Goal: Communication & Community: Answer question/provide support

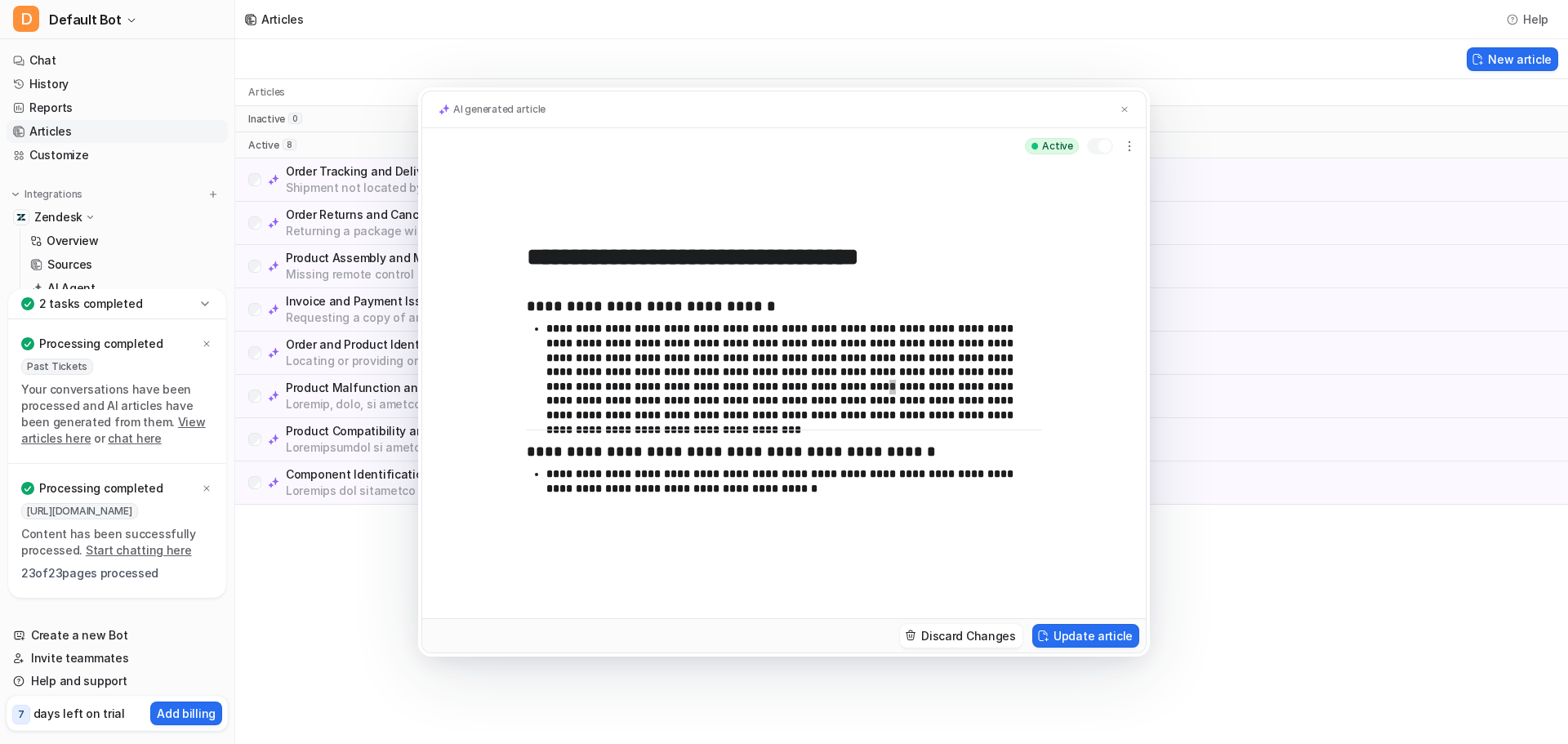
scroll to position [82, 0]
click at [1120, 111] on img at bounding box center [1124, 109] width 10 height 11
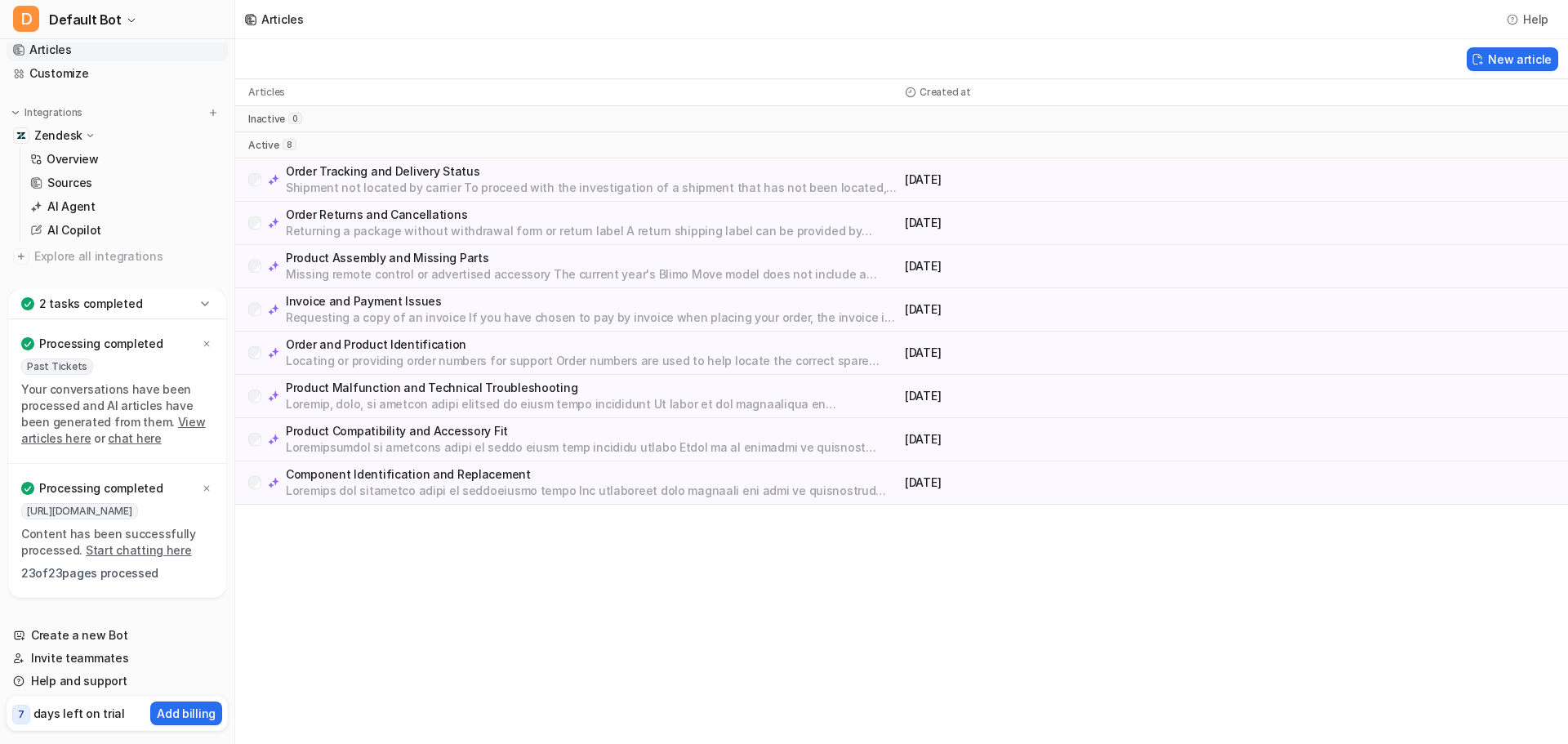
click at [259, 118] on p "inactive" at bounding box center [267, 119] width 37 height 13
click at [254, 93] on p "Articles" at bounding box center [267, 93] width 37 height 13
click at [89, 348] on p "Processing completed" at bounding box center [101, 344] width 123 height 17
click at [173, 427] on link "View articles here" at bounding box center [113, 430] width 184 height 30
click at [134, 556] on link "Start chatting here" at bounding box center [138, 550] width 106 height 14
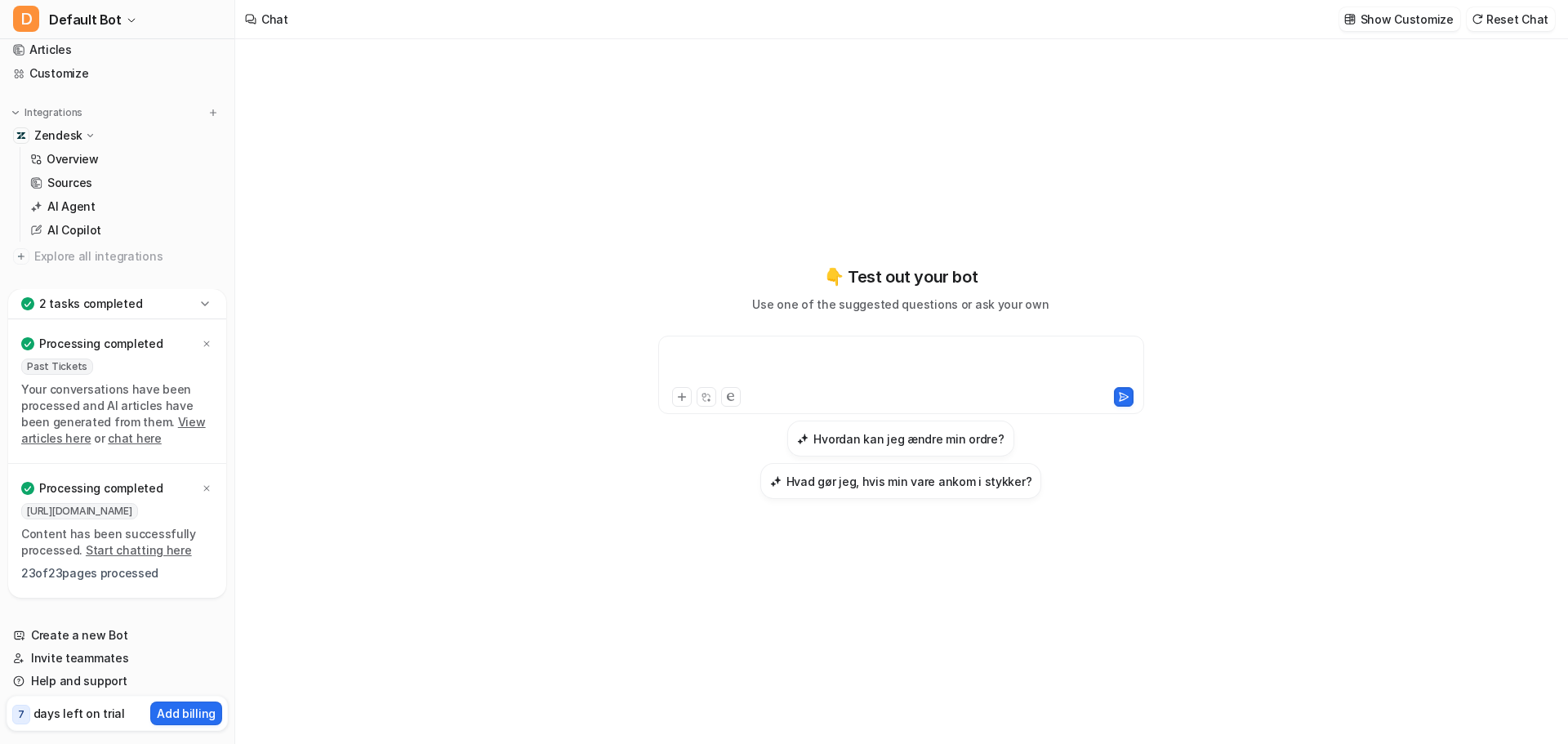
click at [703, 355] on div at bounding box center [901, 364] width 478 height 38
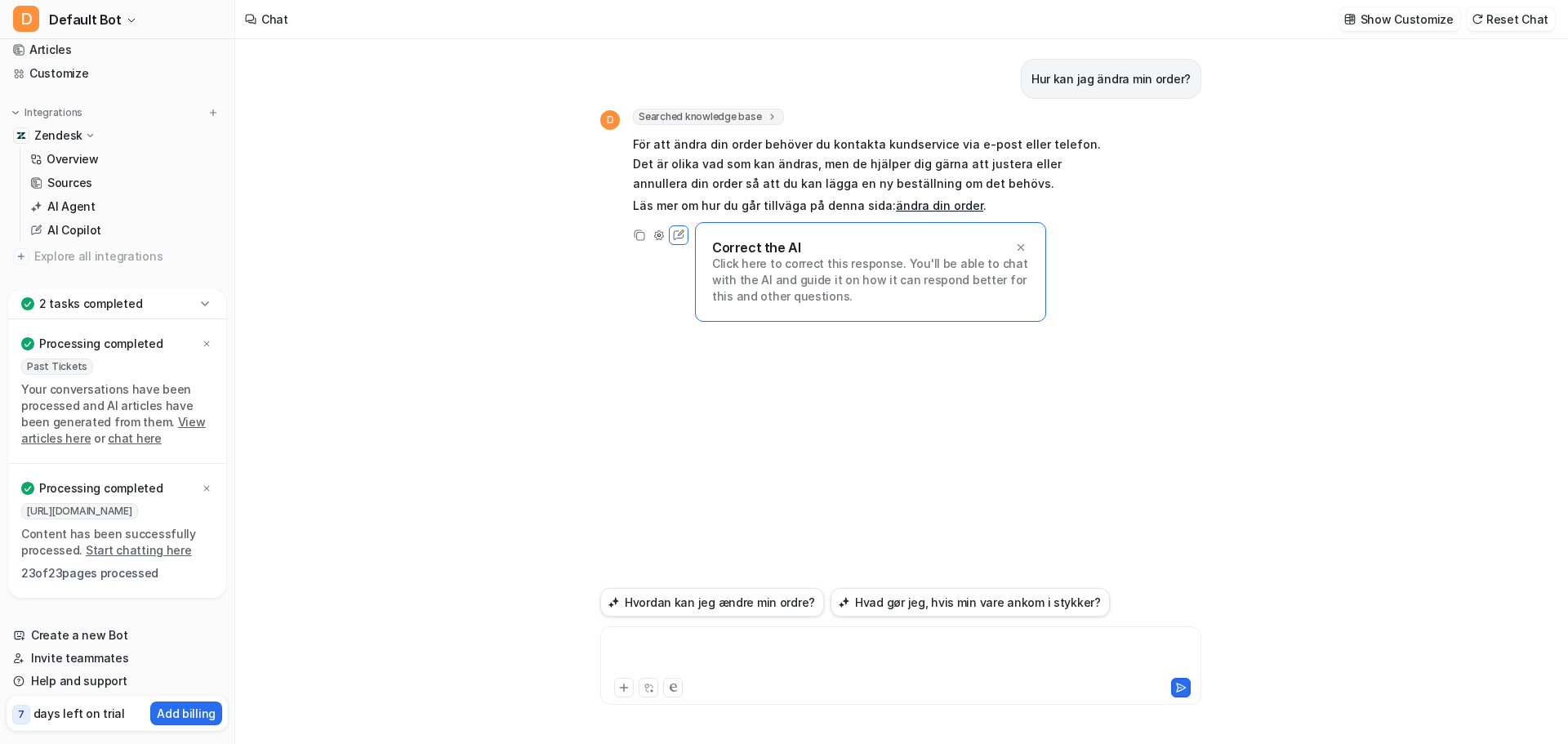
click at [656, 639] on div at bounding box center [901, 656] width 593 height 38
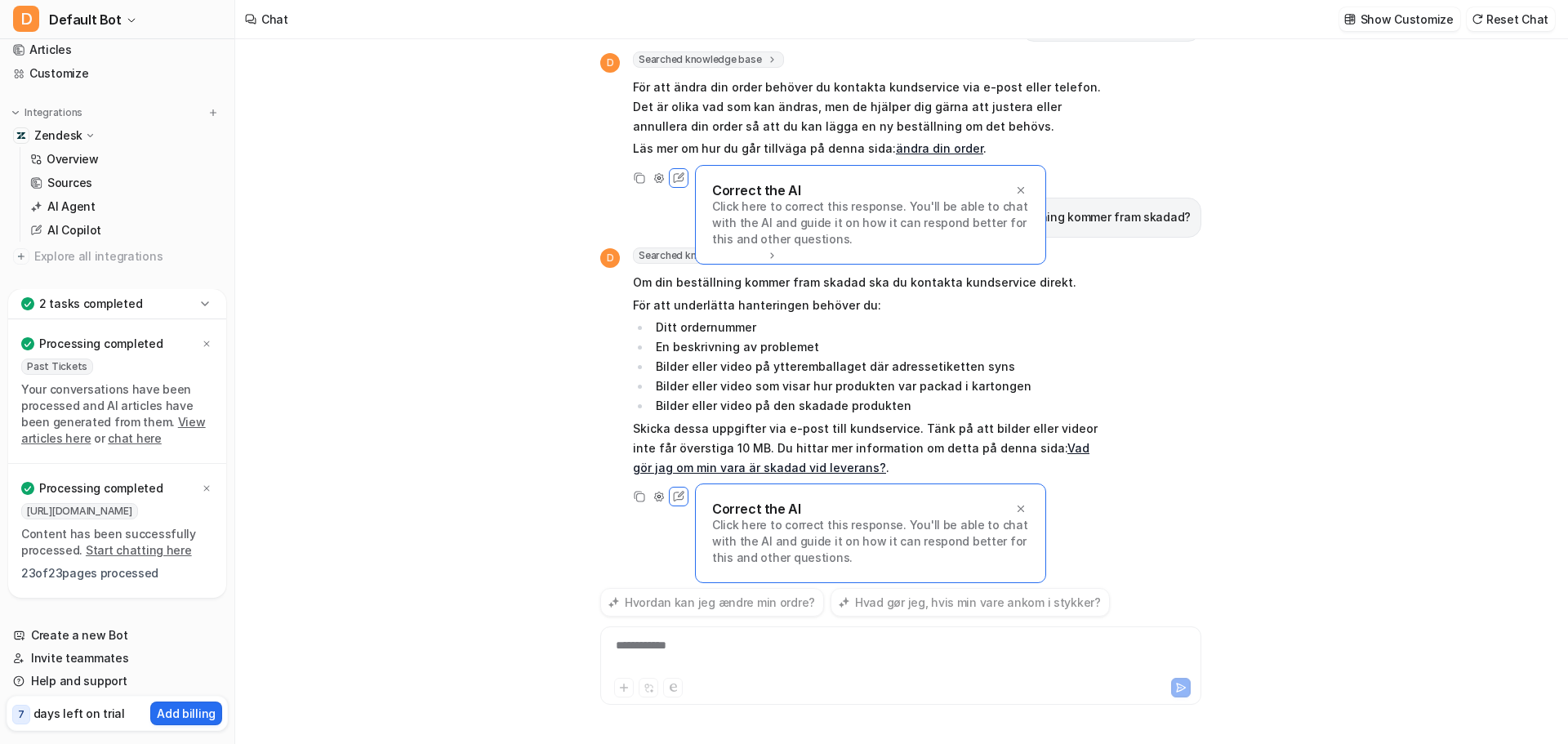
scroll to position [58, 0]
click at [652, 643] on div "**********" at bounding box center [901, 656] width 593 height 38
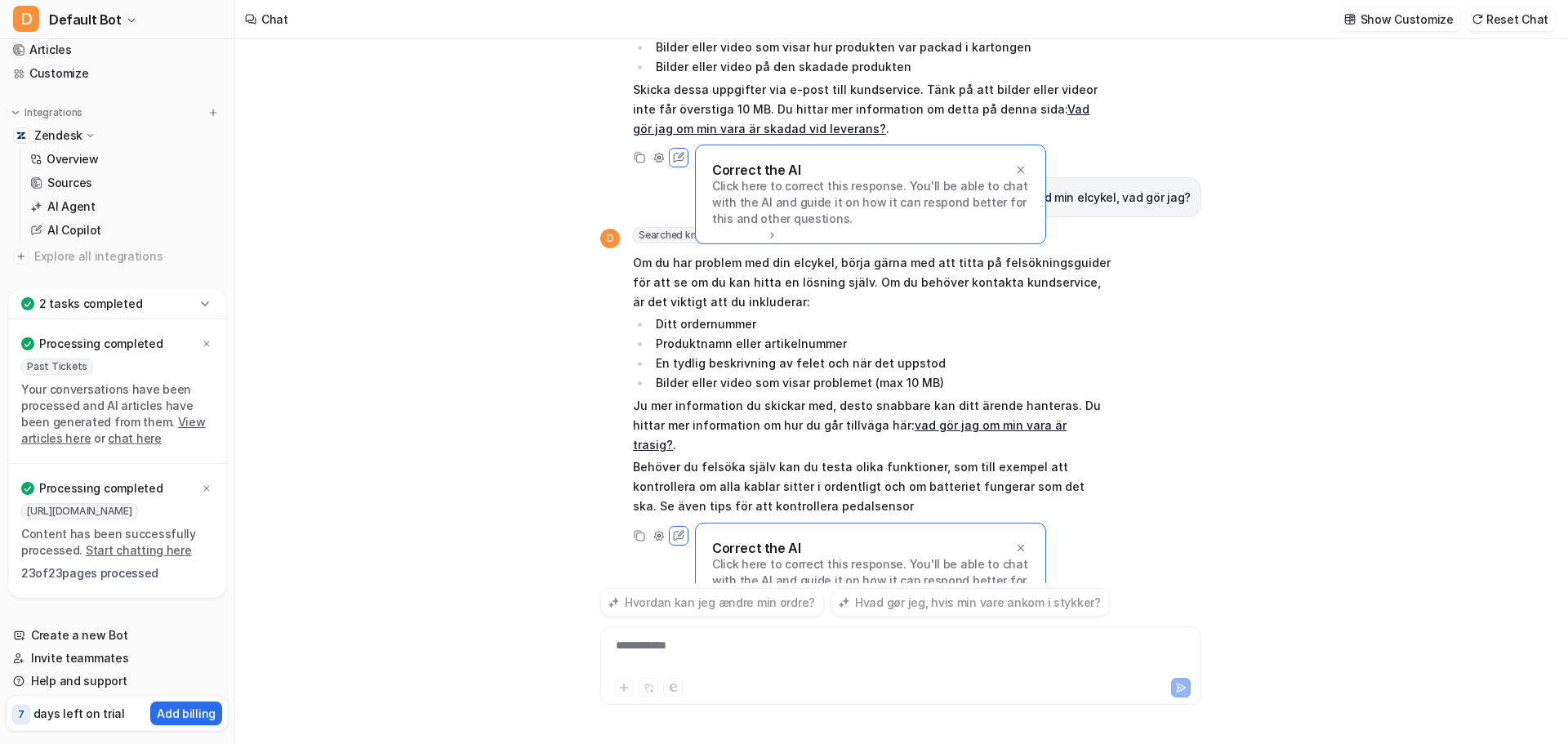
scroll to position [415, 0]
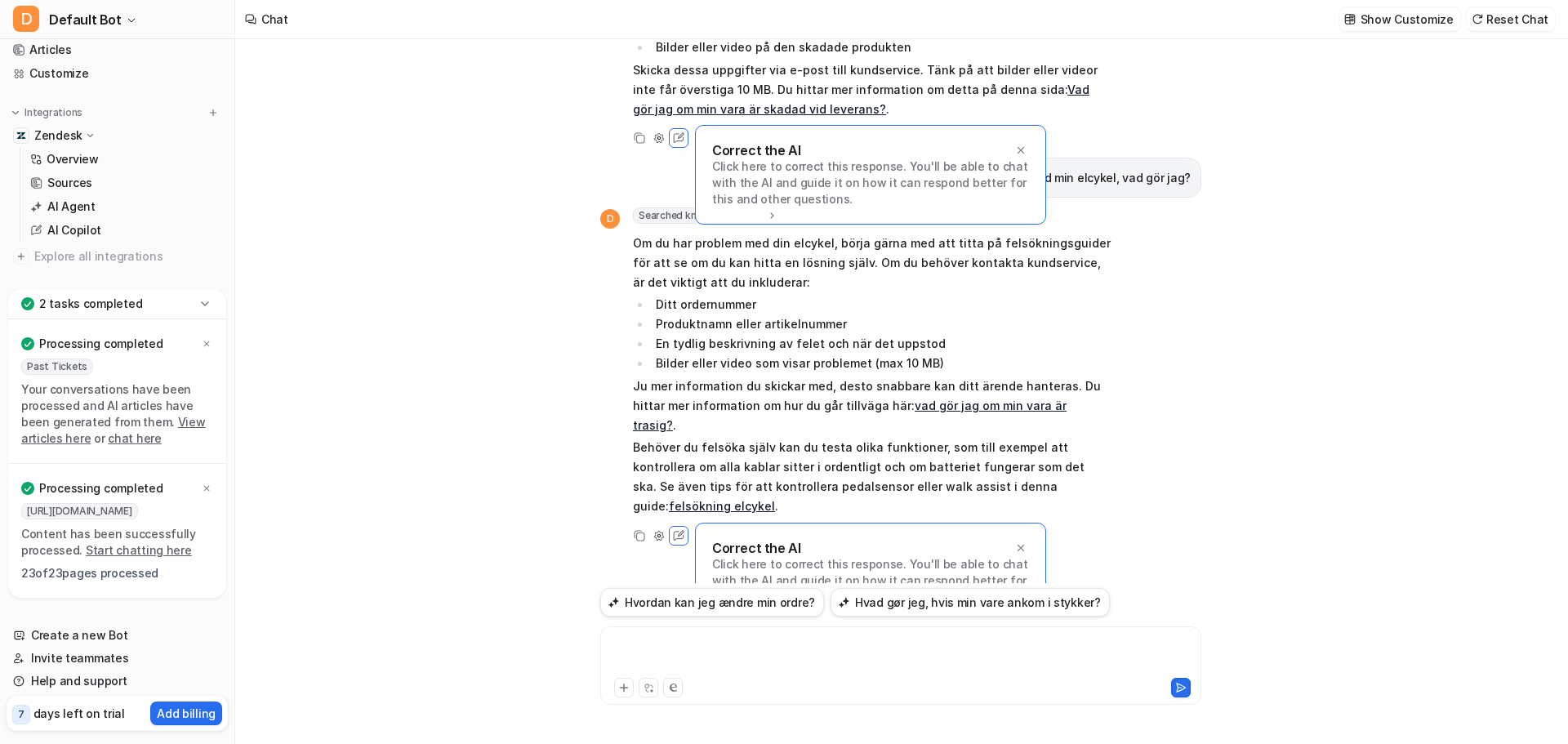
click at [643, 645] on div at bounding box center [901, 656] width 593 height 38
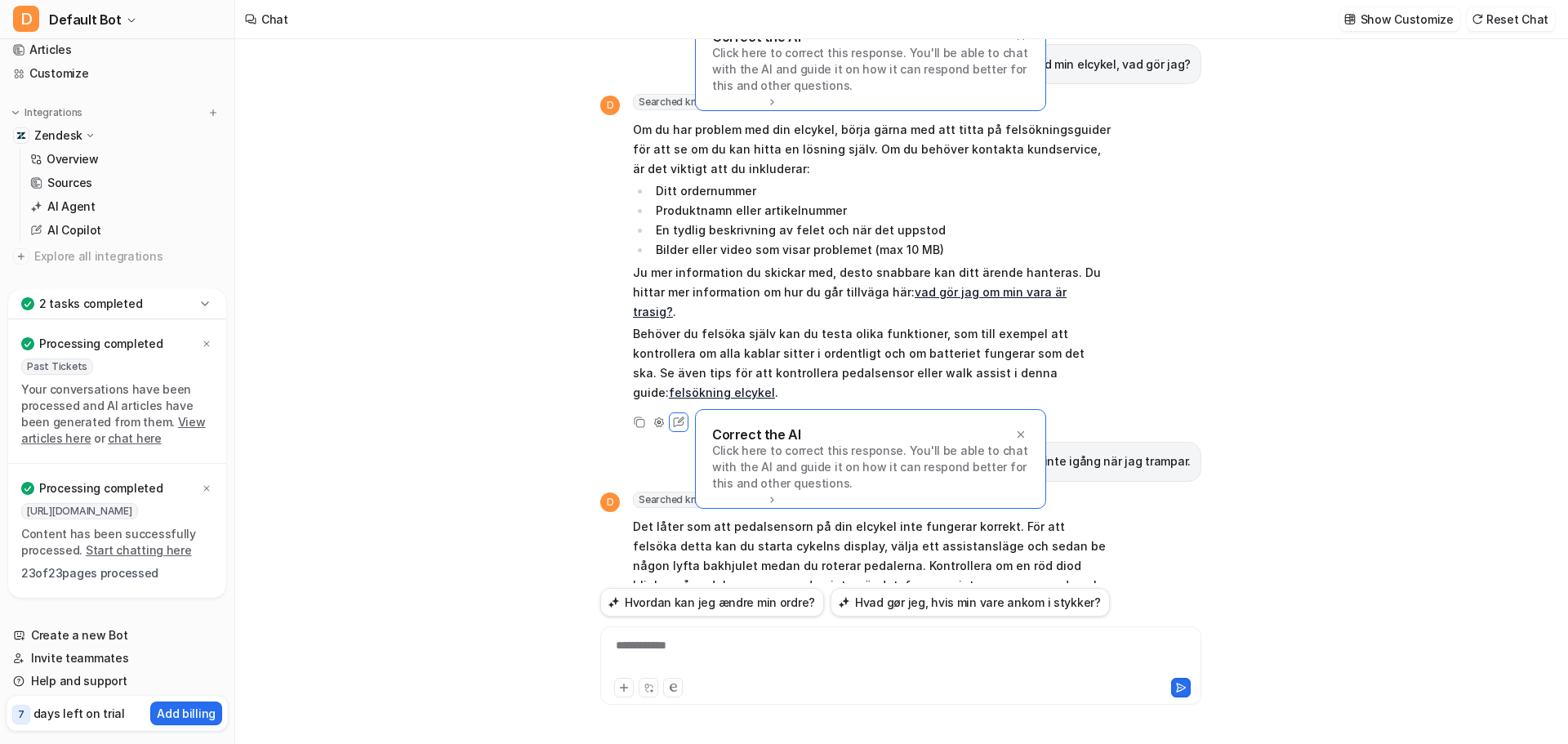
scroll to position [709, 0]
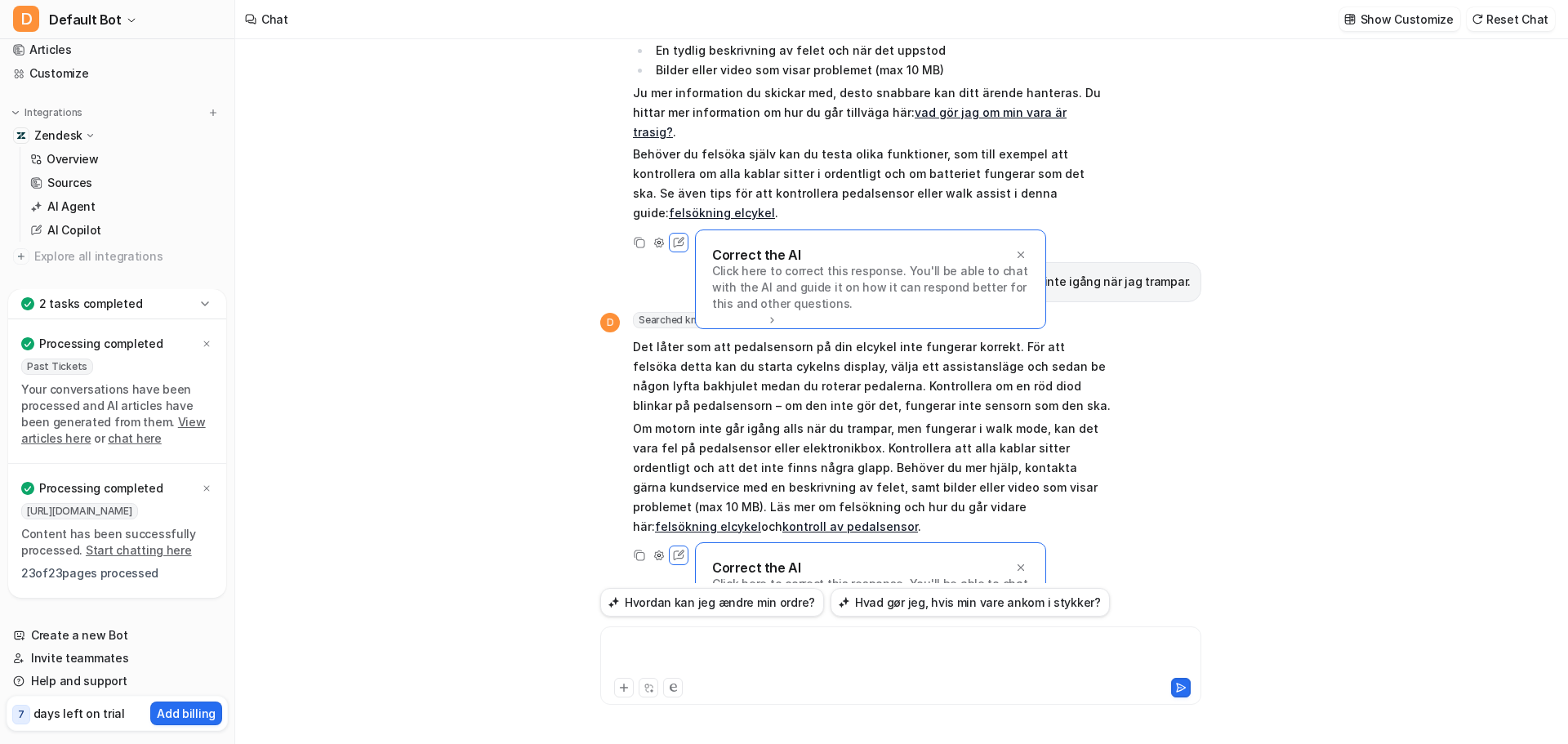
click at [714, 641] on div at bounding box center [901, 656] width 593 height 38
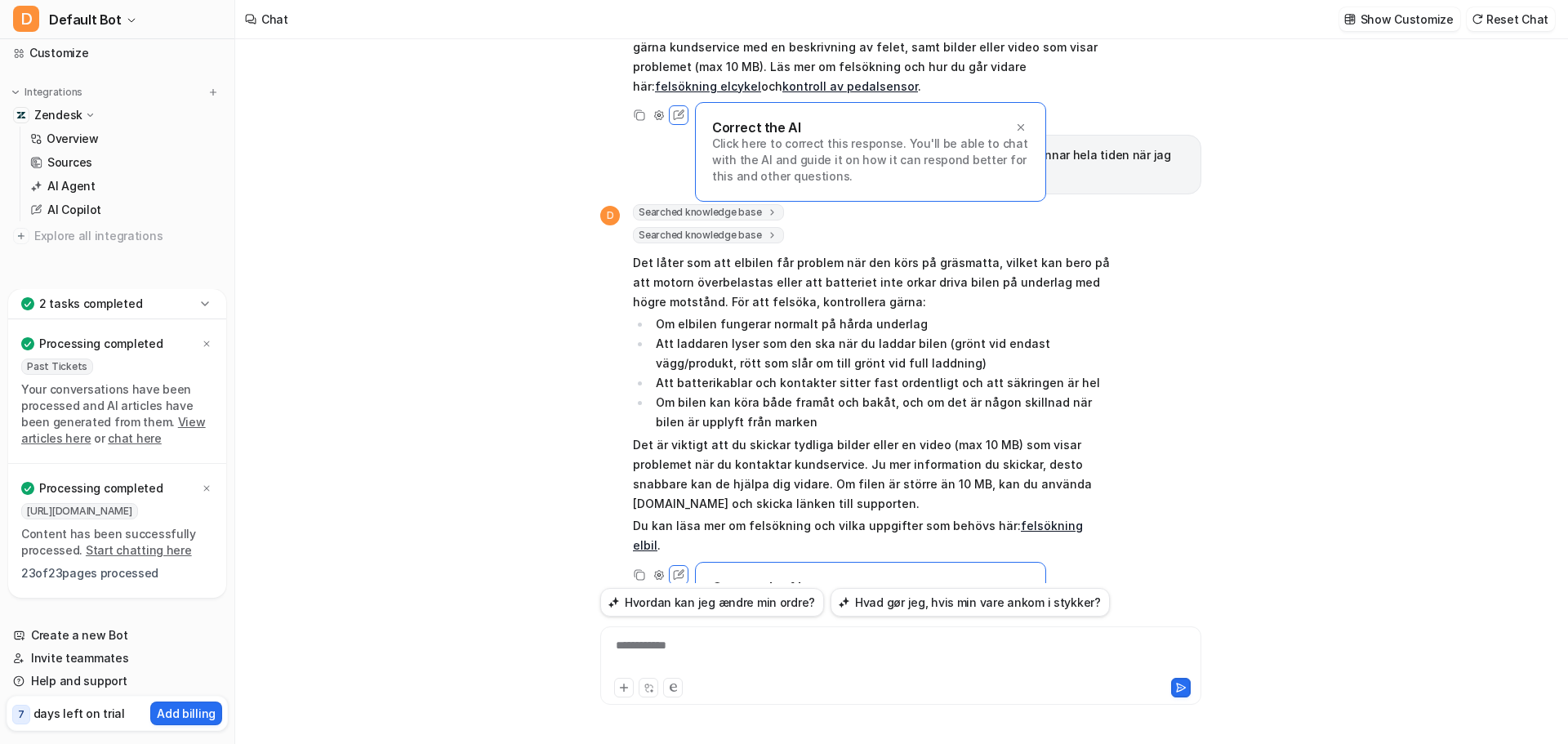
scroll to position [106, 0]
click at [775, 646] on div at bounding box center [901, 656] width 593 height 38
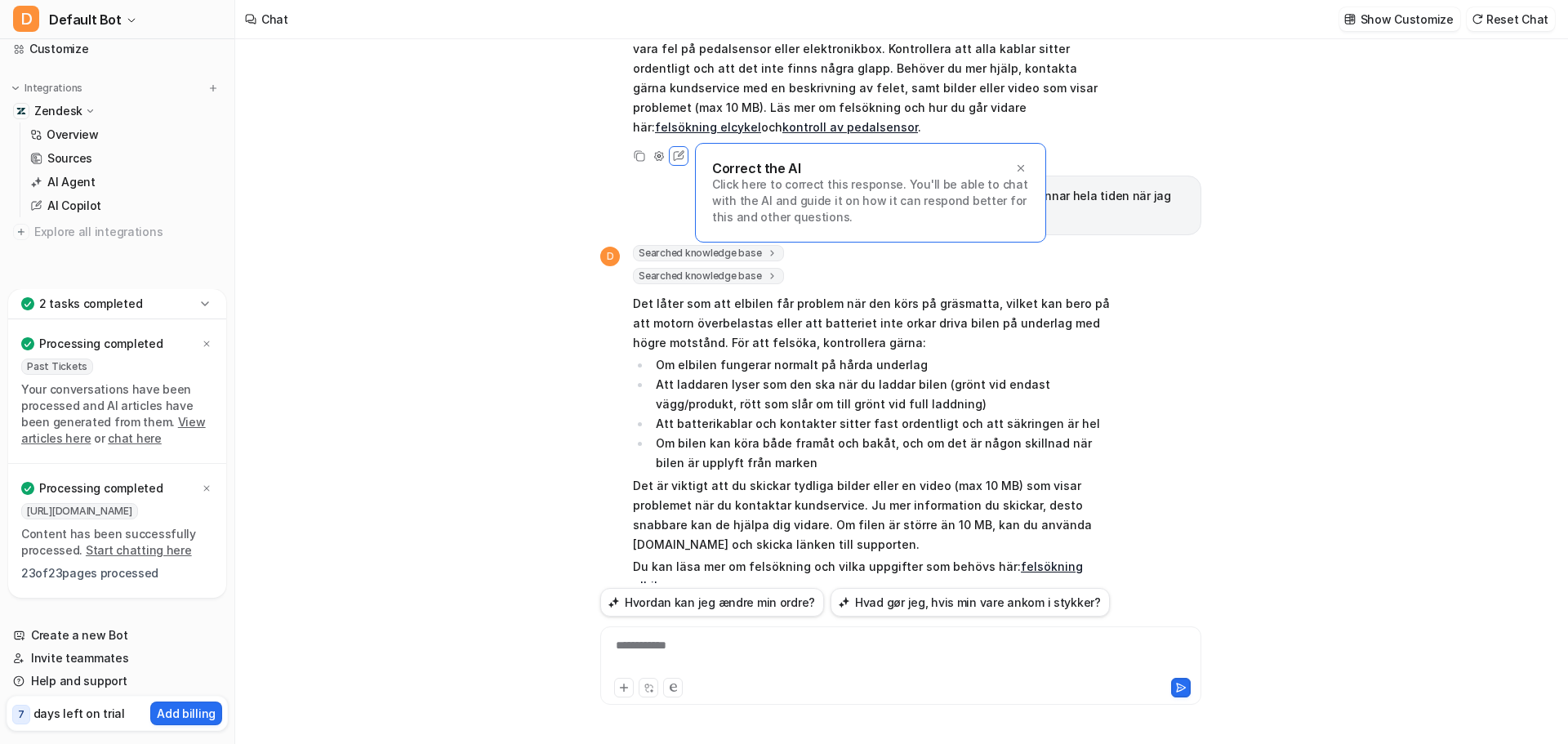
scroll to position [1149, 0]
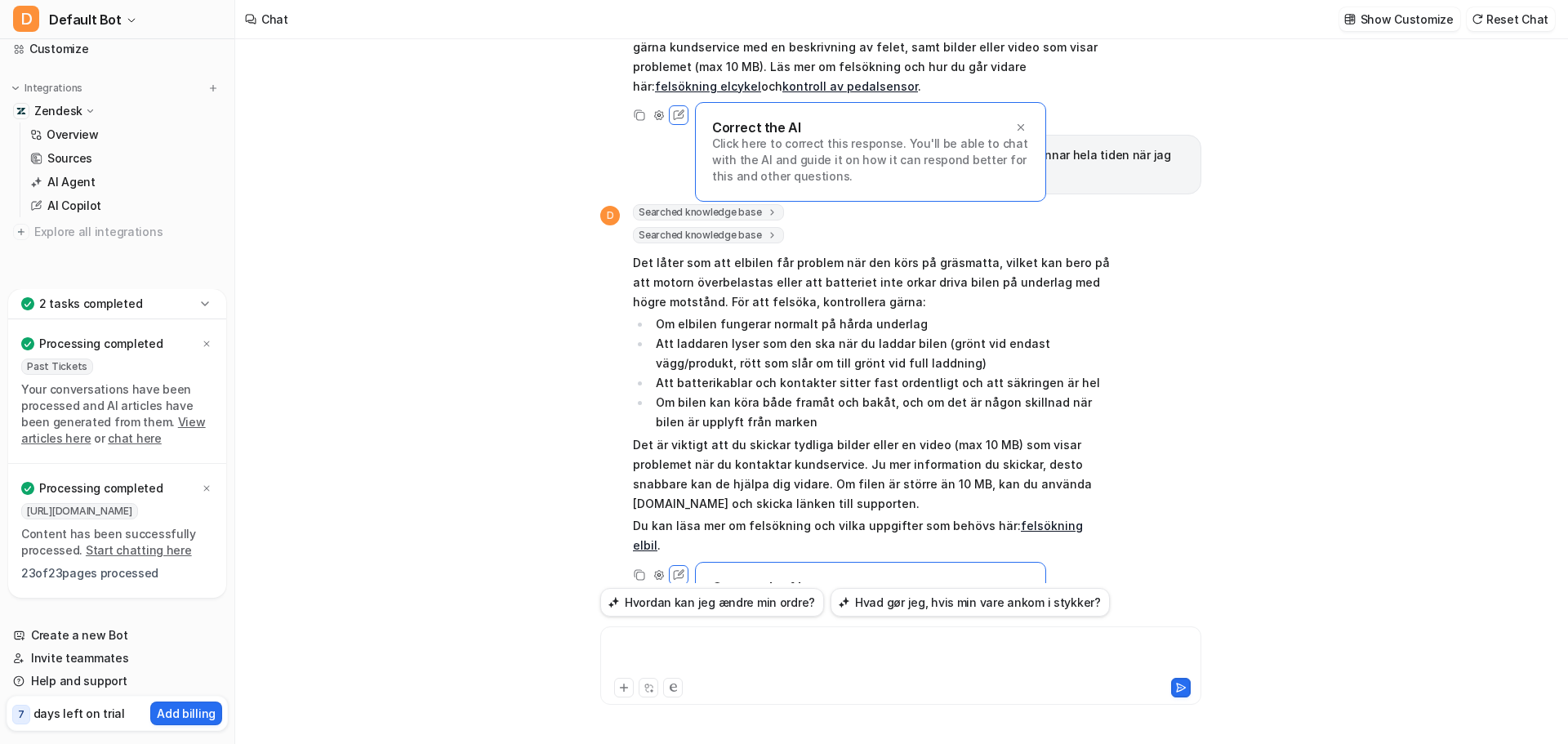
click at [715, 650] on div at bounding box center [901, 656] width 593 height 38
click at [684, 651] on div at bounding box center [901, 656] width 593 height 38
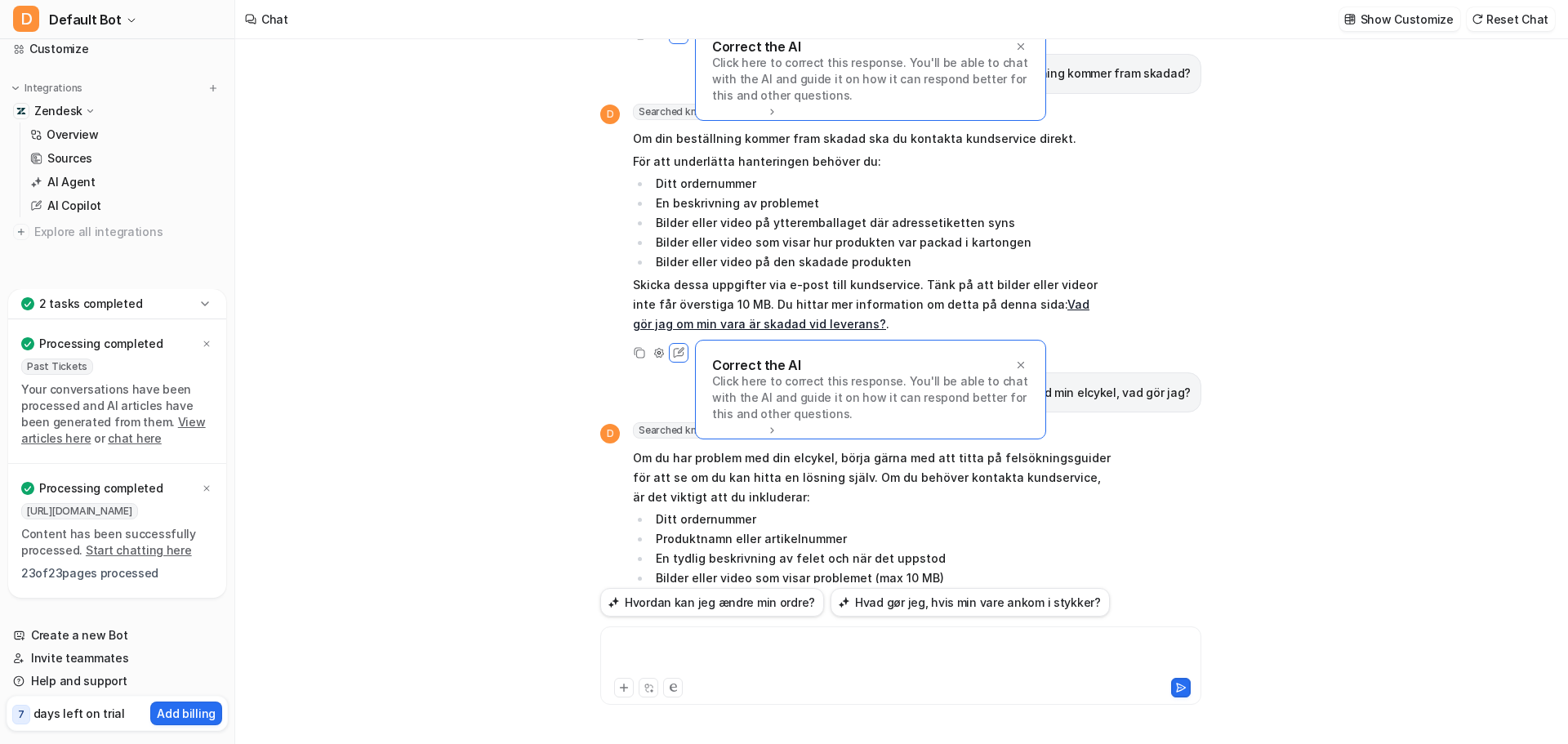
scroll to position [0, 0]
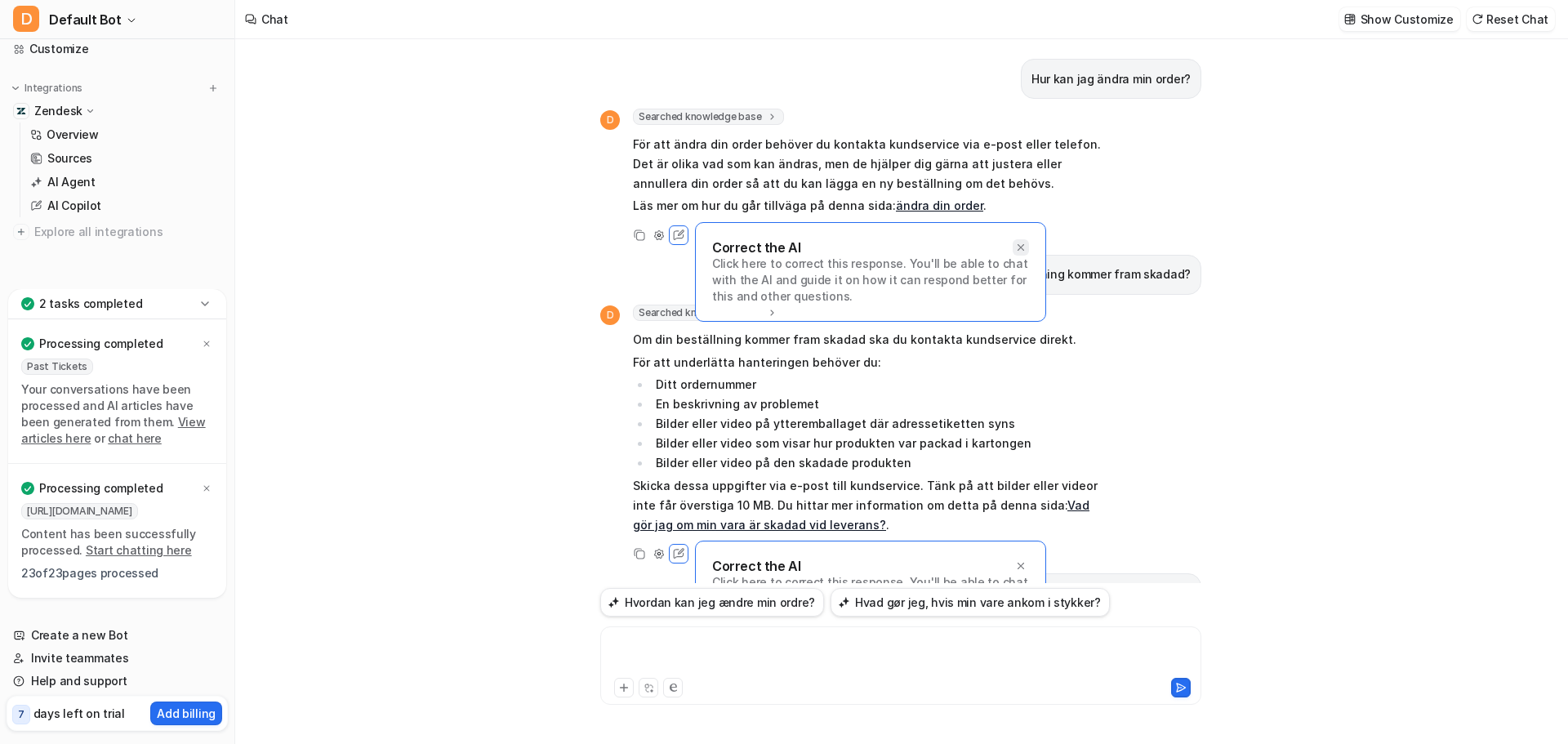
click at [1018, 244] on icon at bounding box center [1021, 247] width 7 height 7
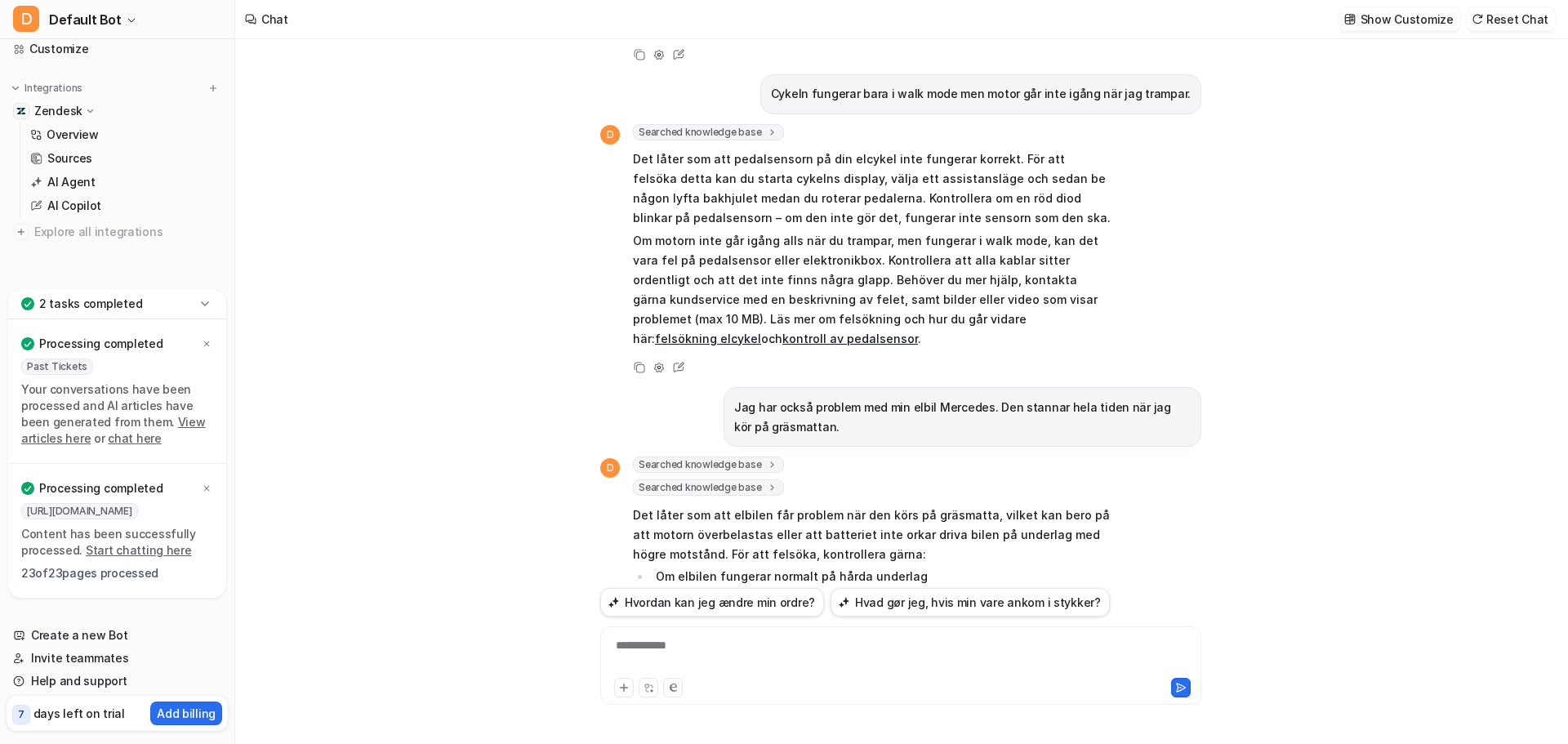
scroll to position [898, 0]
click at [376, 208] on div "Hur kan jag ändra min order? D Searched knowledge base search_queries : [ "ändr…" at bounding box center [901, 391] width 1331 height 705
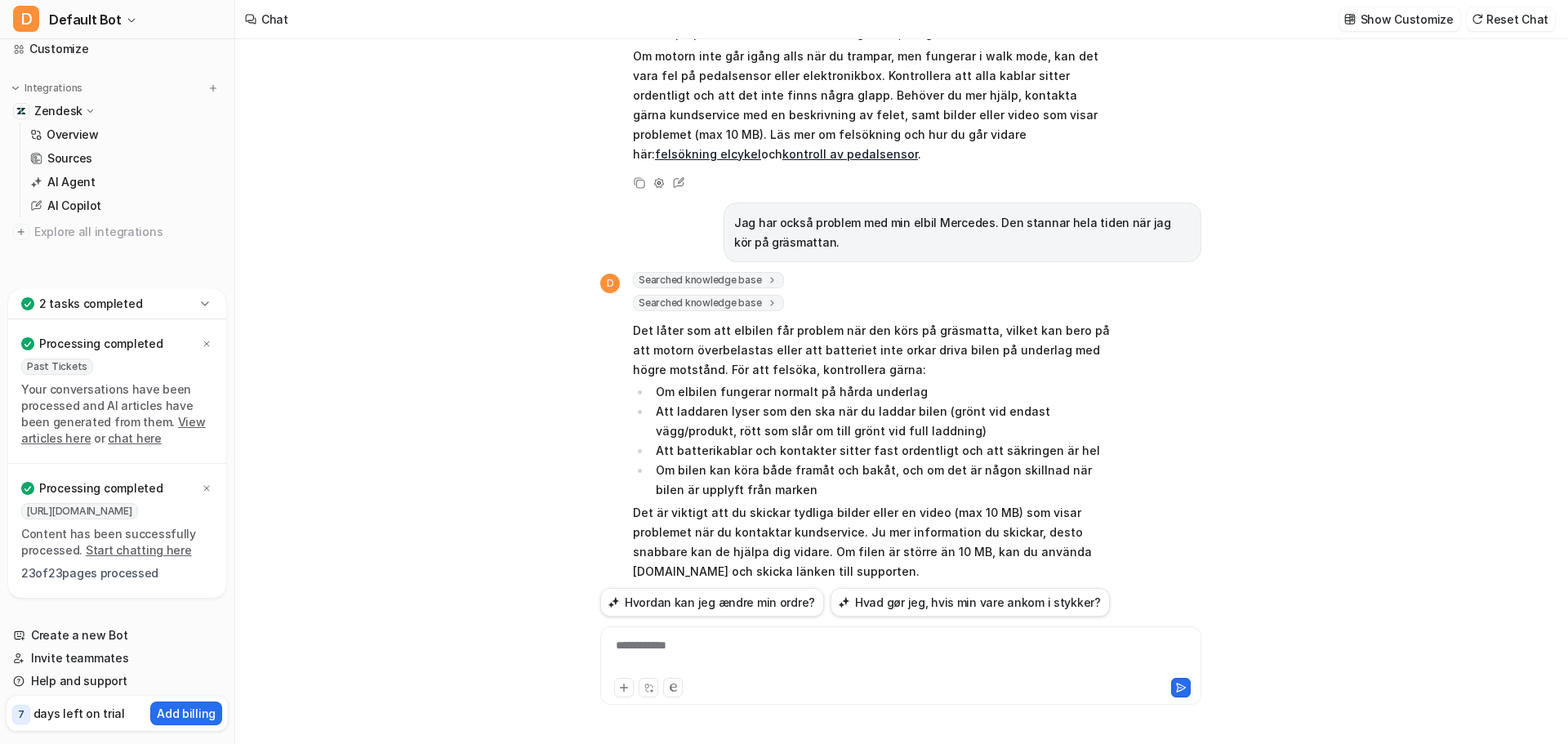
scroll to position [1092, 0]
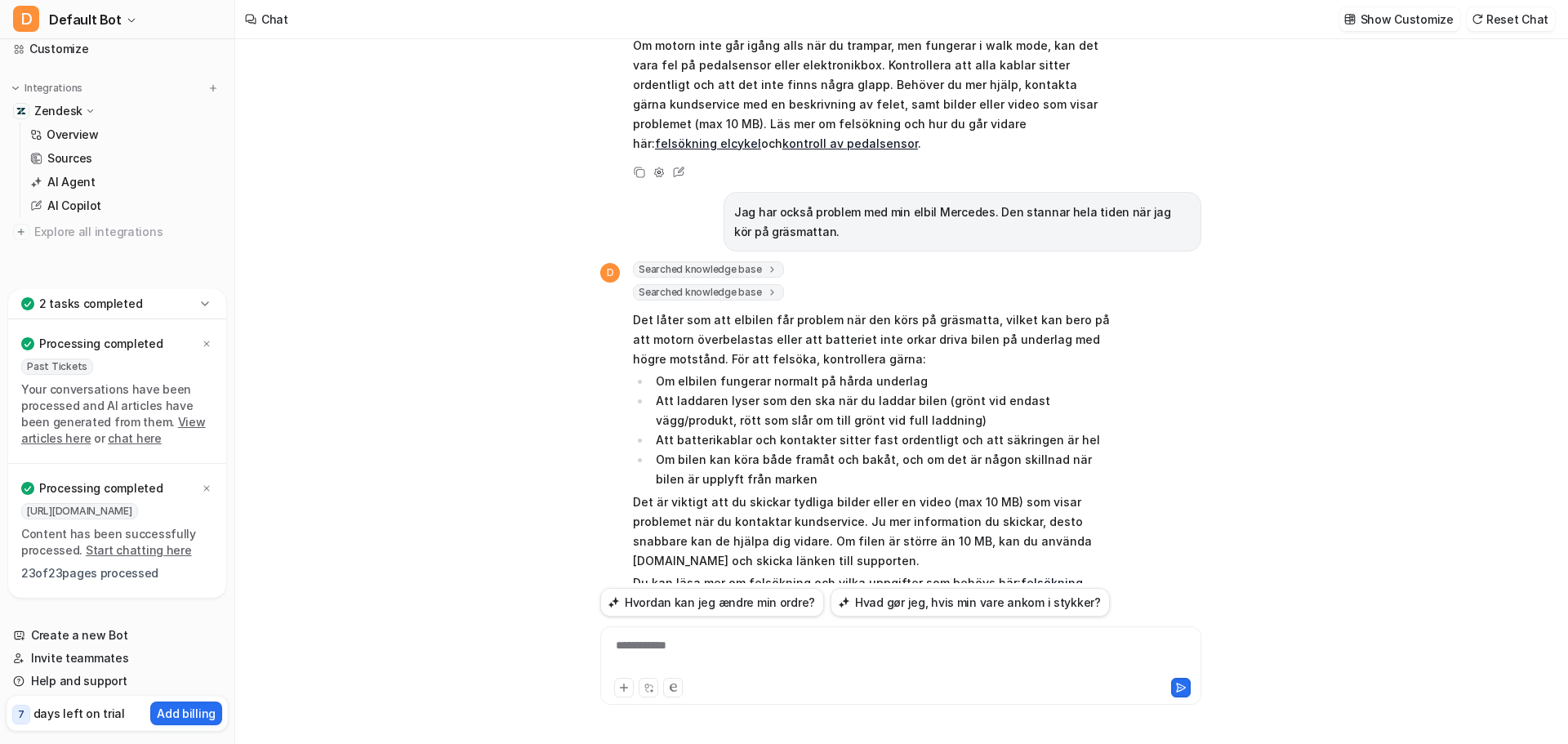
click at [157, 423] on link "View articles here" at bounding box center [113, 430] width 184 height 30
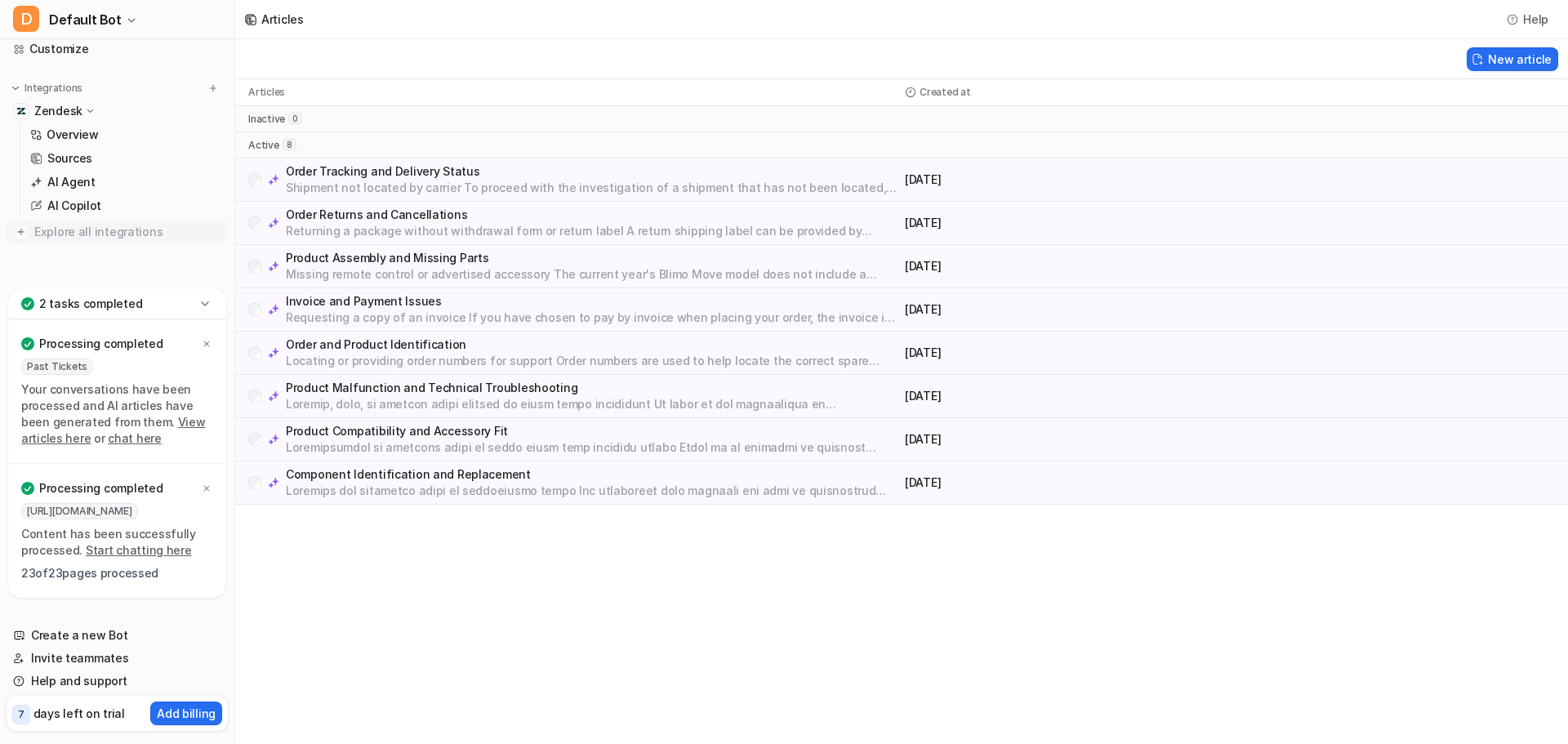
click at [22, 237] on img at bounding box center [22, 232] width 17 height 17
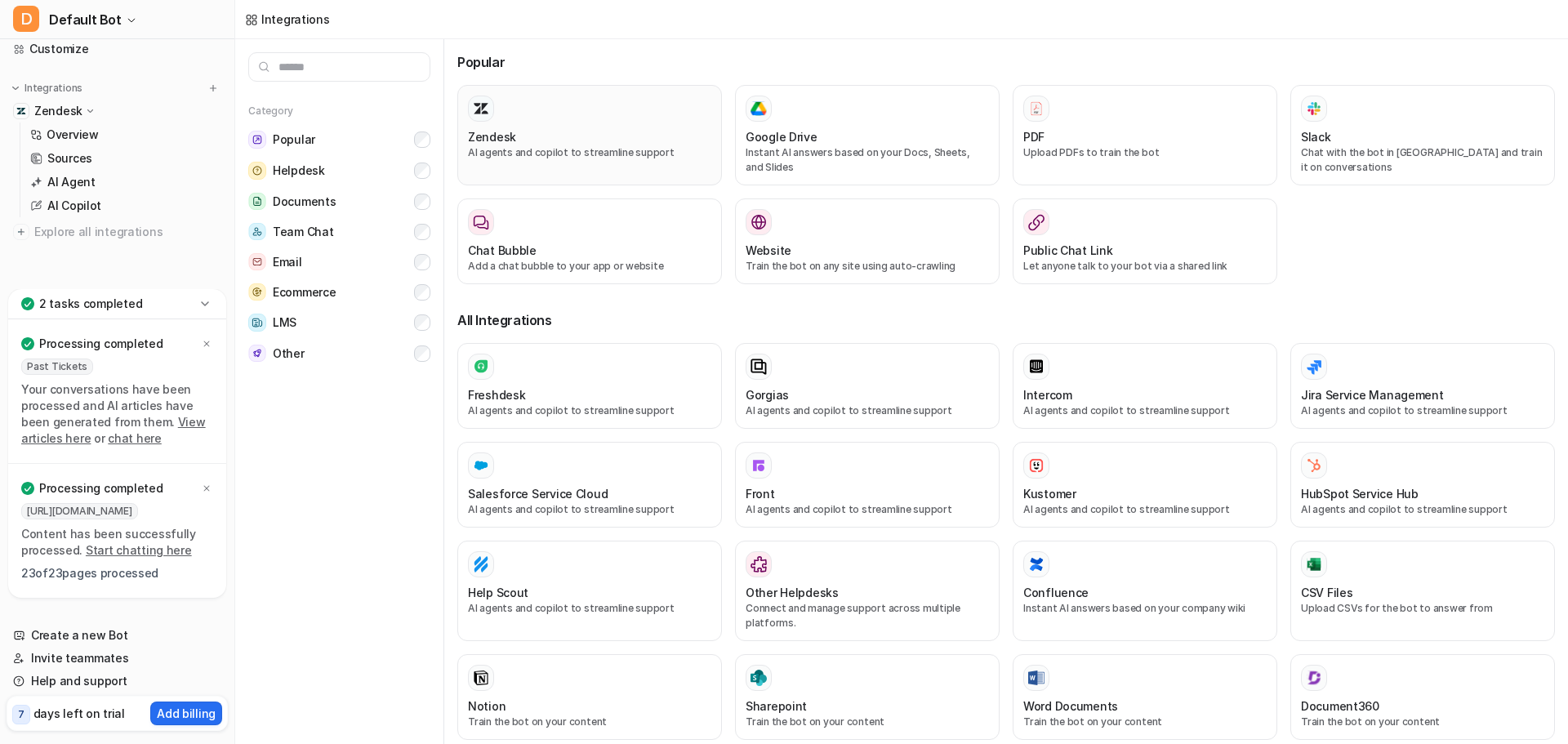
click at [587, 137] on div "Zendesk" at bounding box center [590, 137] width 244 height 18
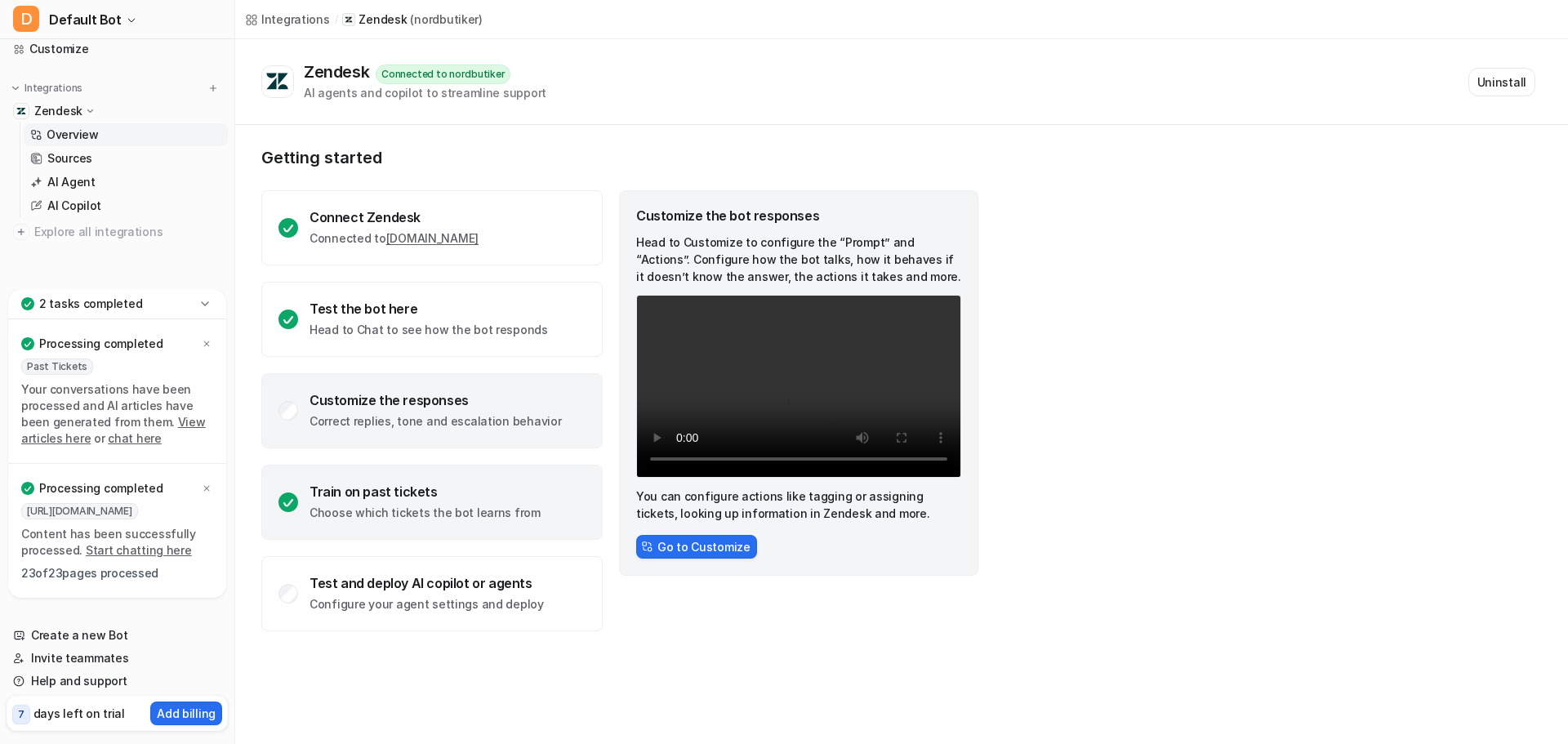
click at [360, 500] on div "Train on past tickets Choose which tickets the bot learns from" at bounding box center [425, 502] width 231 height 38
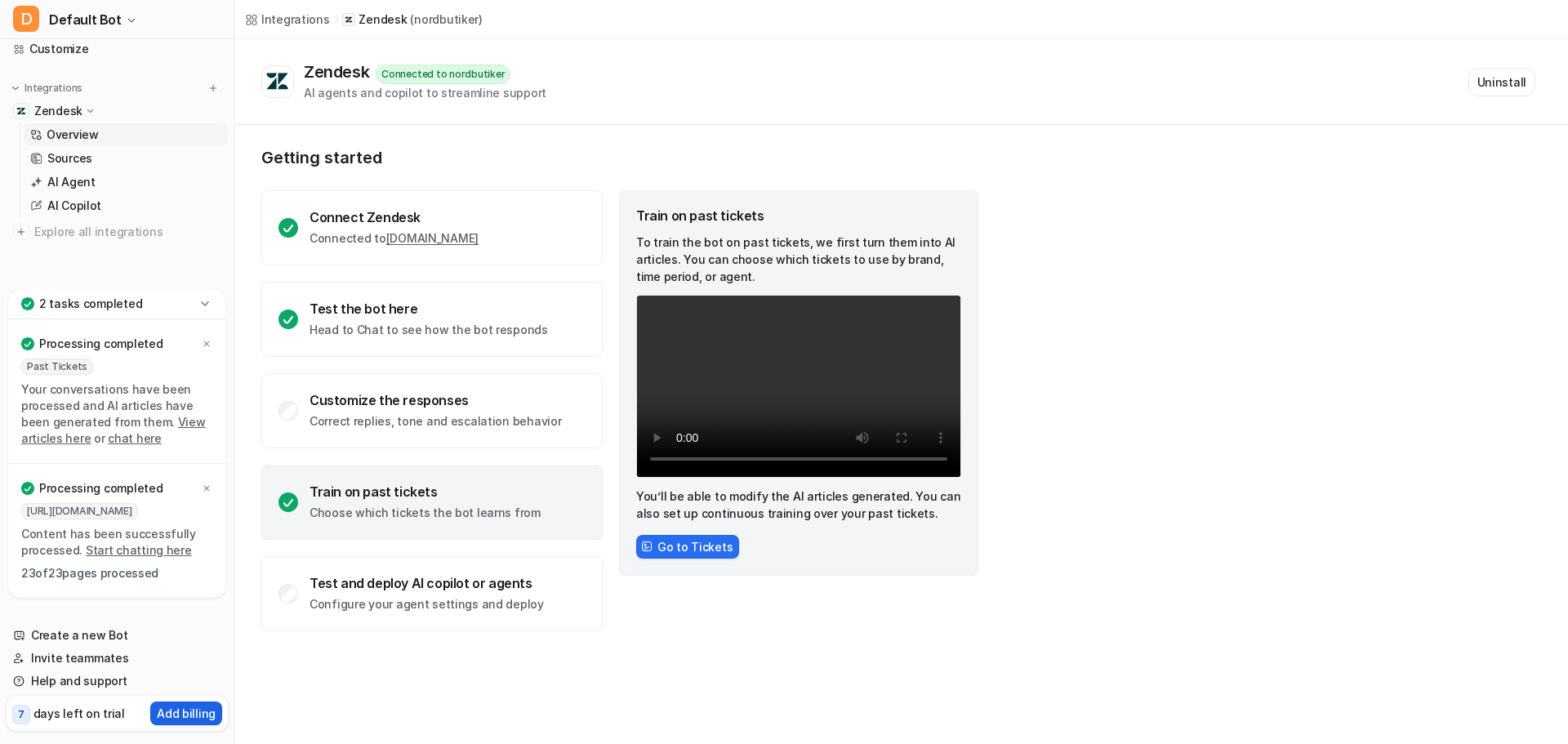
click at [173, 711] on p "Add billing" at bounding box center [186, 713] width 58 height 18
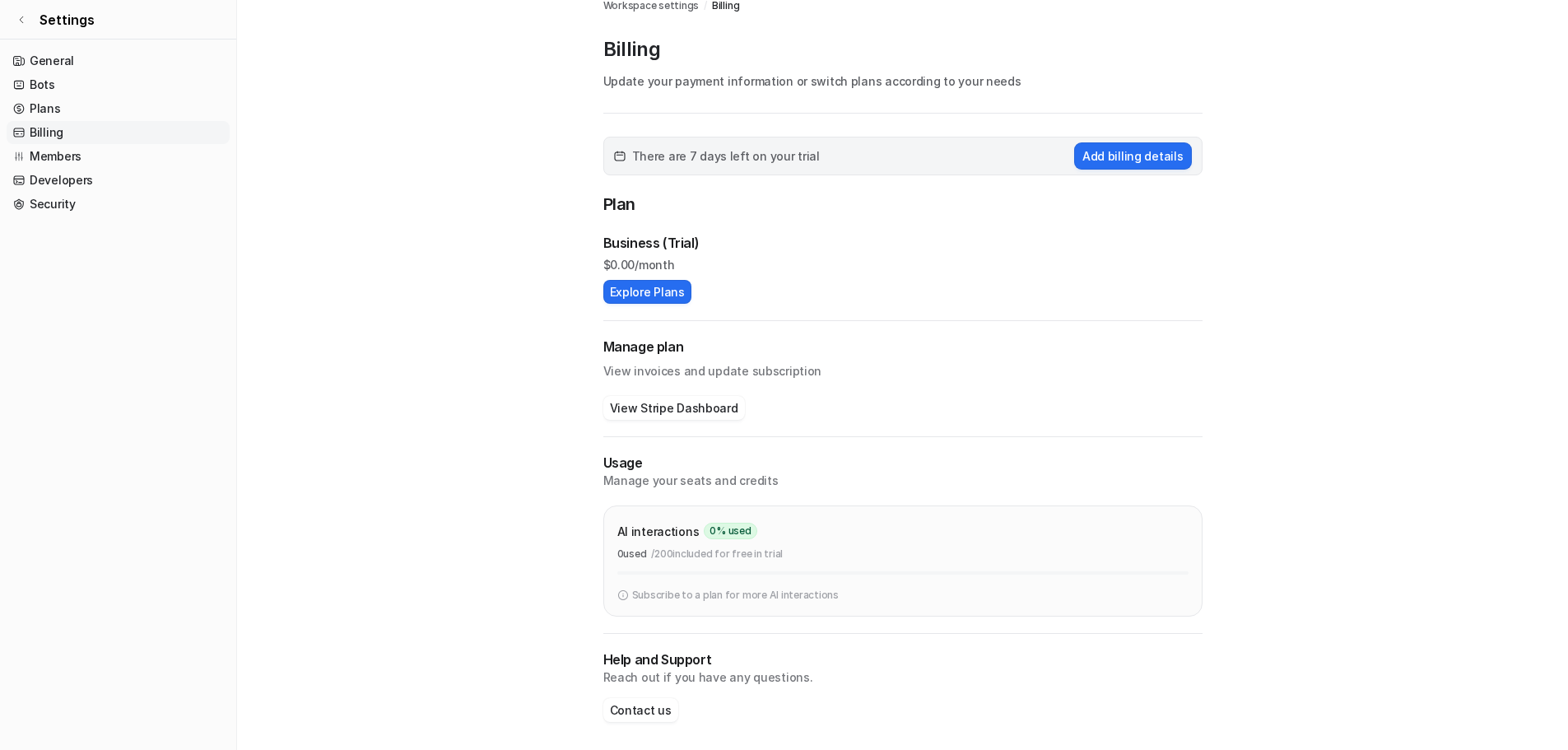
scroll to position [23, 0]
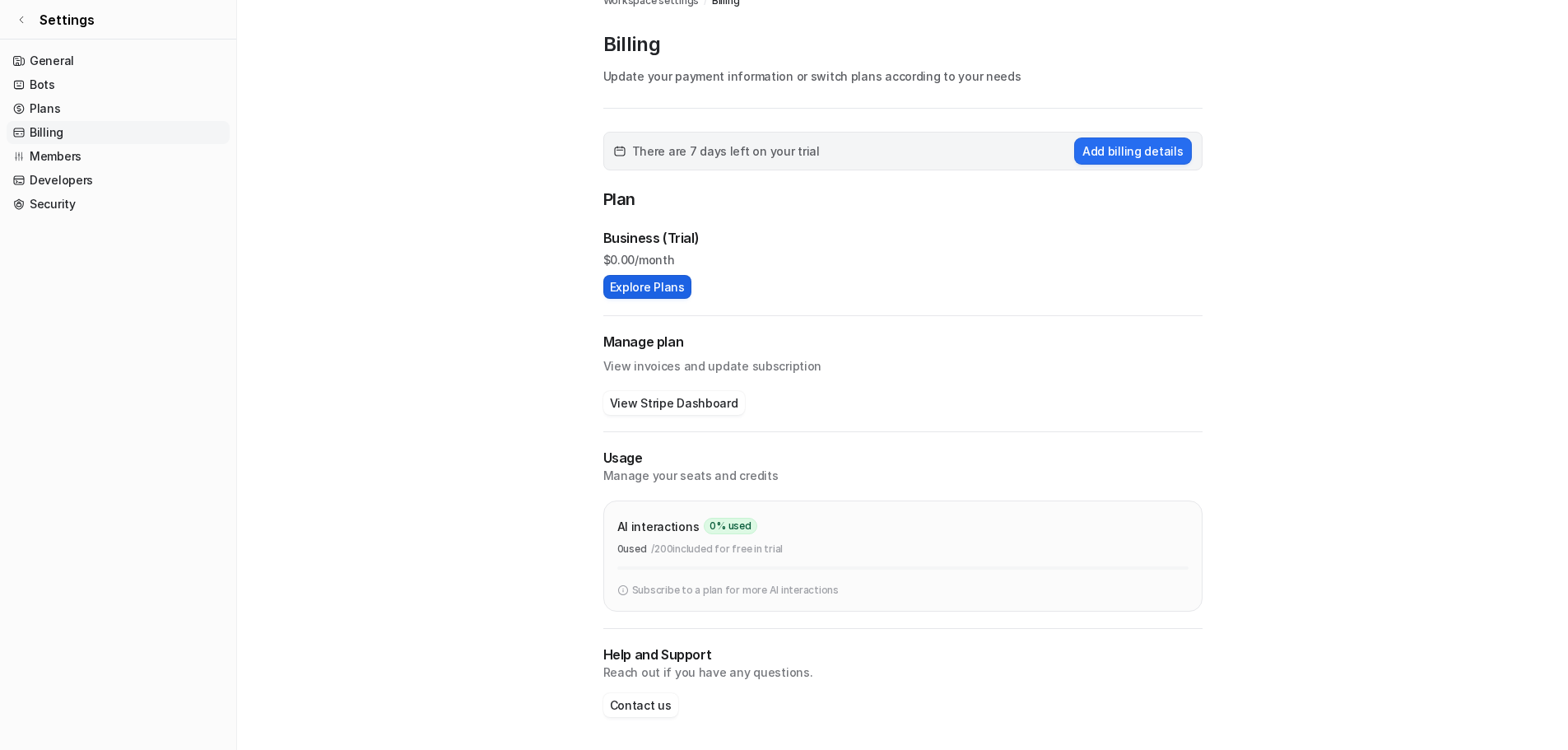
click at [649, 283] on button "Explore Plans" at bounding box center [647, 287] width 88 height 24
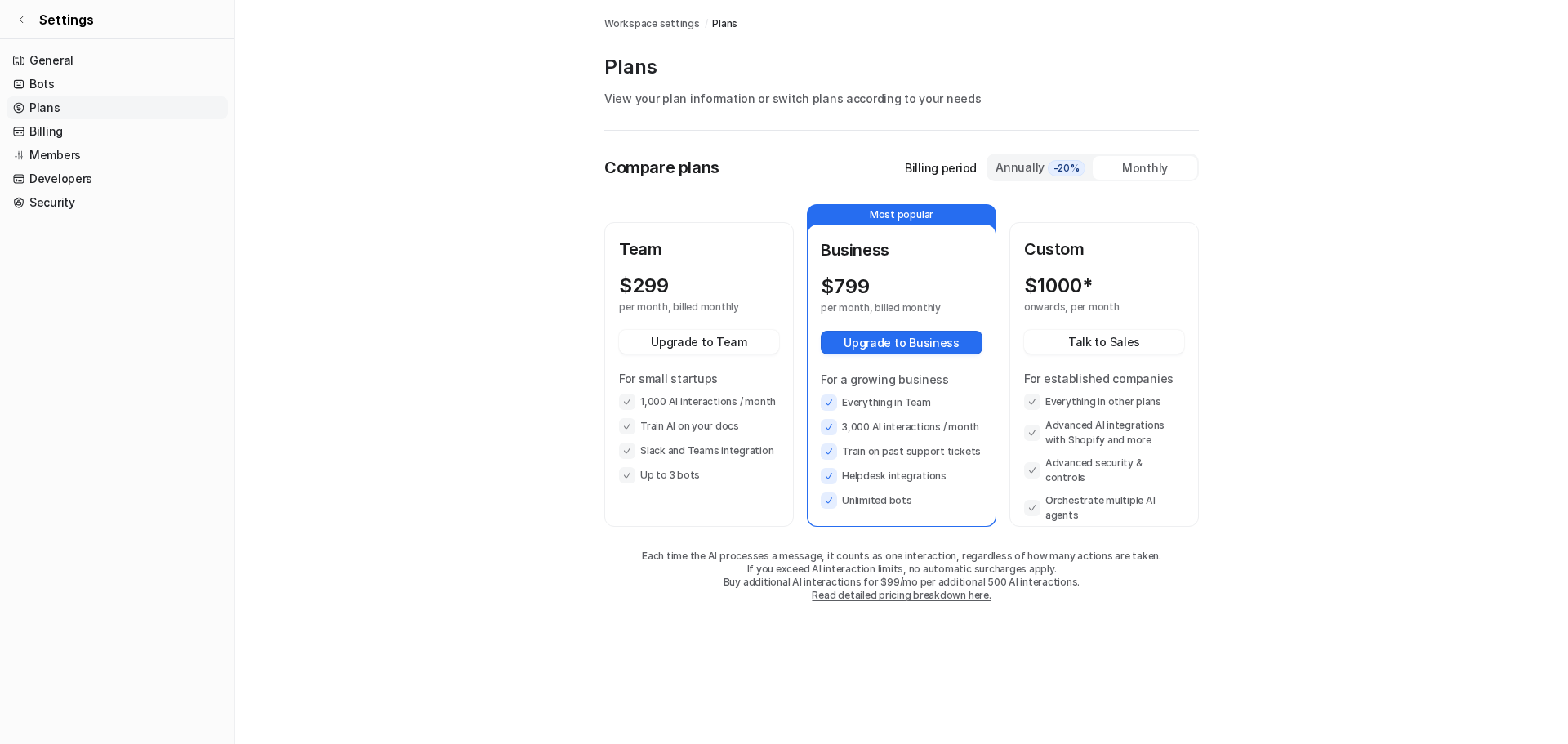
click at [1133, 163] on div "Monthly" at bounding box center [1144, 168] width 104 height 23
click at [1024, 168] on div "Annually -20%" at bounding box center [1040, 168] width 92 height 18
click at [1138, 161] on div "Monthly" at bounding box center [1144, 168] width 104 height 23
click at [20, 150] on icon at bounding box center [19, 155] width 12 height 12
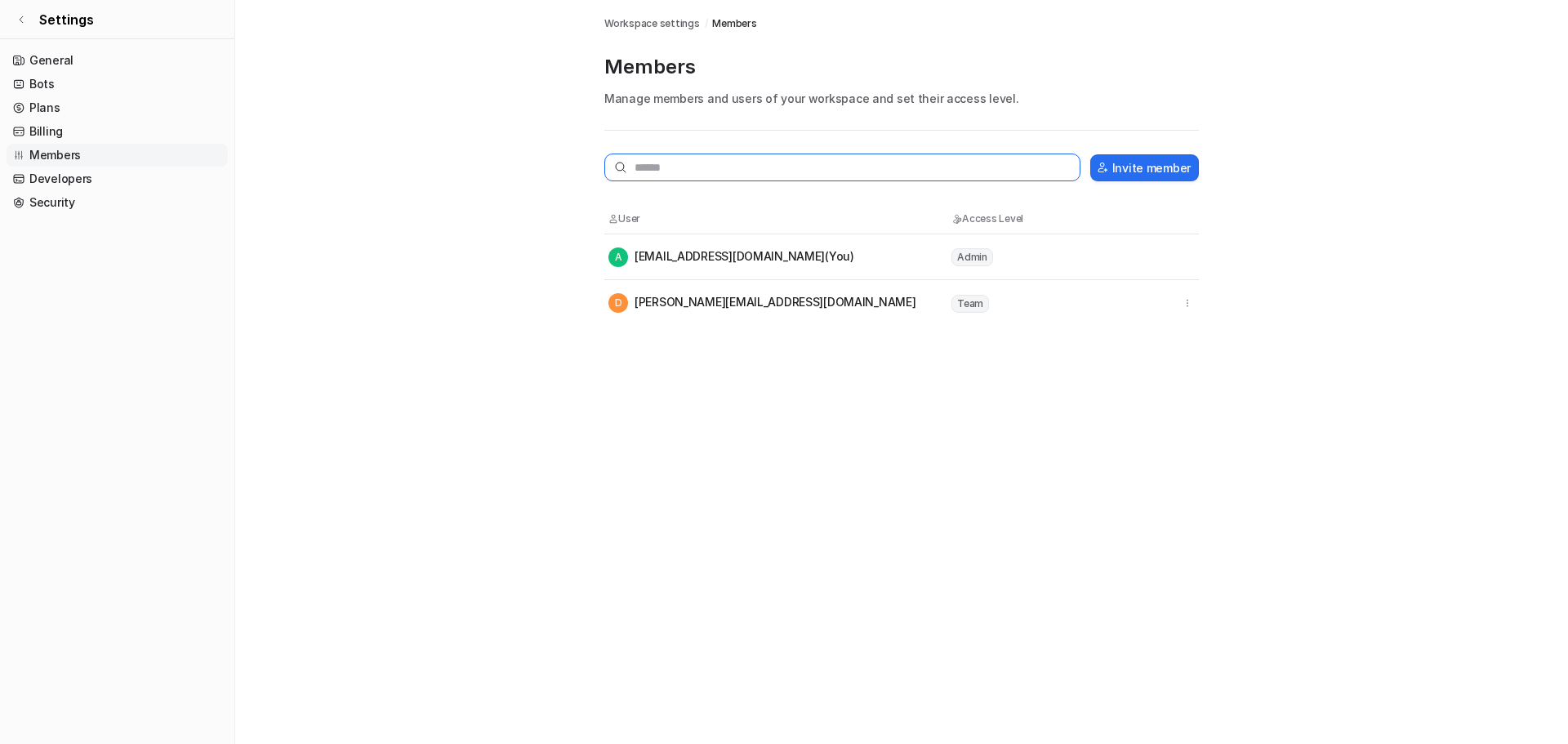
click at [690, 171] on input "text" at bounding box center [842, 167] width 476 height 28
click at [20, 19] on icon at bounding box center [21, 20] width 3 height 7
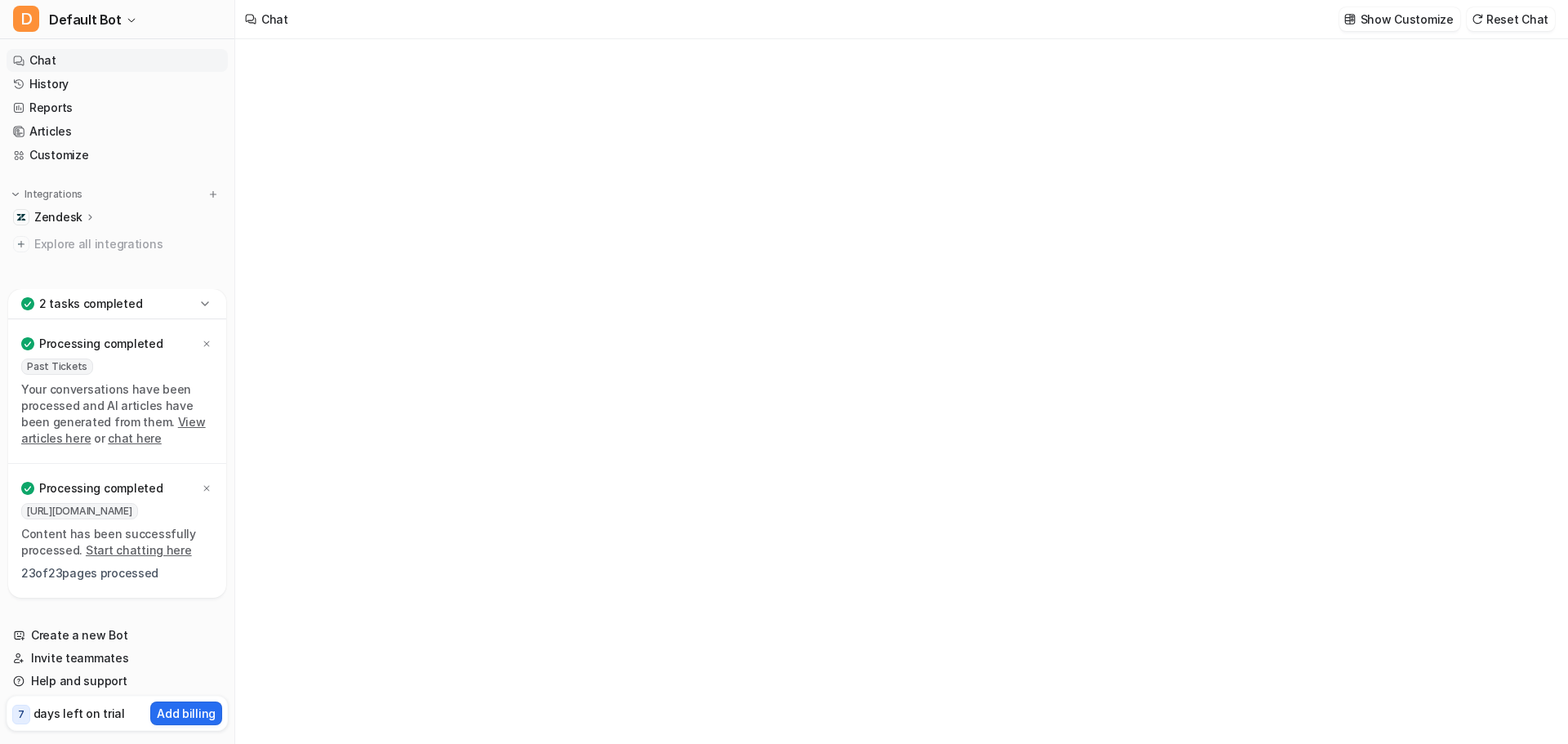
type textarea "**********"
click at [39, 56] on link "Chat" at bounding box center [117, 60] width 221 height 23
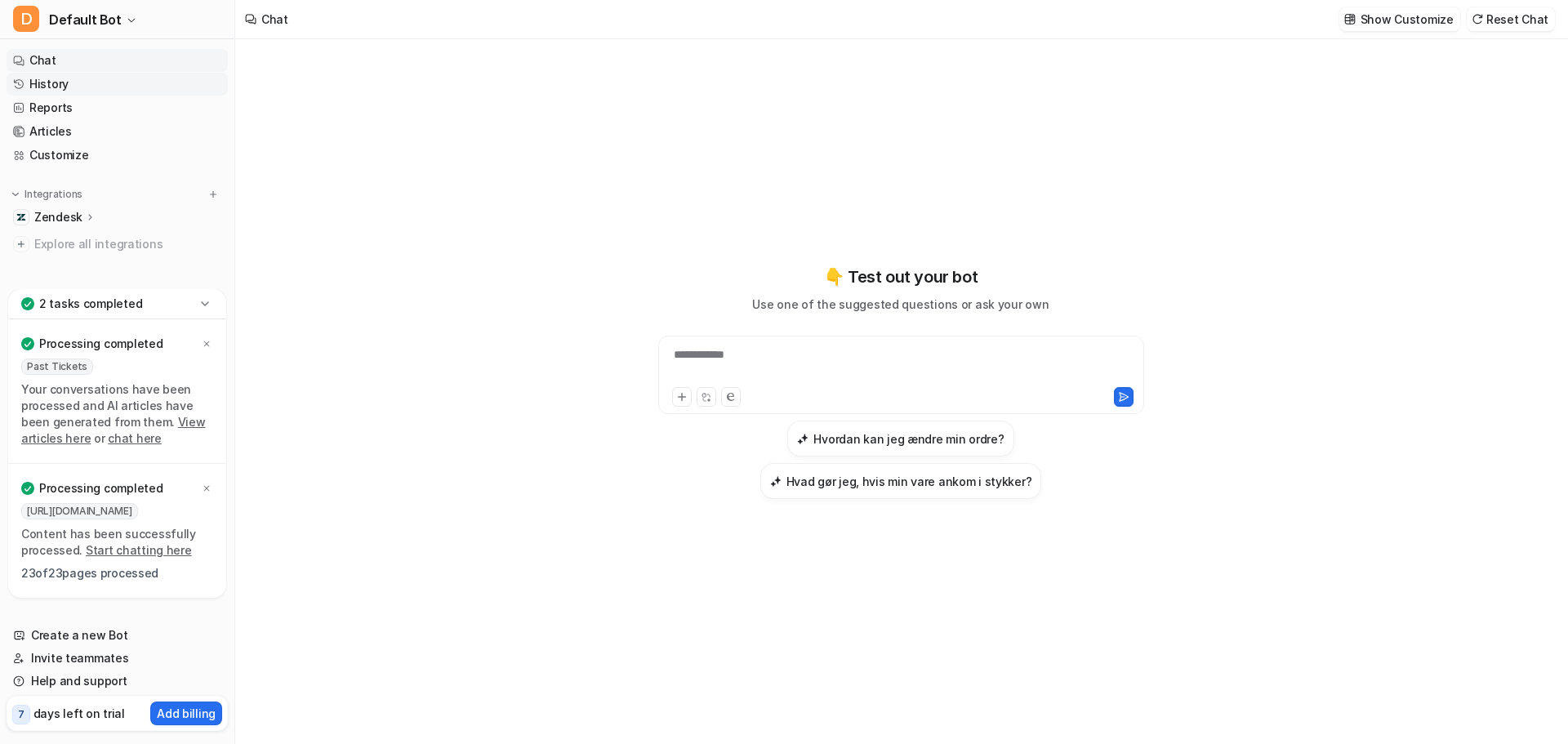
click at [54, 79] on link "History" at bounding box center [117, 83] width 221 height 23
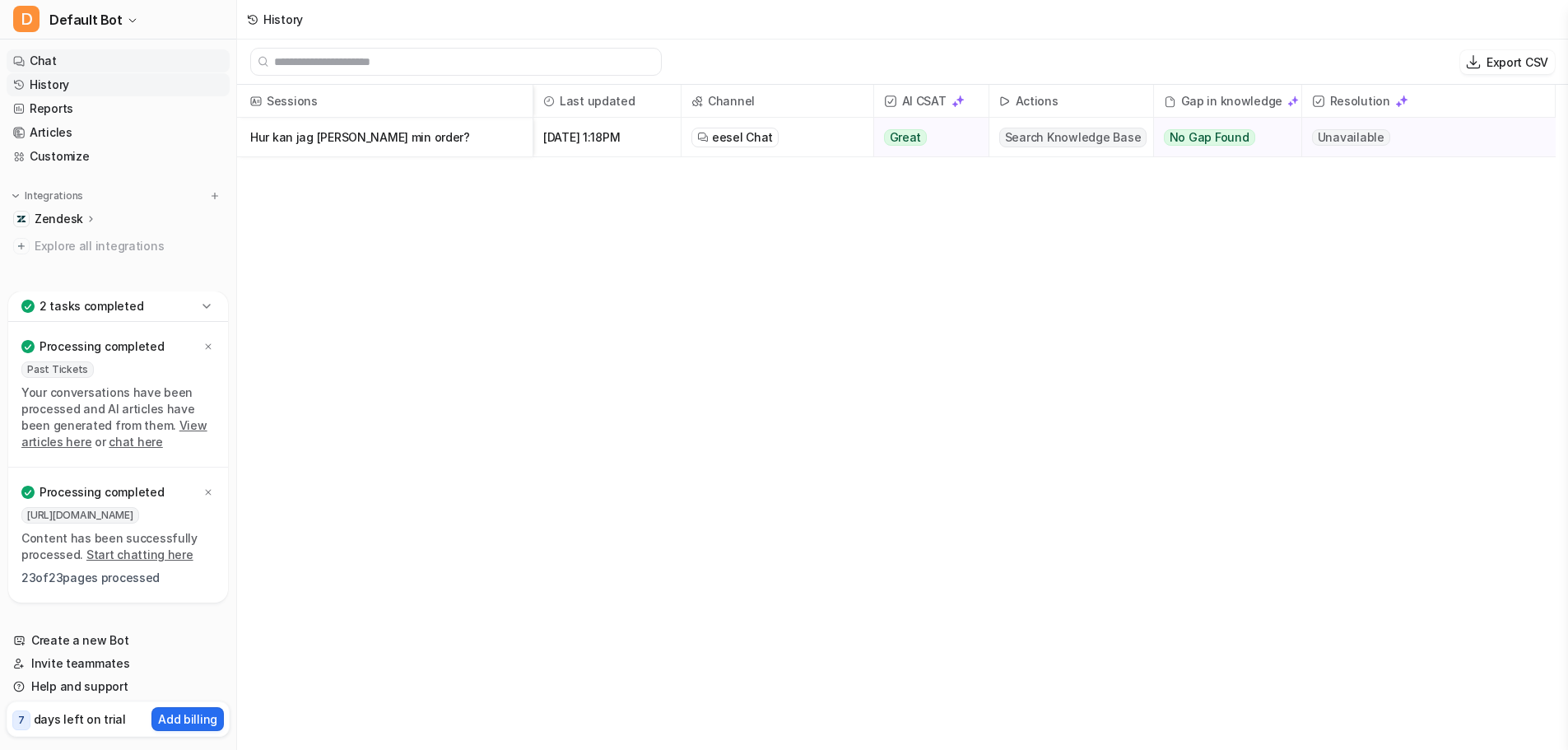
click at [36, 63] on link "Chat" at bounding box center [118, 61] width 223 height 23
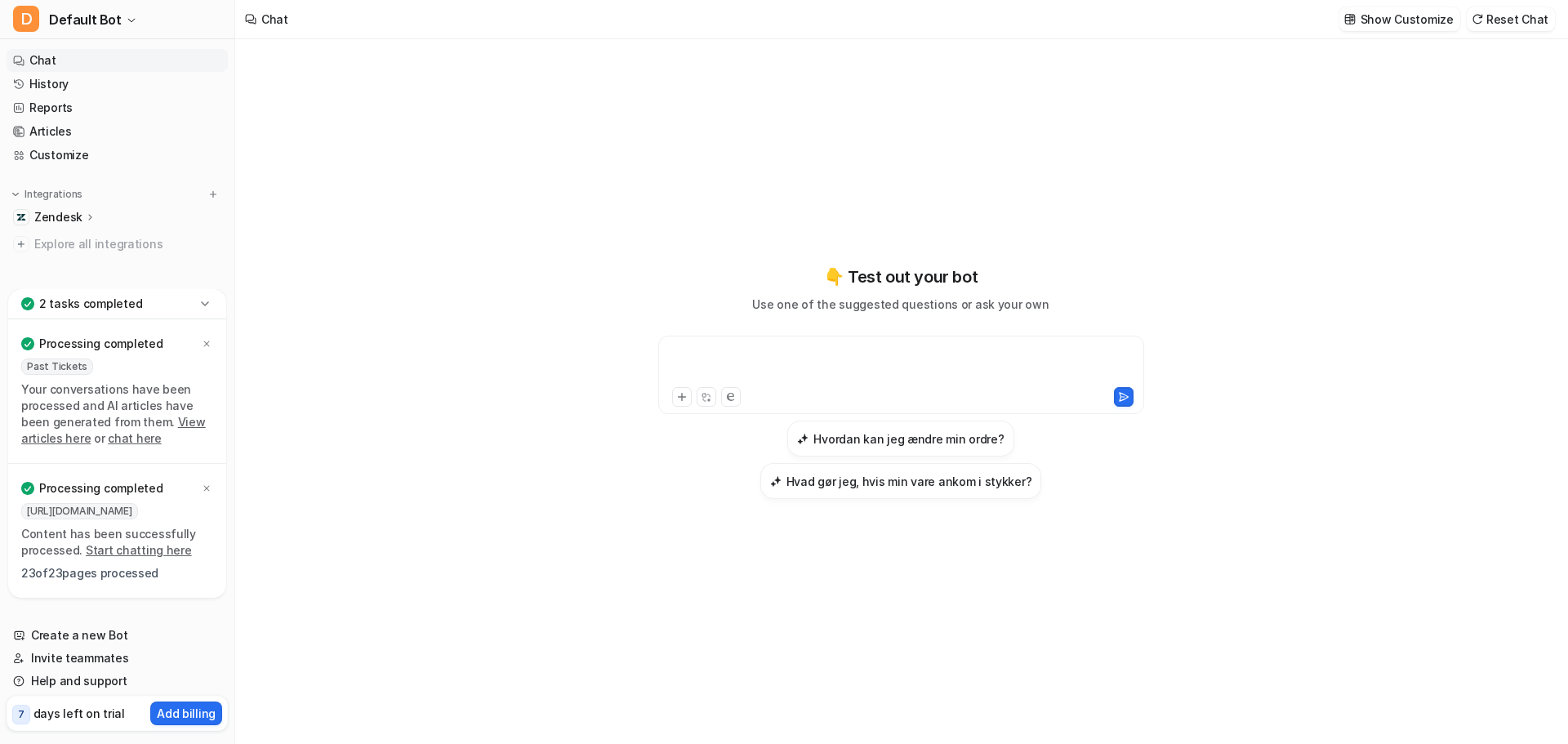
click at [742, 348] on div at bounding box center [901, 364] width 478 height 38
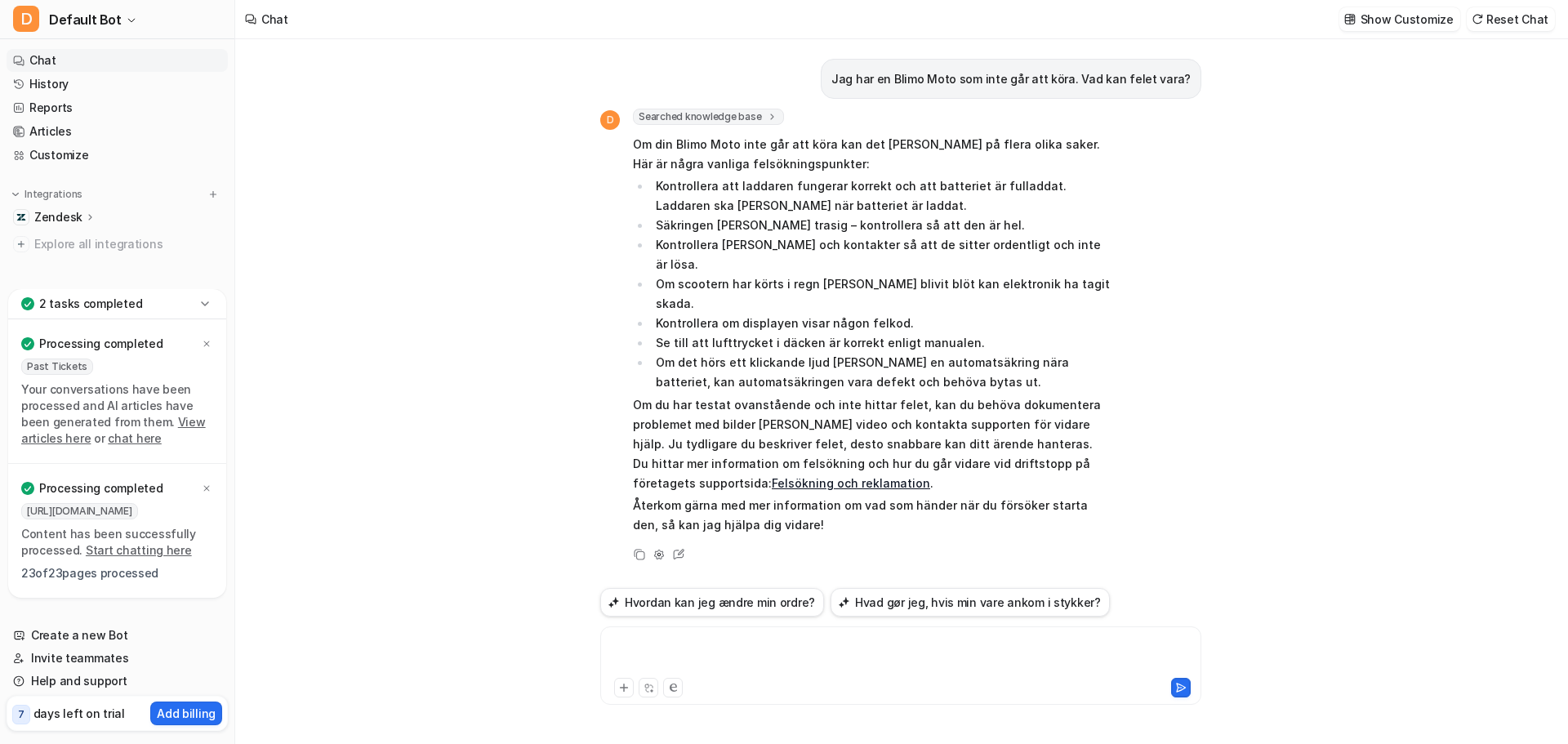
drag, startPoint x: 669, startPoint y: 647, endPoint x: 644, endPoint y: 621, distance: 36.1
click at [669, 647] on div at bounding box center [901, 656] width 593 height 38
click at [39, 56] on link "Chat" at bounding box center [117, 60] width 221 height 23
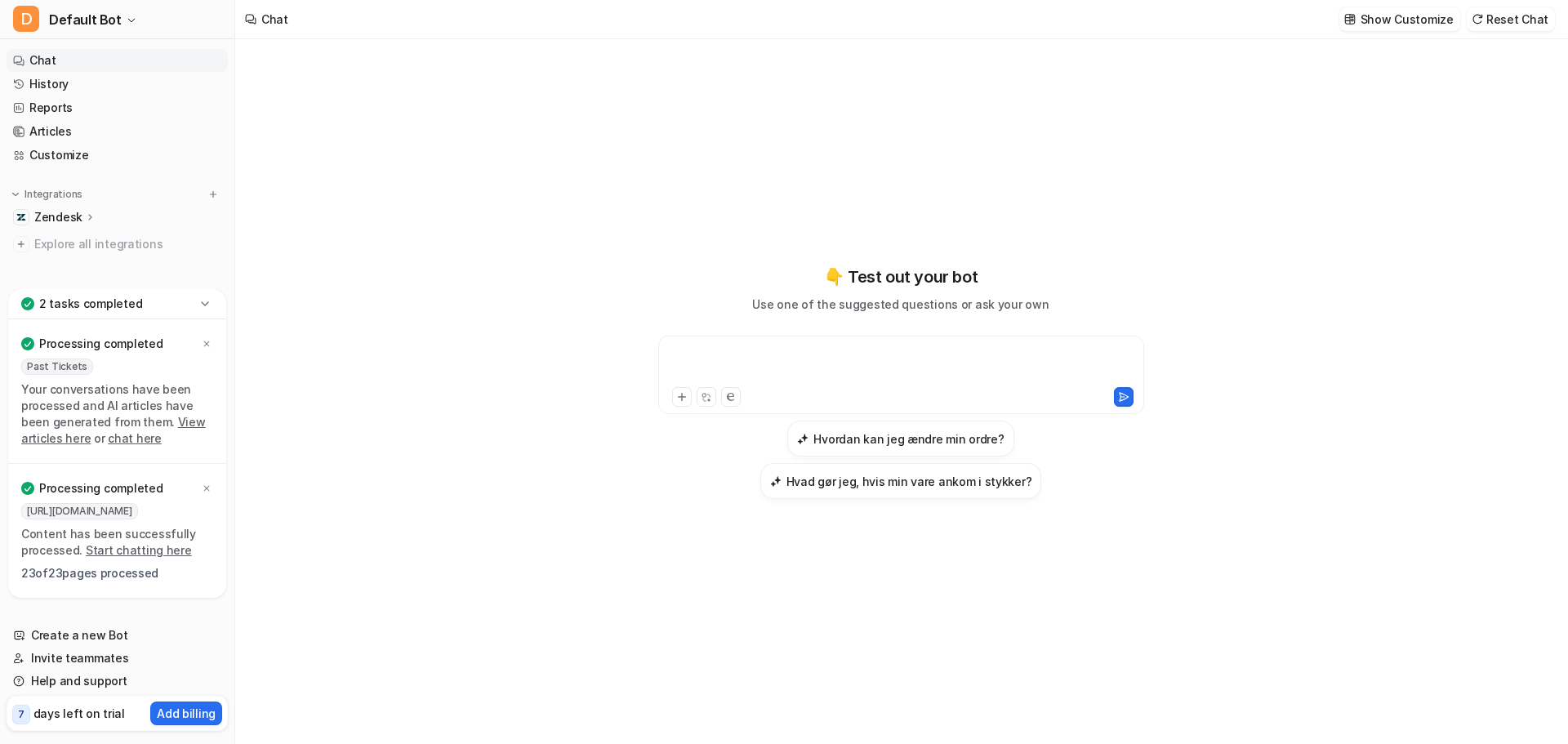
click at [683, 352] on div at bounding box center [901, 364] width 478 height 38
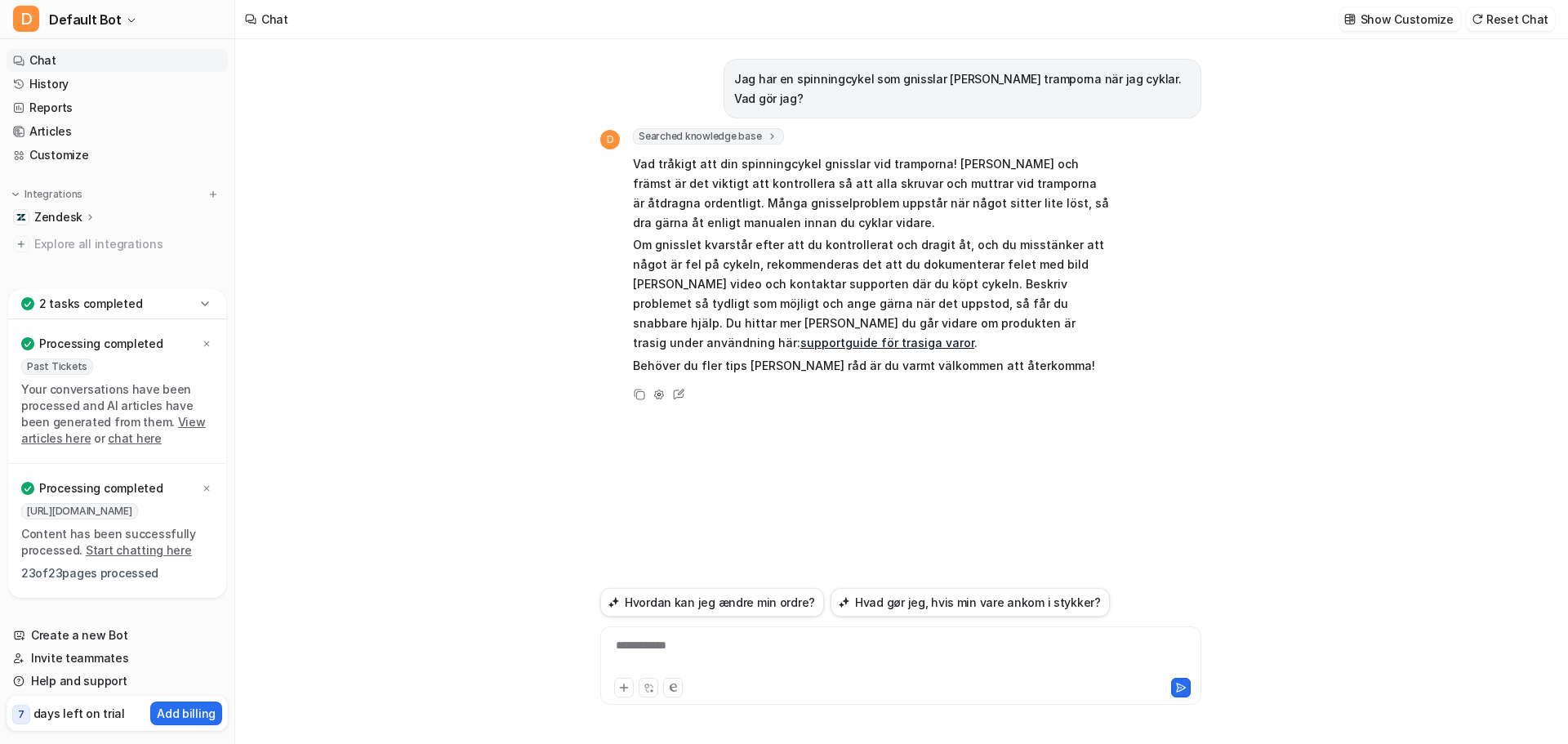
click at [42, 61] on link "Chat" at bounding box center [117, 60] width 221 height 23
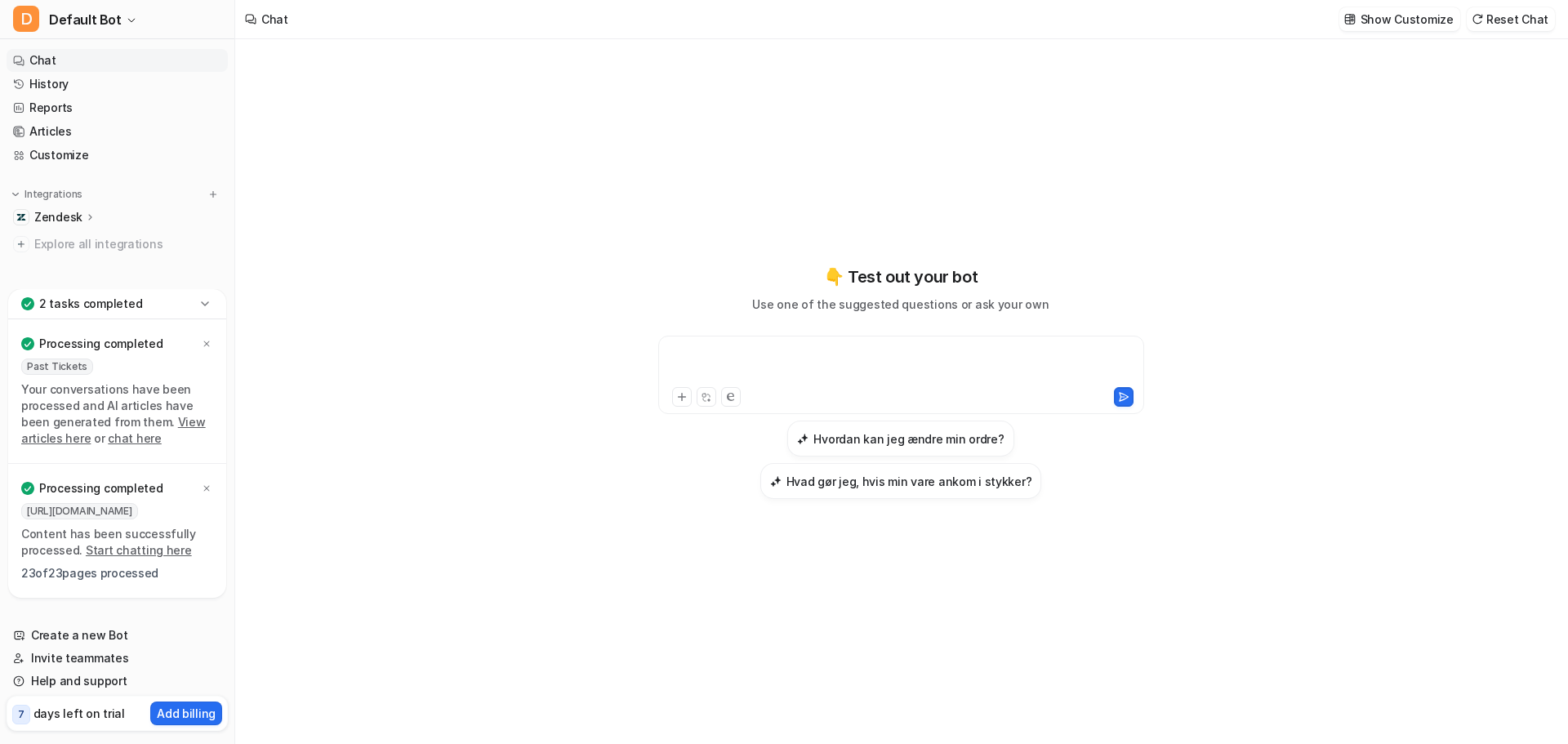
click at [746, 354] on div at bounding box center [901, 364] width 478 height 38
paste div
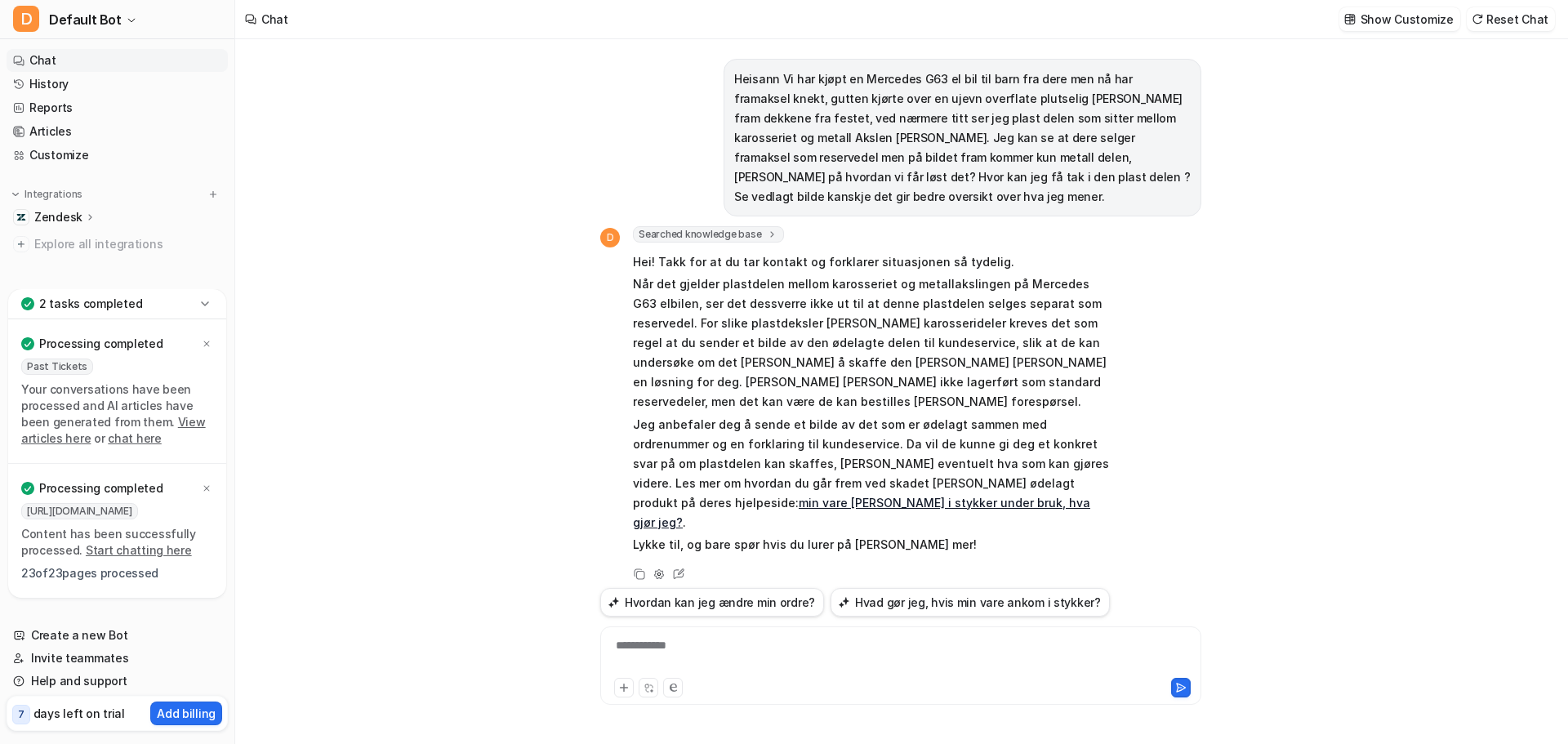
click at [1309, 460] on div "Heisann Vi har kjøpt en Mercedes G63 el bil til barn fra dere men nå har framak…" at bounding box center [901, 391] width 1331 height 705
click at [40, 62] on link "Chat" at bounding box center [117, 60] width 221 height 23
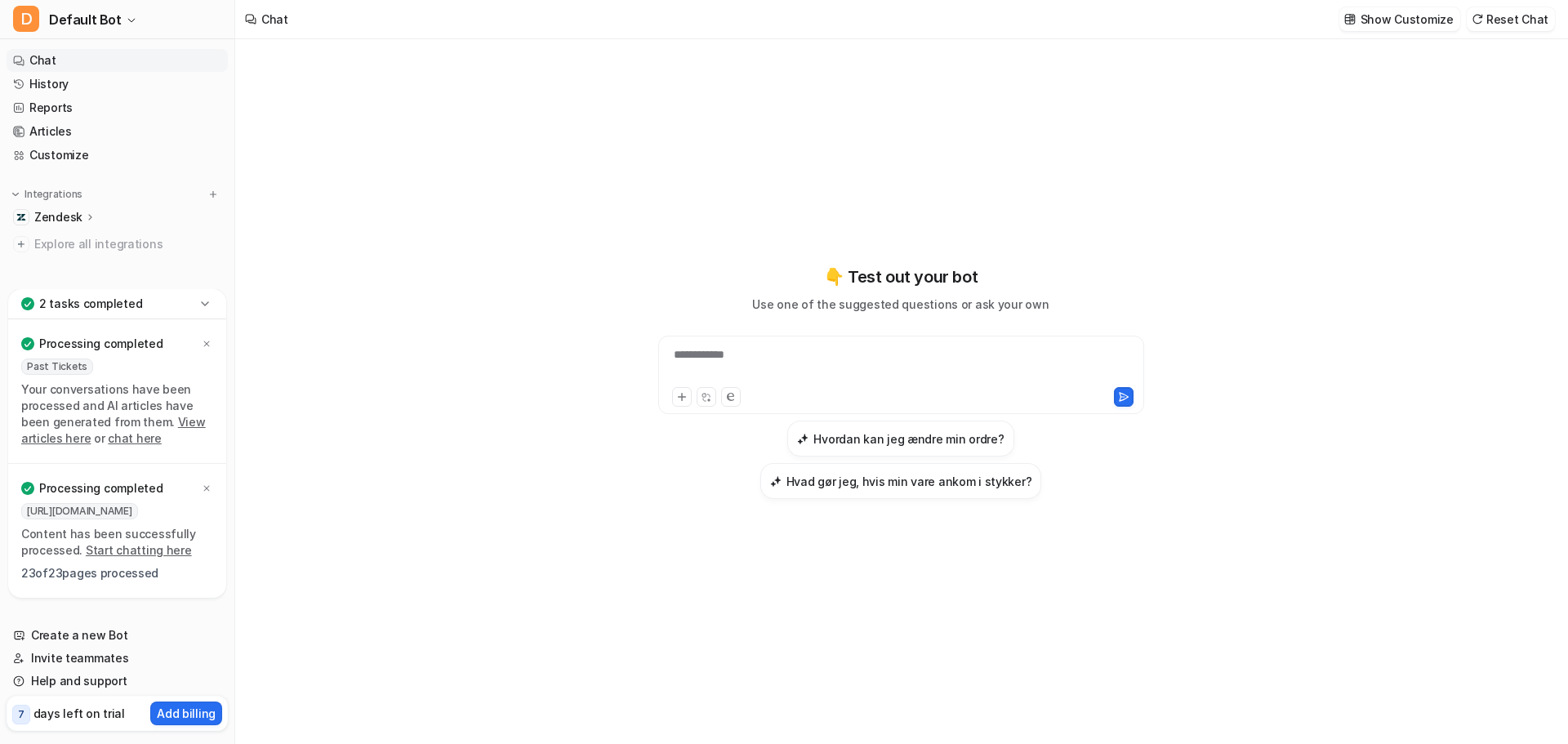
click at [717, 350] on div "**********" at bounding box center [901, 364] width 478 height 38
paste div
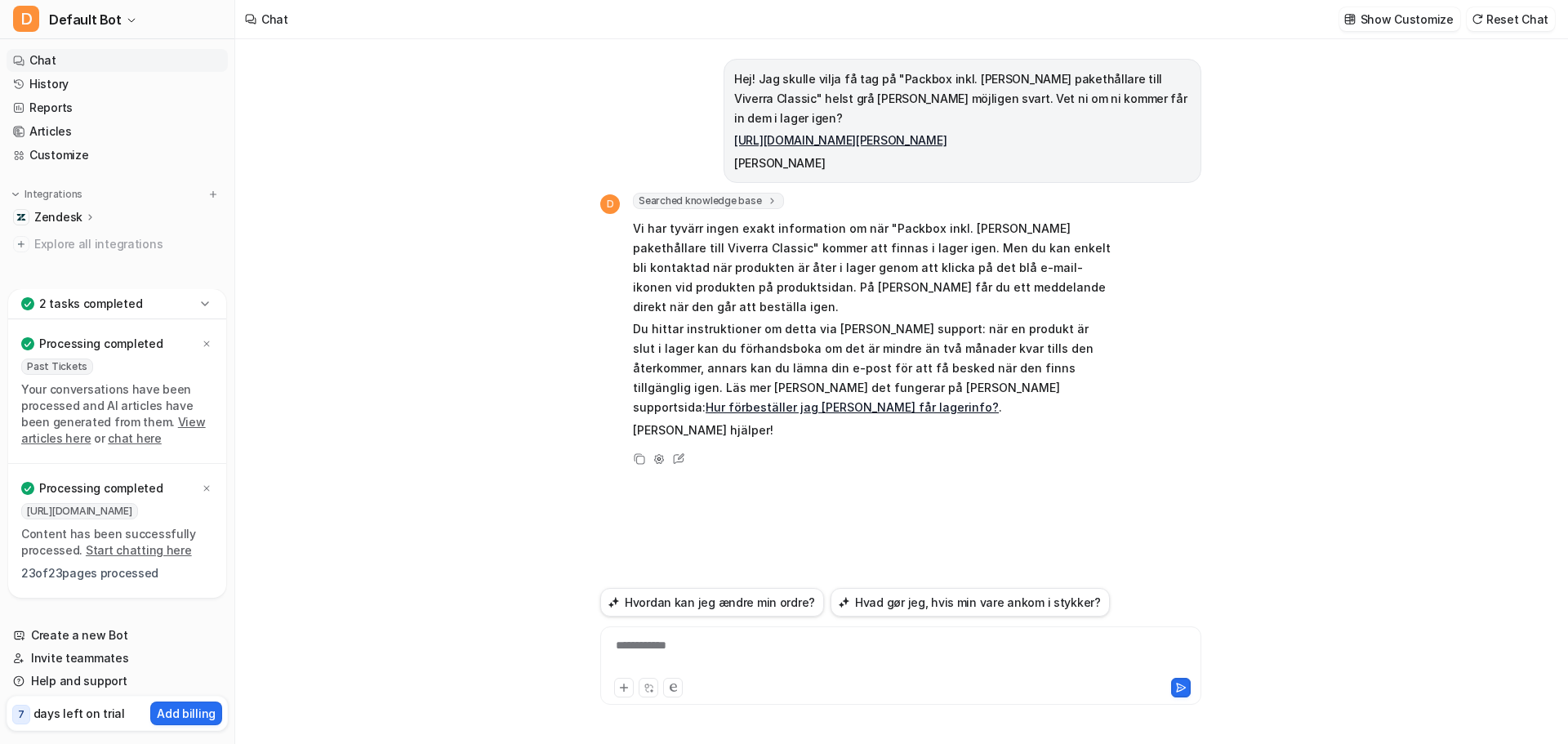
click at [463, 262] on div "**********" at bounding box center [901, 391] width 1331 height 705
click at [37, 61] on link "Chat" at bounding box center [117, 60] width 221 height 23
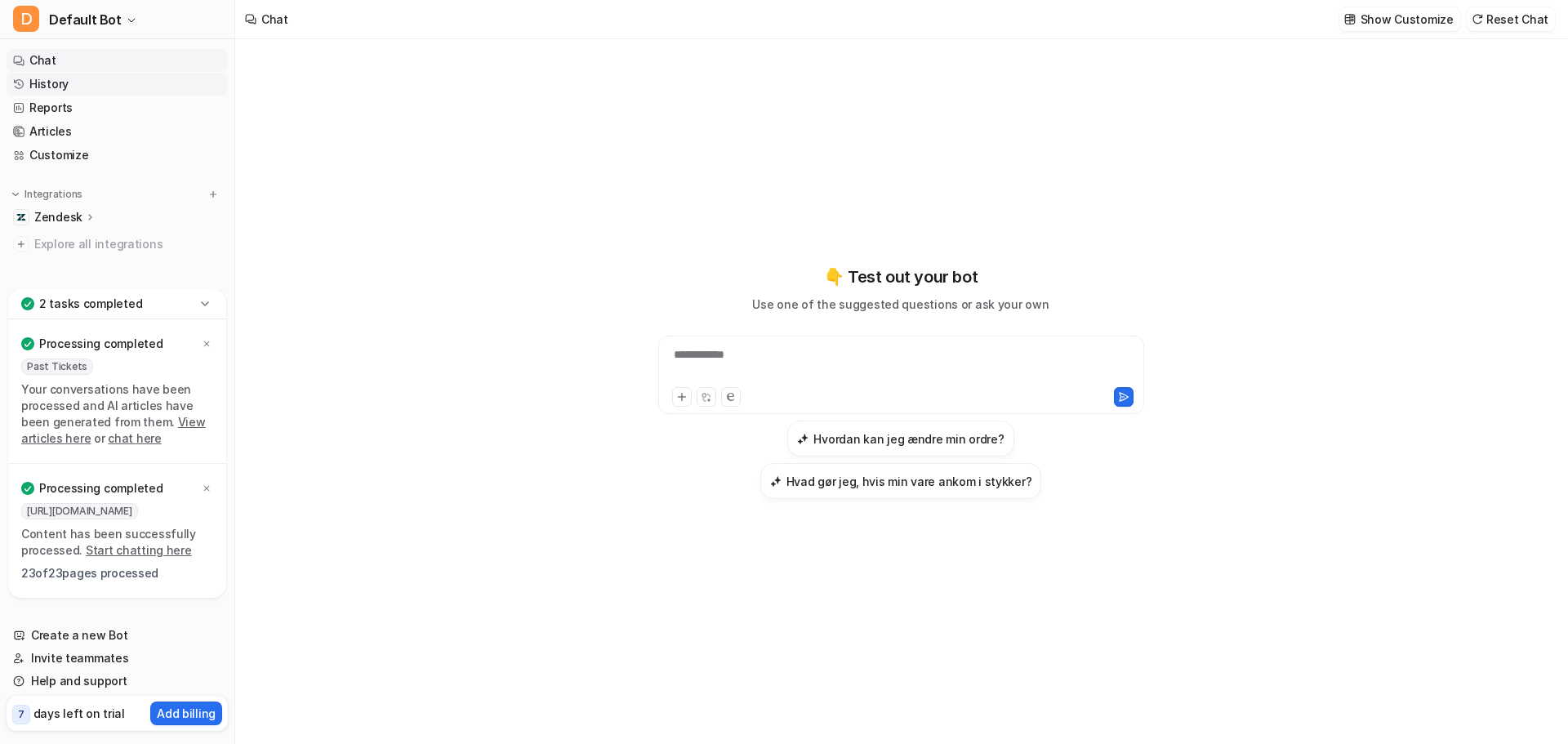
click at [52, 80] on link "History" at bounding box center [117, 83] width 221 height 23
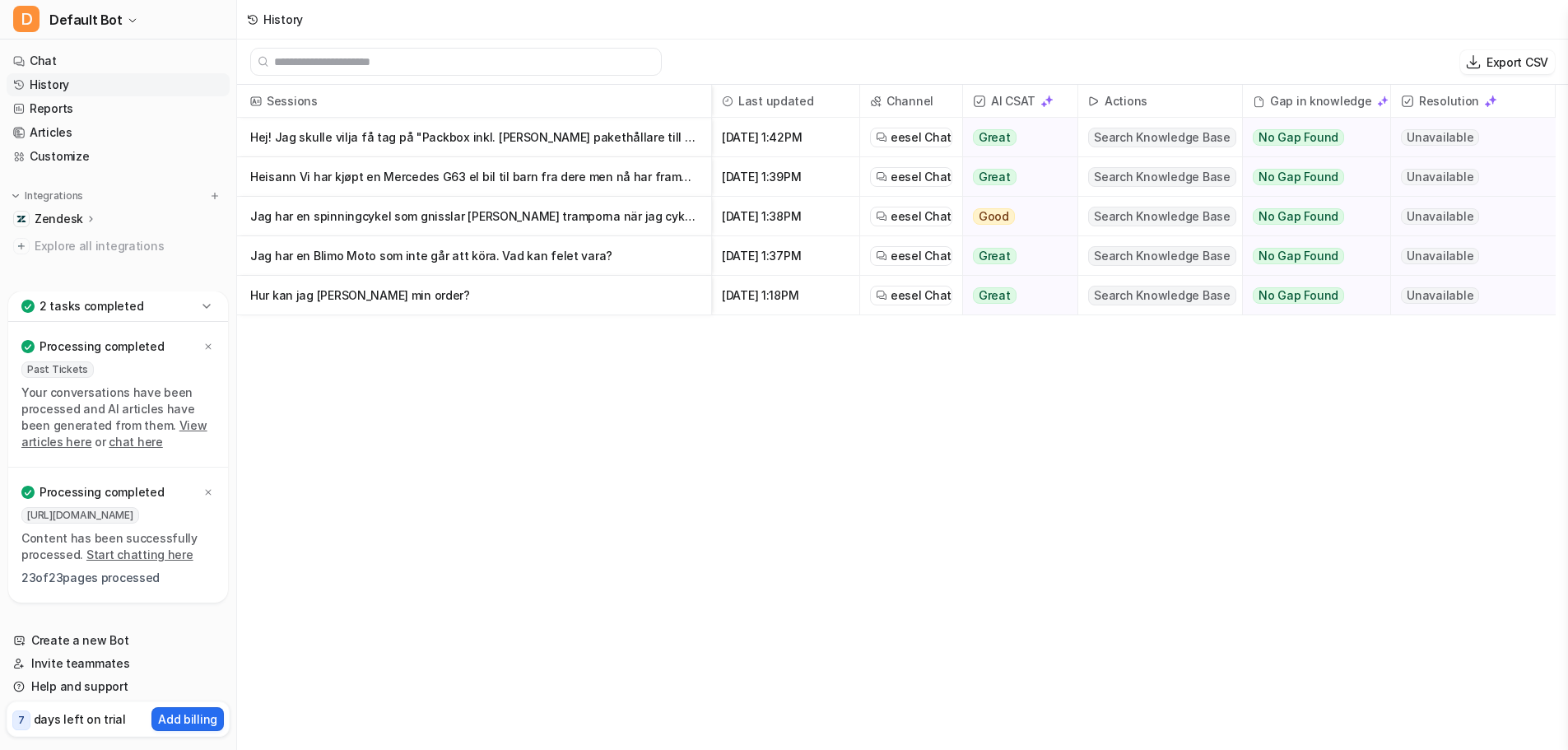
click at [437, 177] on p "Heisann Vi har kjøpt en Mercedes G63 el bil til barn fra dere men nå har framak…" at bounding box center [474, 177] width 448 height 40
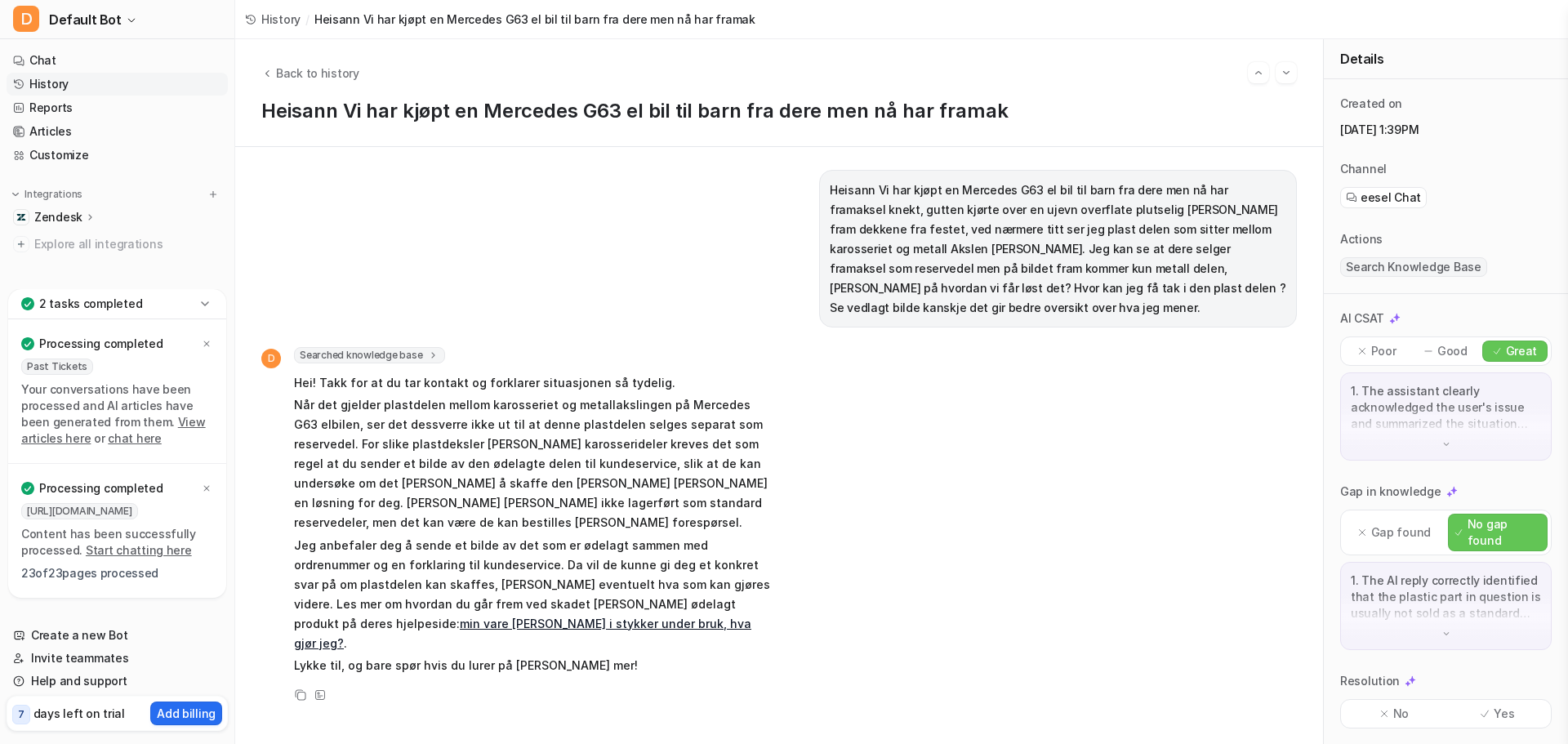
scroll to position [2, 0]
click at [48, 87] on link "History" at bounding box center [117, 83] width 221 height 23
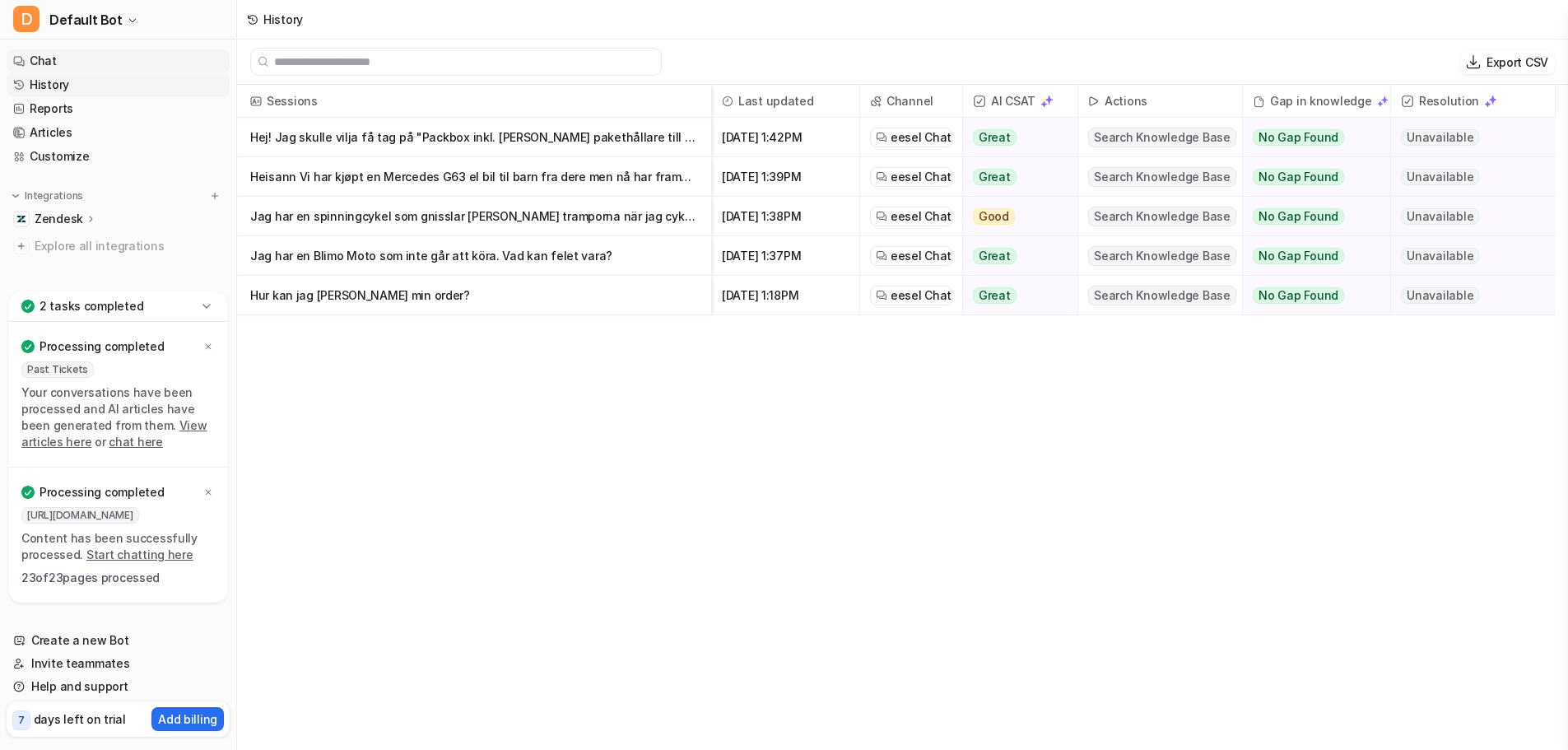
click at [55, 60] on link "Chat" at bounding box center [118, 61] width 223 height 23
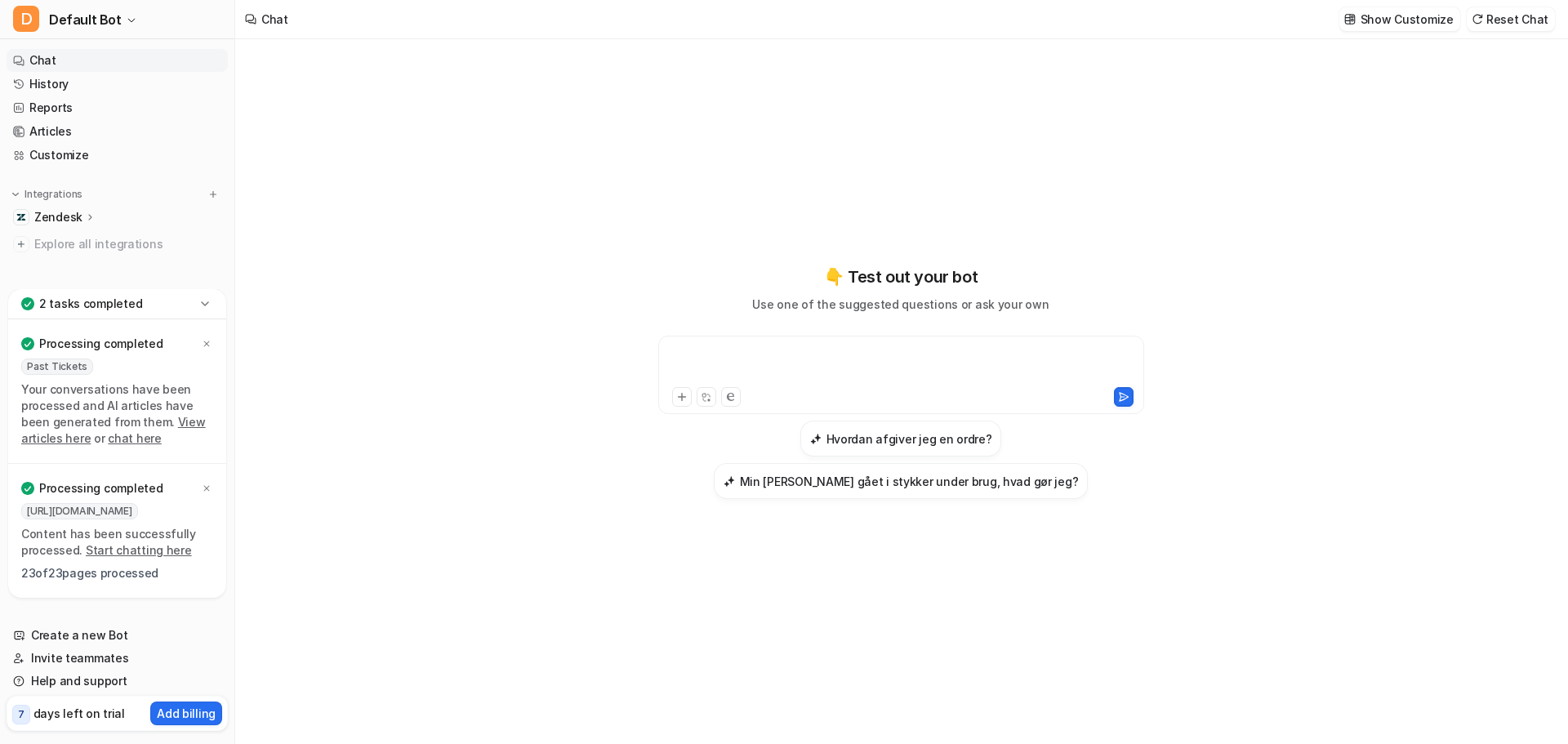
click at [813, 350] on div at bounding box center [901, 364] width 478 height 38
paste div
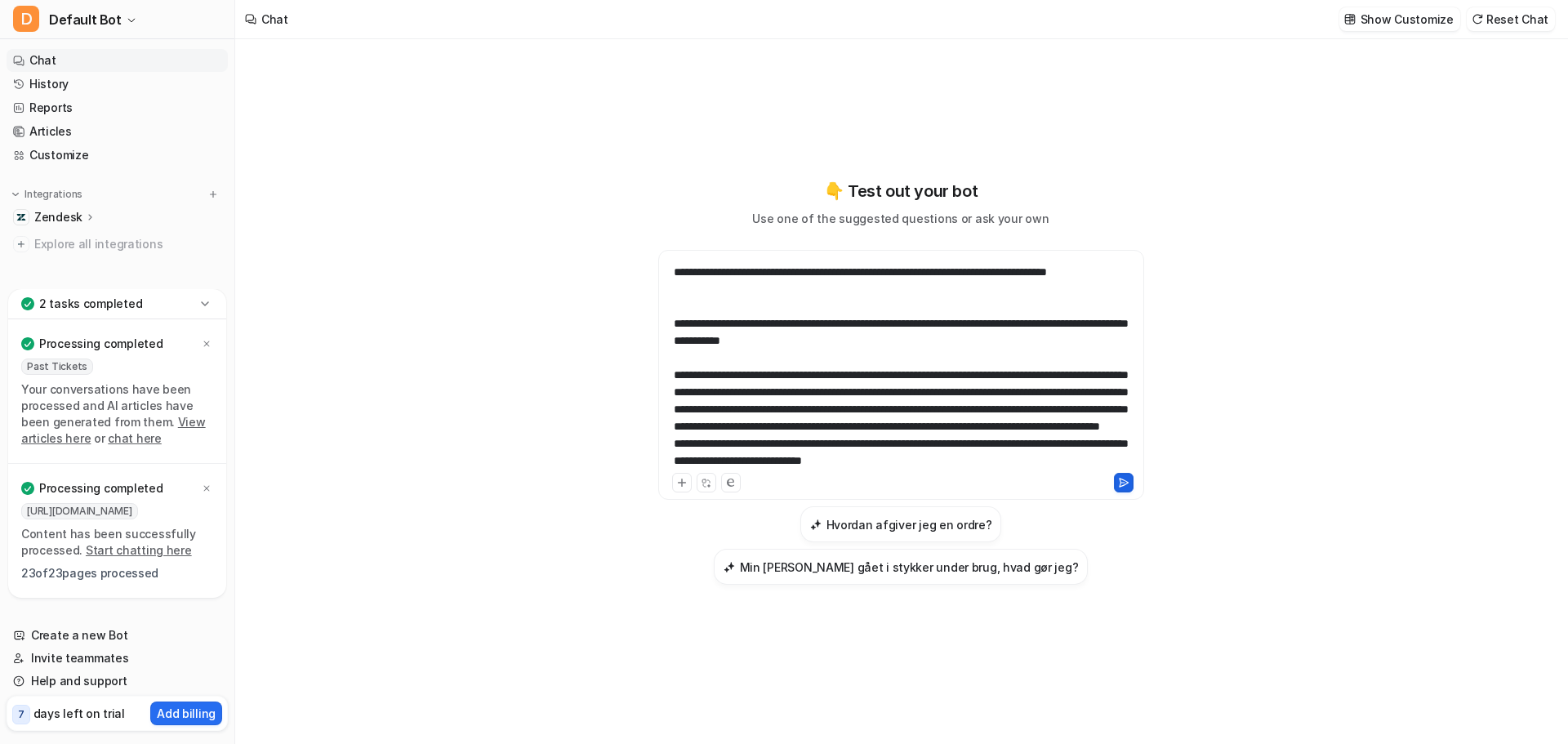
click at [1127, 485] on icon at bounding box center [1123, 483] width 12 height 12
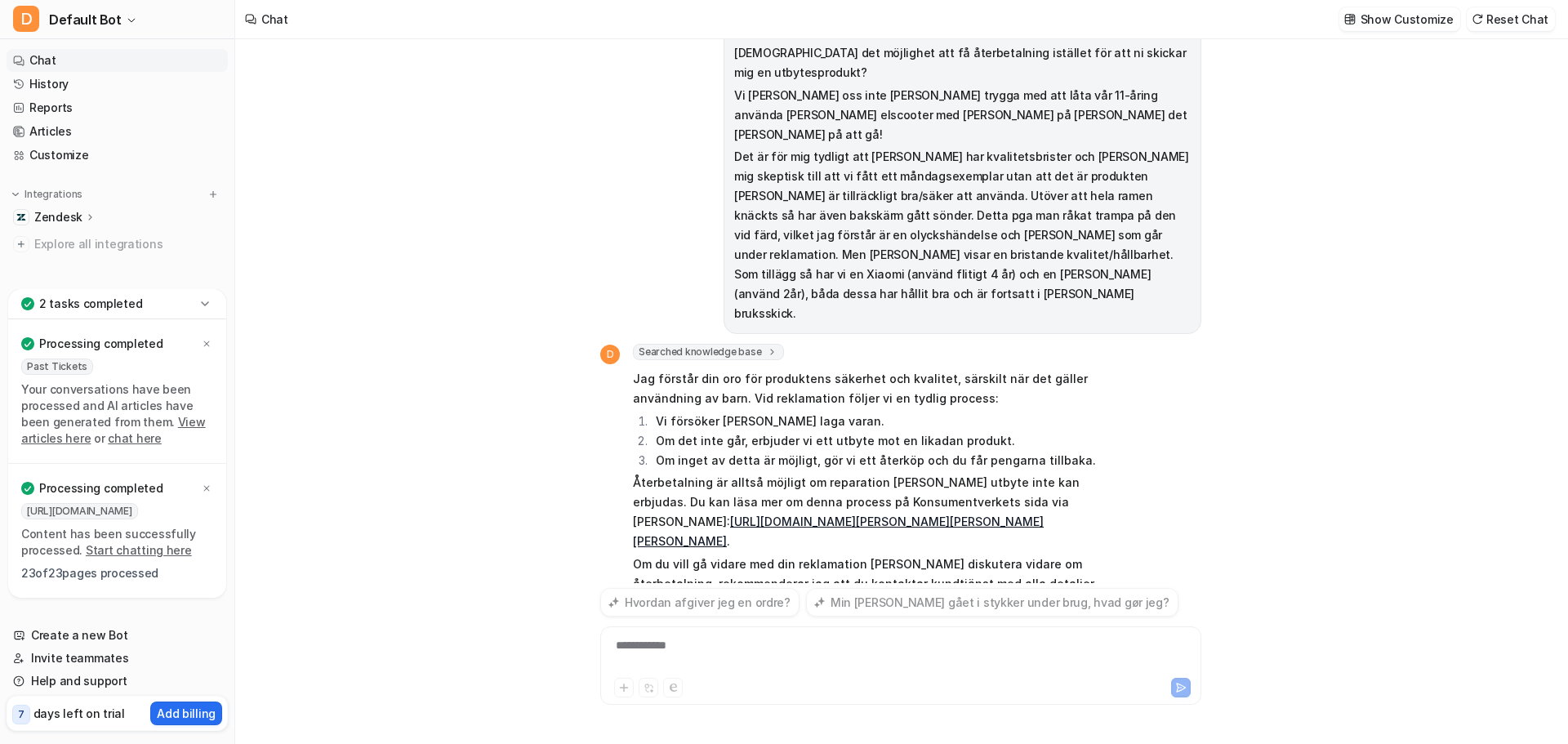
scroll to position [71, 0]
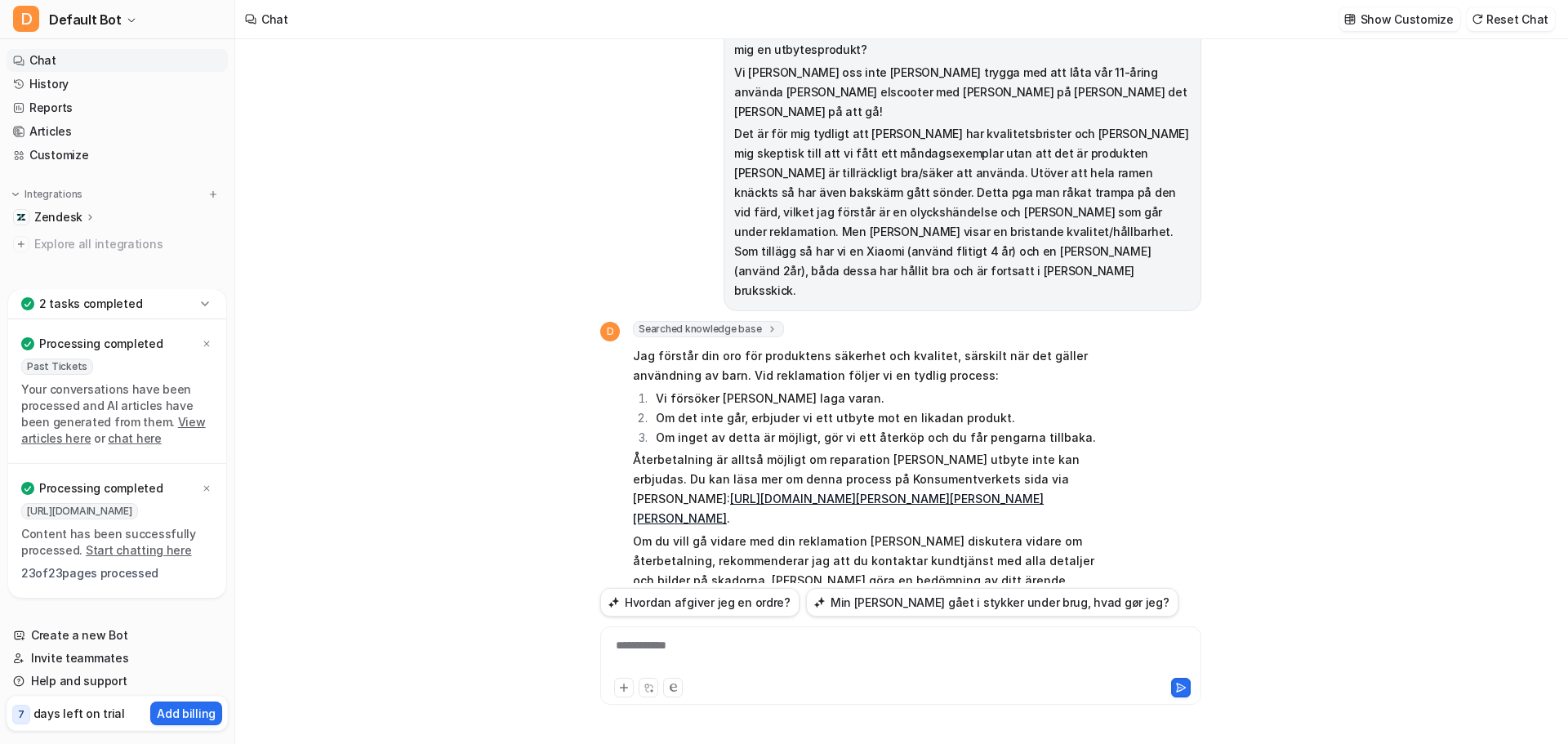
click at [48, 61] on link "Chat" at bounding box center [117, 60] width 221 height 23
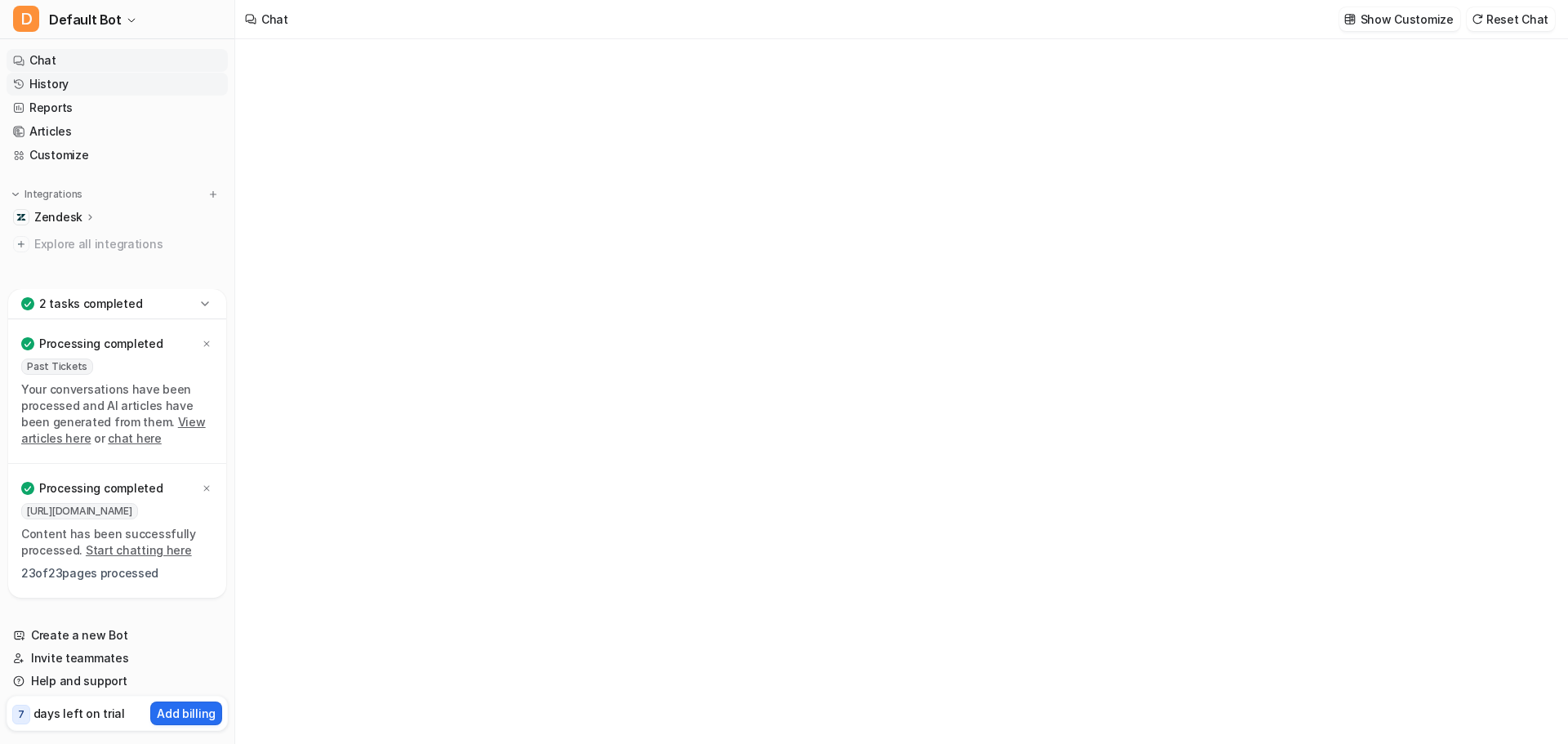
click at [53, 84] on link "History" at bounding box center [117, 83] width 221 height 23
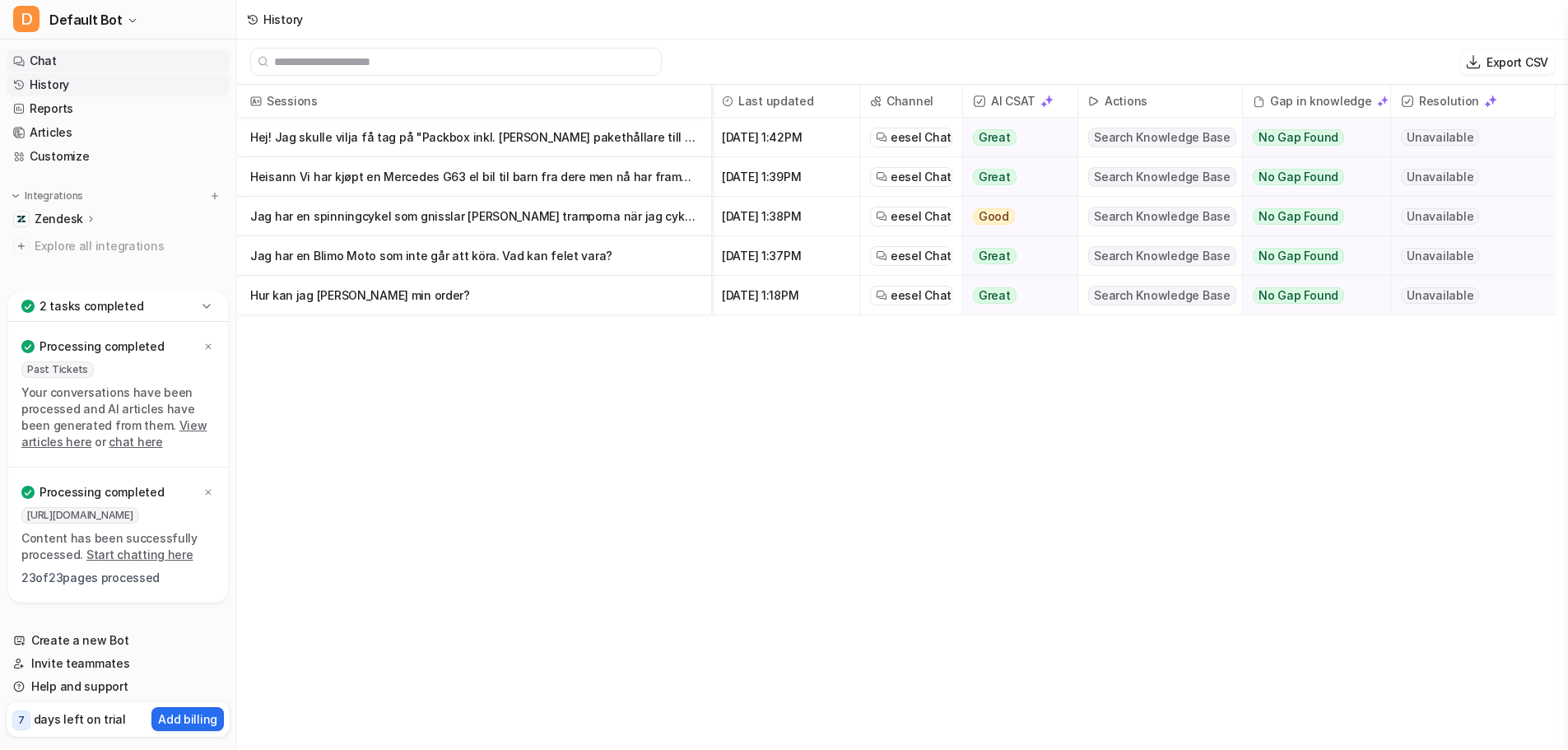
click at [44, 62] on link "Chat" at bounding box center [118, 61] width 223 height 23
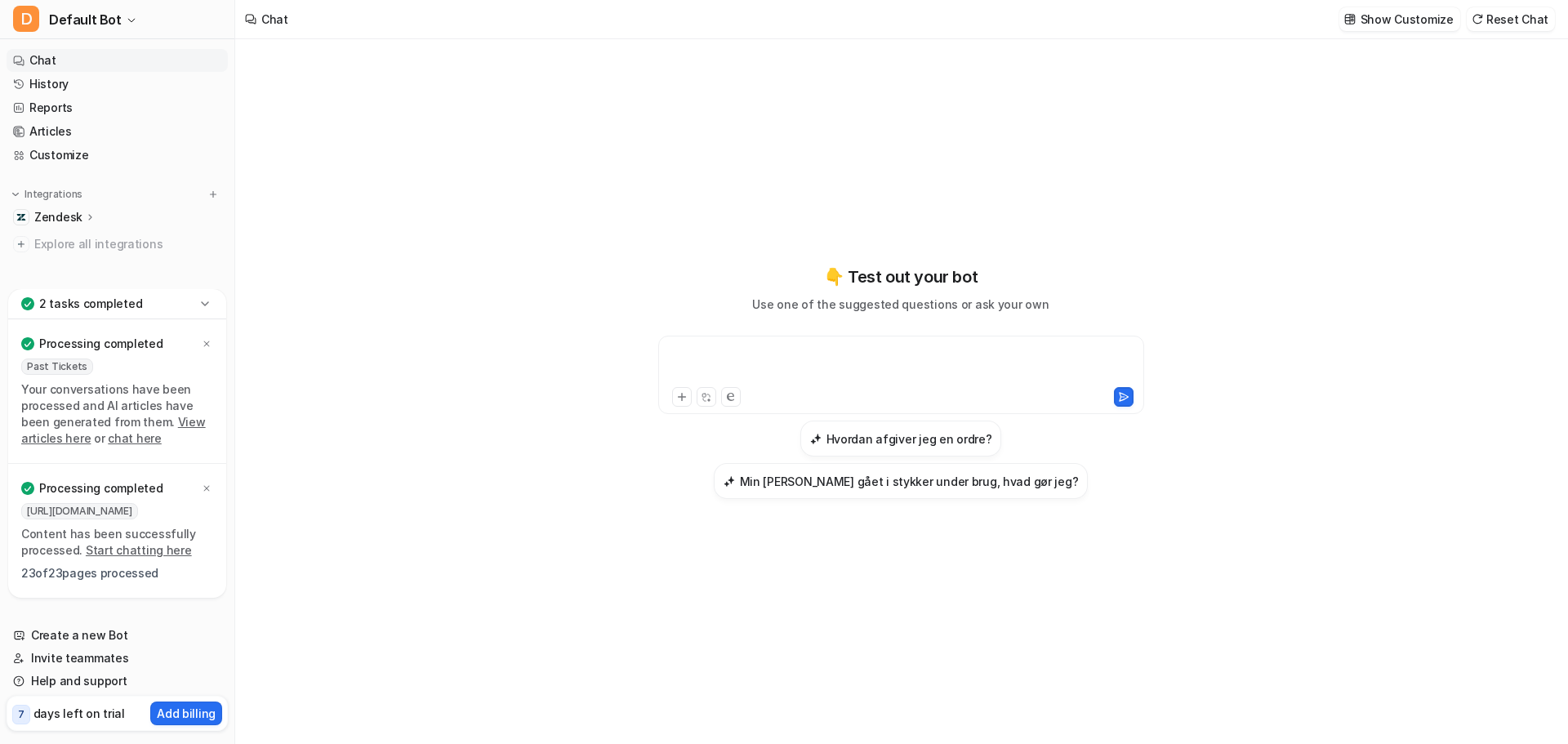
click at [779, 354] on div at bounding box center [901, 364] width 478 height 38
paste div
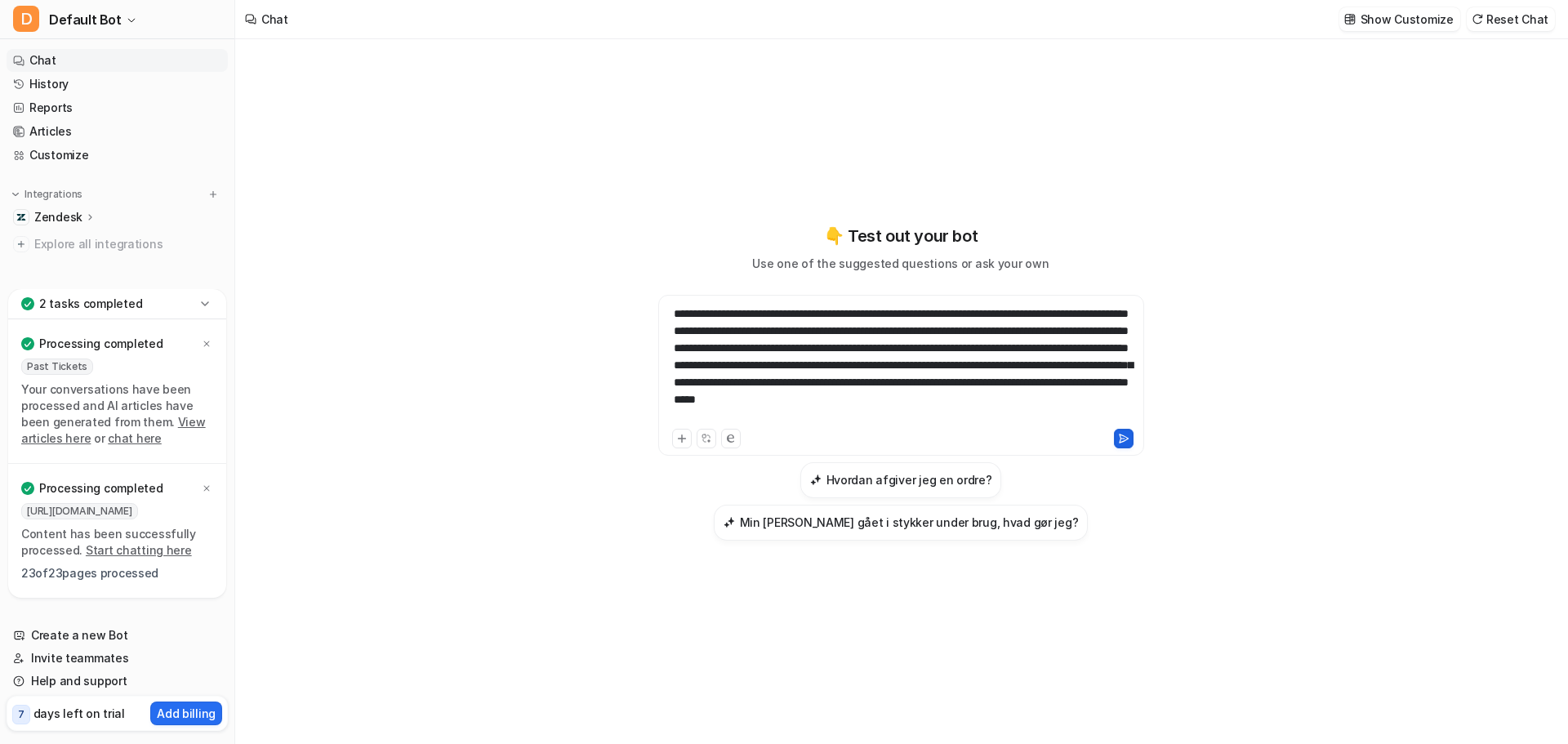
click at [1121, 445] on button at bounding box center [1123, 438] width 19 height 19
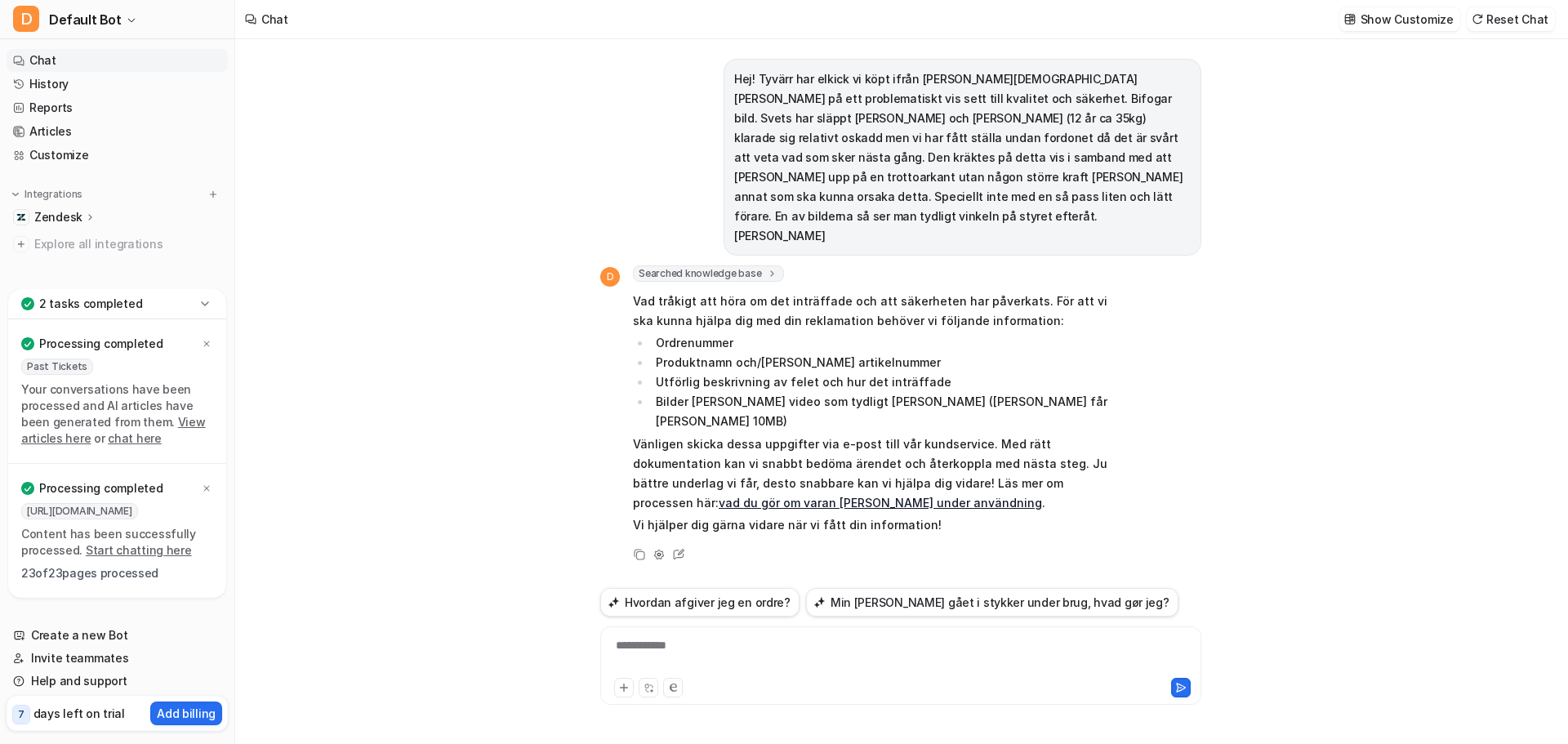
click at [38, 61] on link "Chat" at bounding box center [117, 60] width 221 height 23
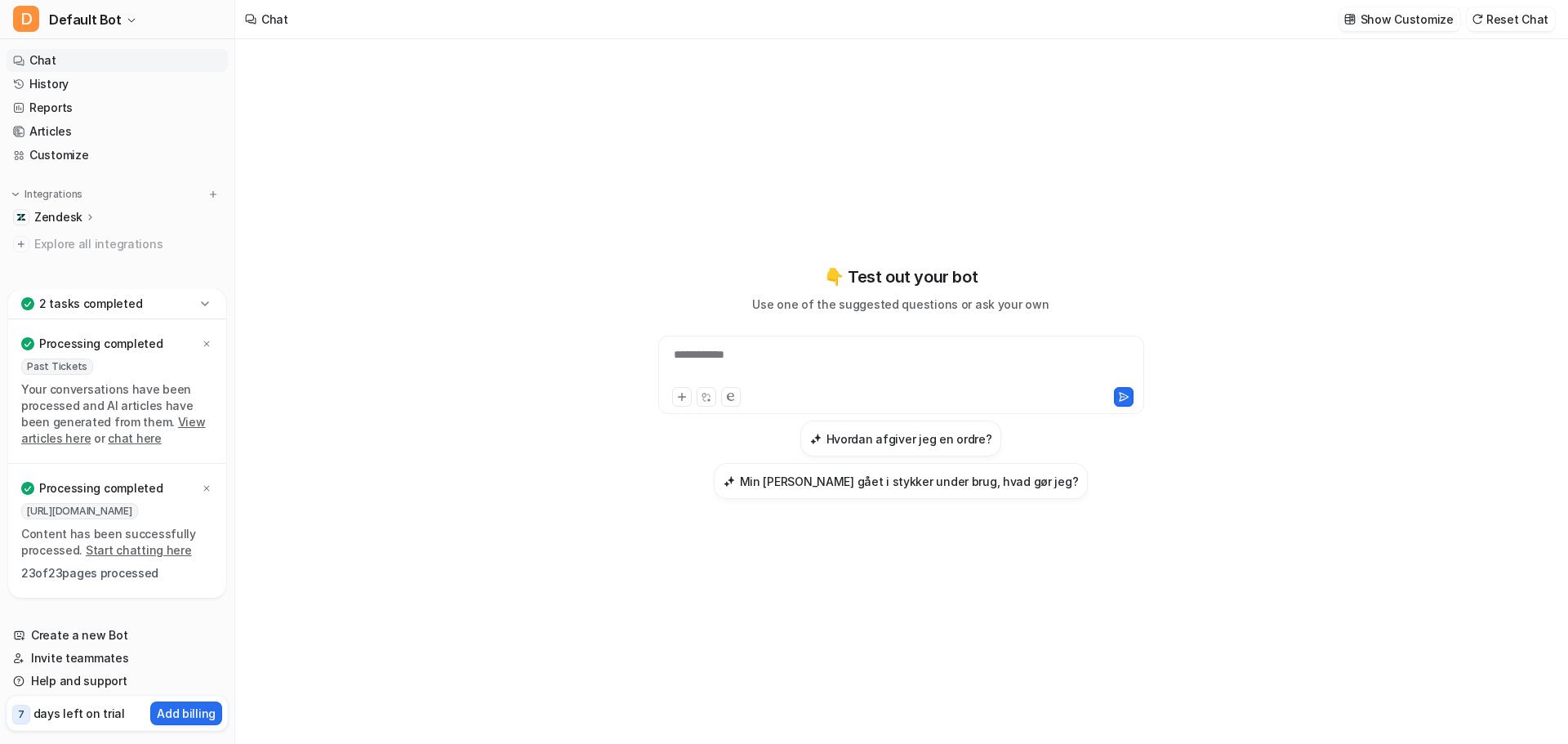
click at [797, 347] on div "**********" at bounding box center [901, 364] width 478 height 38
paste div
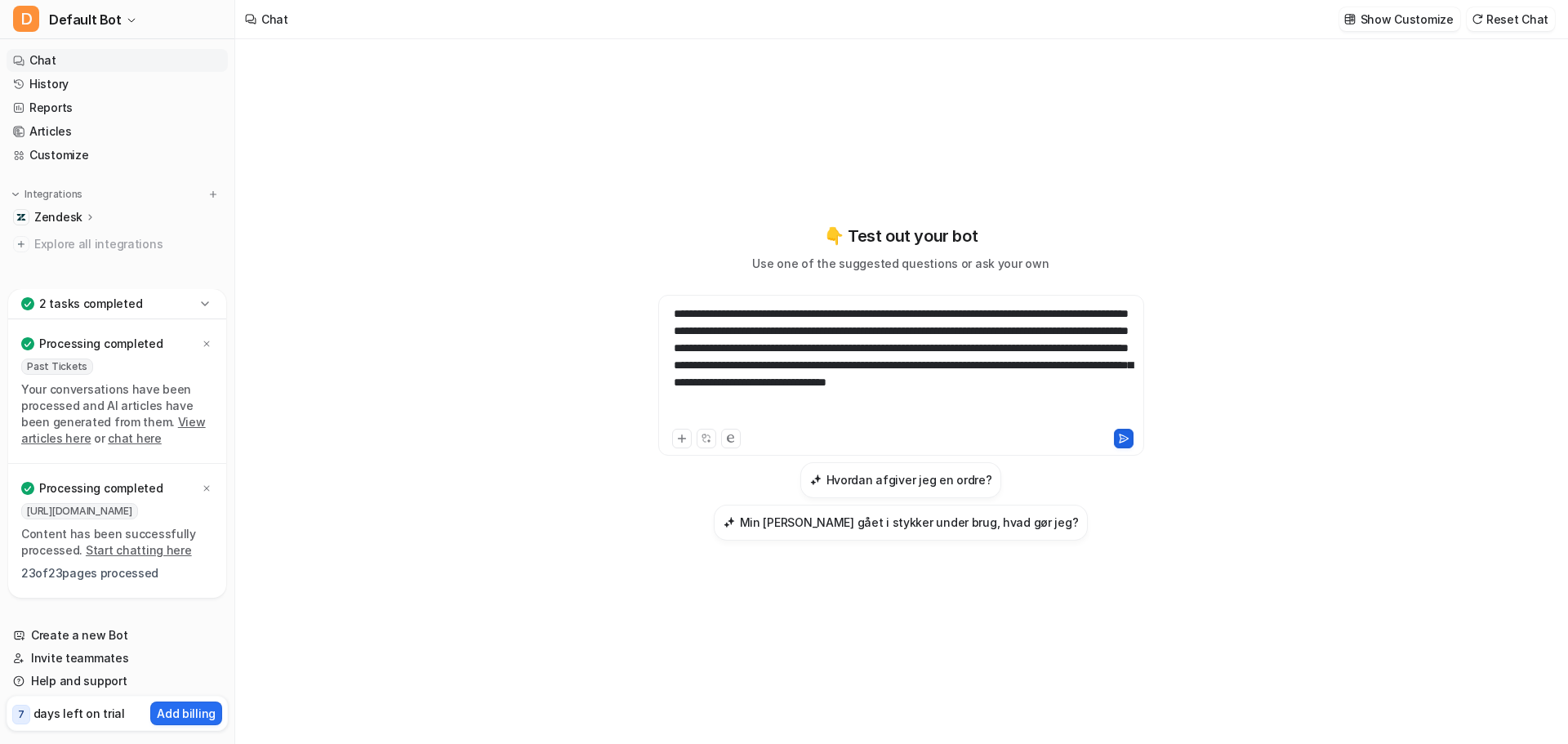
click at [1125, 442] on icon at bounding box center [1123, 439] width 12 height 12
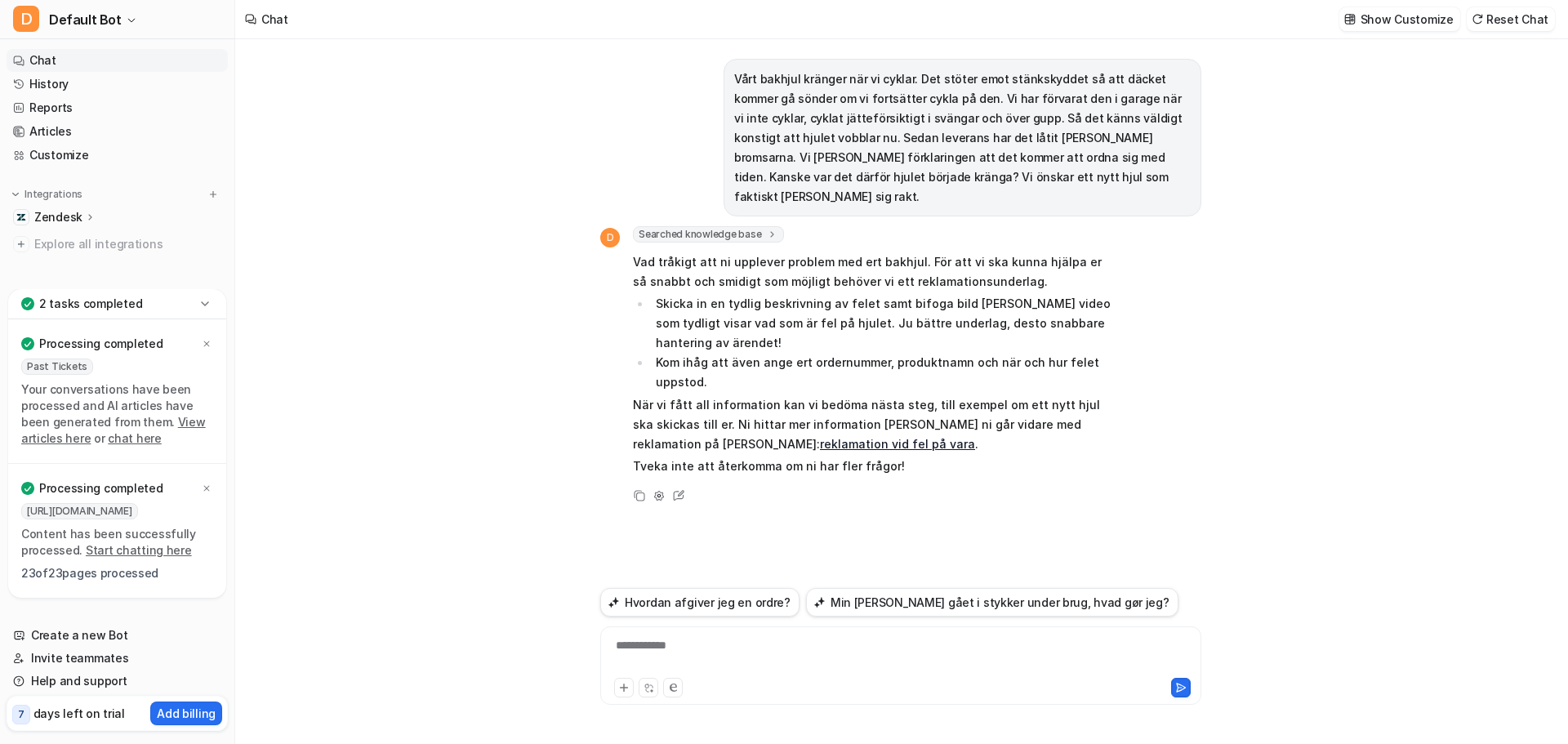
click at [38, 55] on link "Chat" at bounding box center [117, 60] width 221 height 23
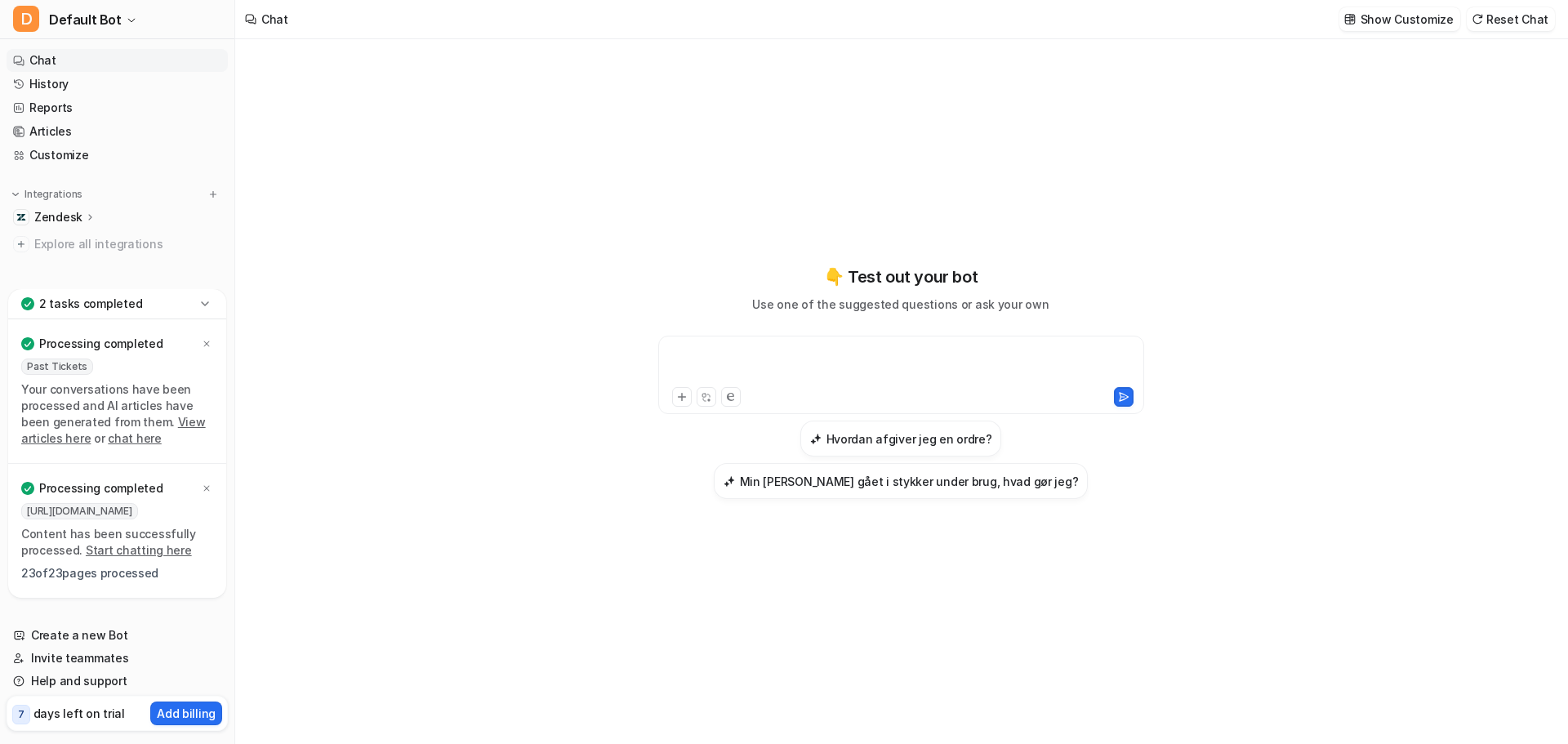
click at [700, 349] on div at bounding box center [901, 364] width 478 height 38
paste div
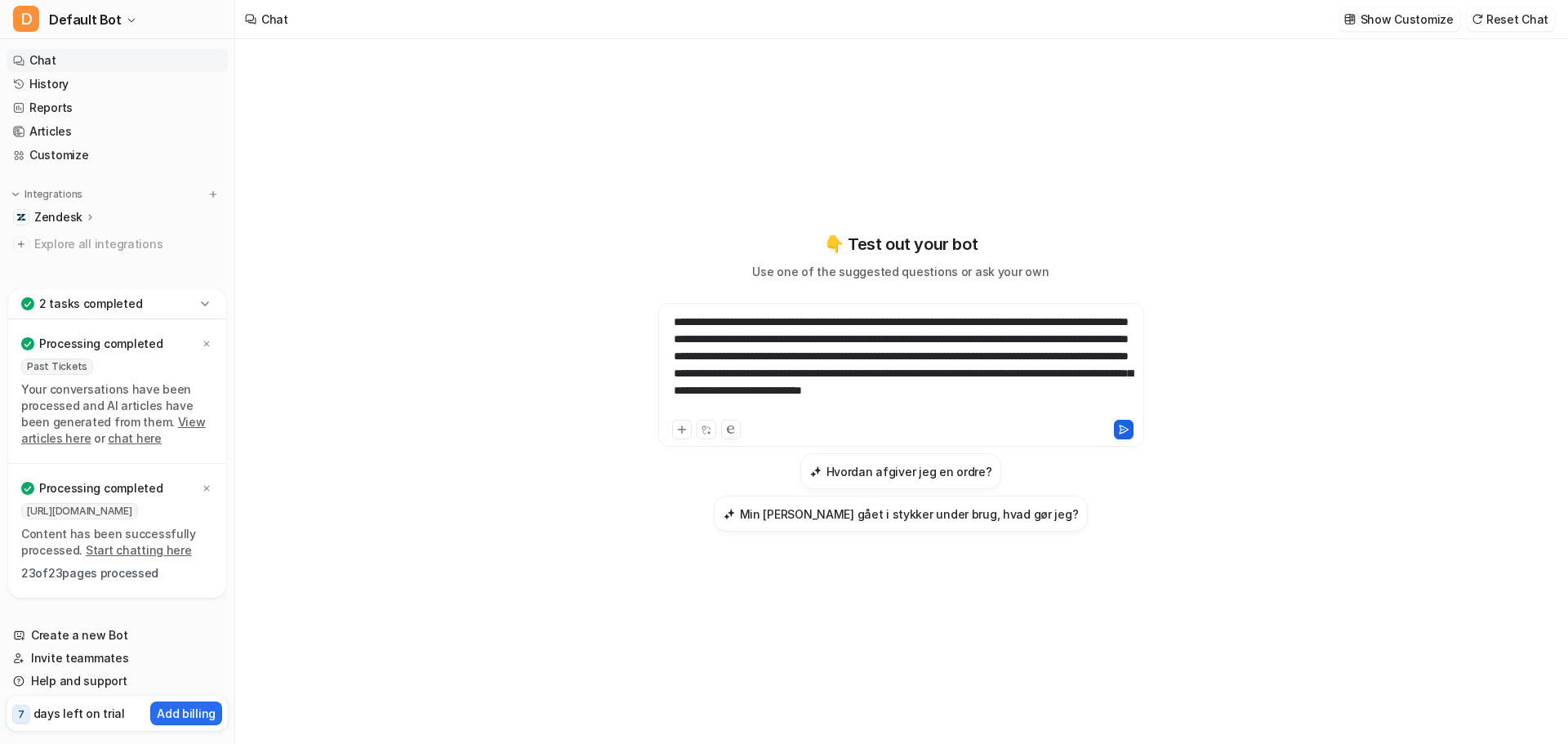
click at [1122, 428] on icon at bounding box center [1123, 430] width 12 height 12
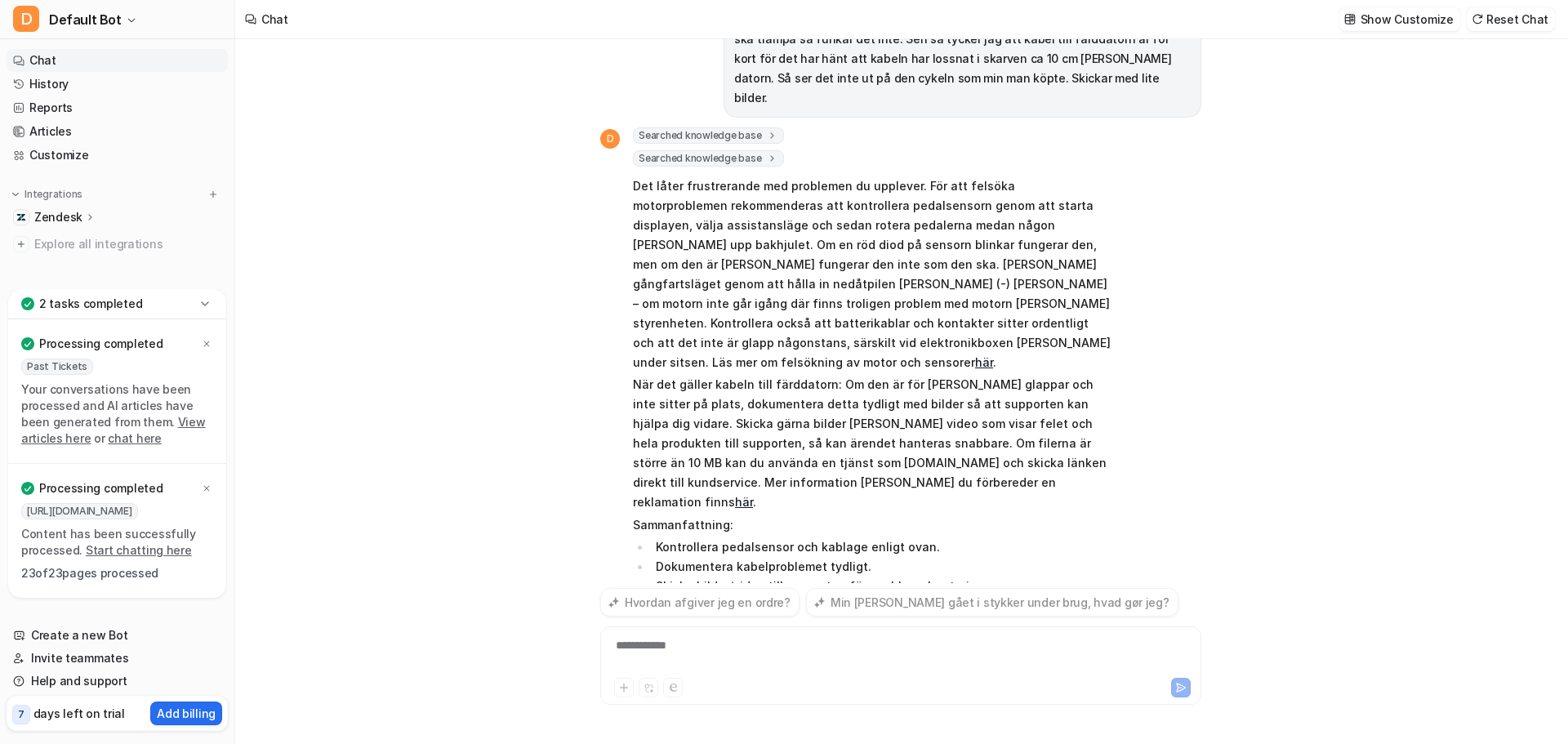
scroll to position [124, 0]
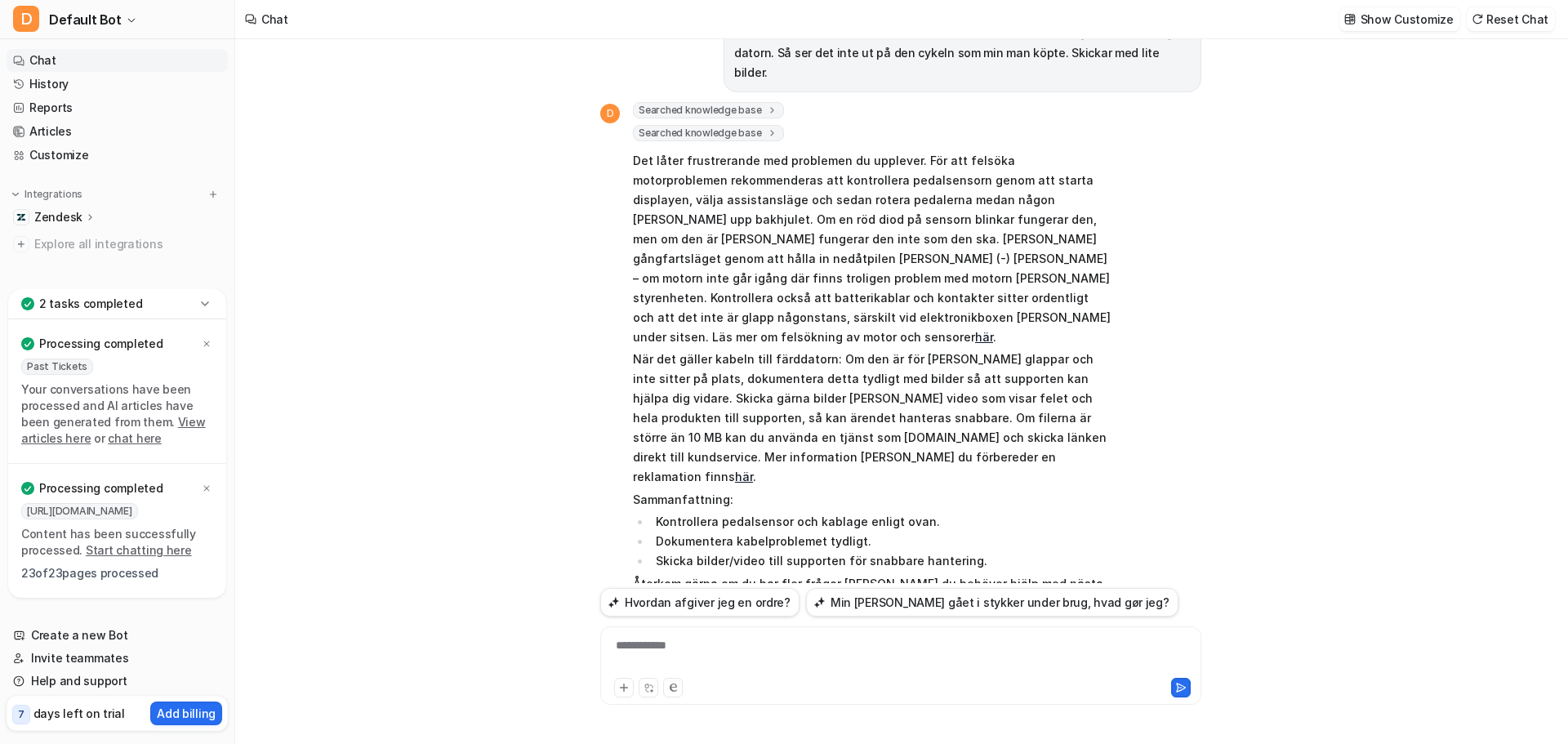
click at [701, 645] on div "**********" at bounding box center [901, 656] width 593 height 38
paste div
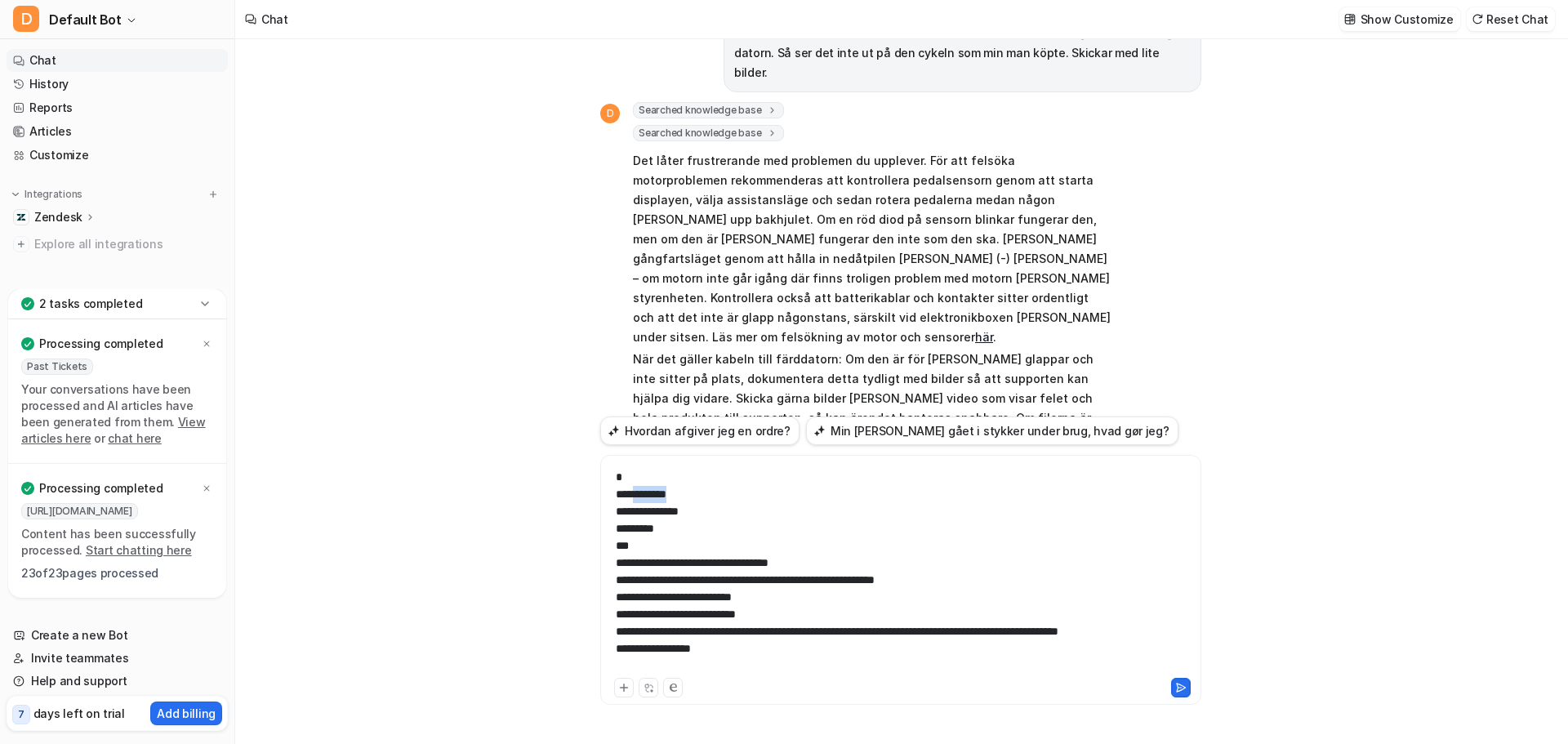
scroll to position [28, 0]
drag, startPoint x: 698, startPoint y: 479, endPoint x: 580, endPoint y: 482, distance: 118.0
click at [580, 482] on div "Hej Har stora problem med drivning, motorn funkar bara ibland och väldigt korta…" at bounding box center [901, 391] width 1331 height 705
drag, startPoint x: 671, startPoint y: 512, endPoint x: 546, endPoint y: 485, distance: 127.9
click at [546, 485] on div "Hej Har stora problem med drivning, motorn funkar bara ibland och väldigt korta…" at bounding box center [901, 391] width 1331 height 705
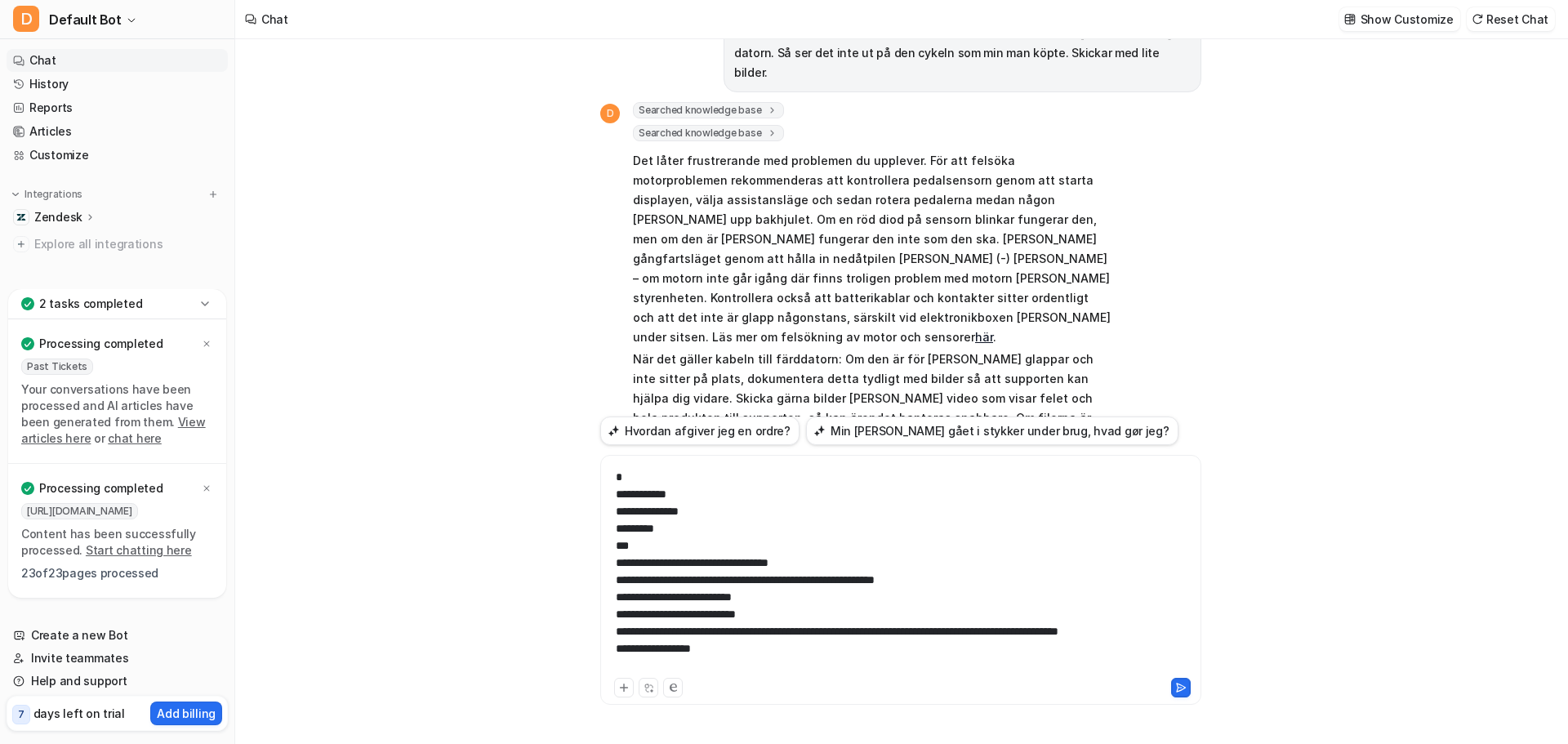
scroll to position [0, 0]
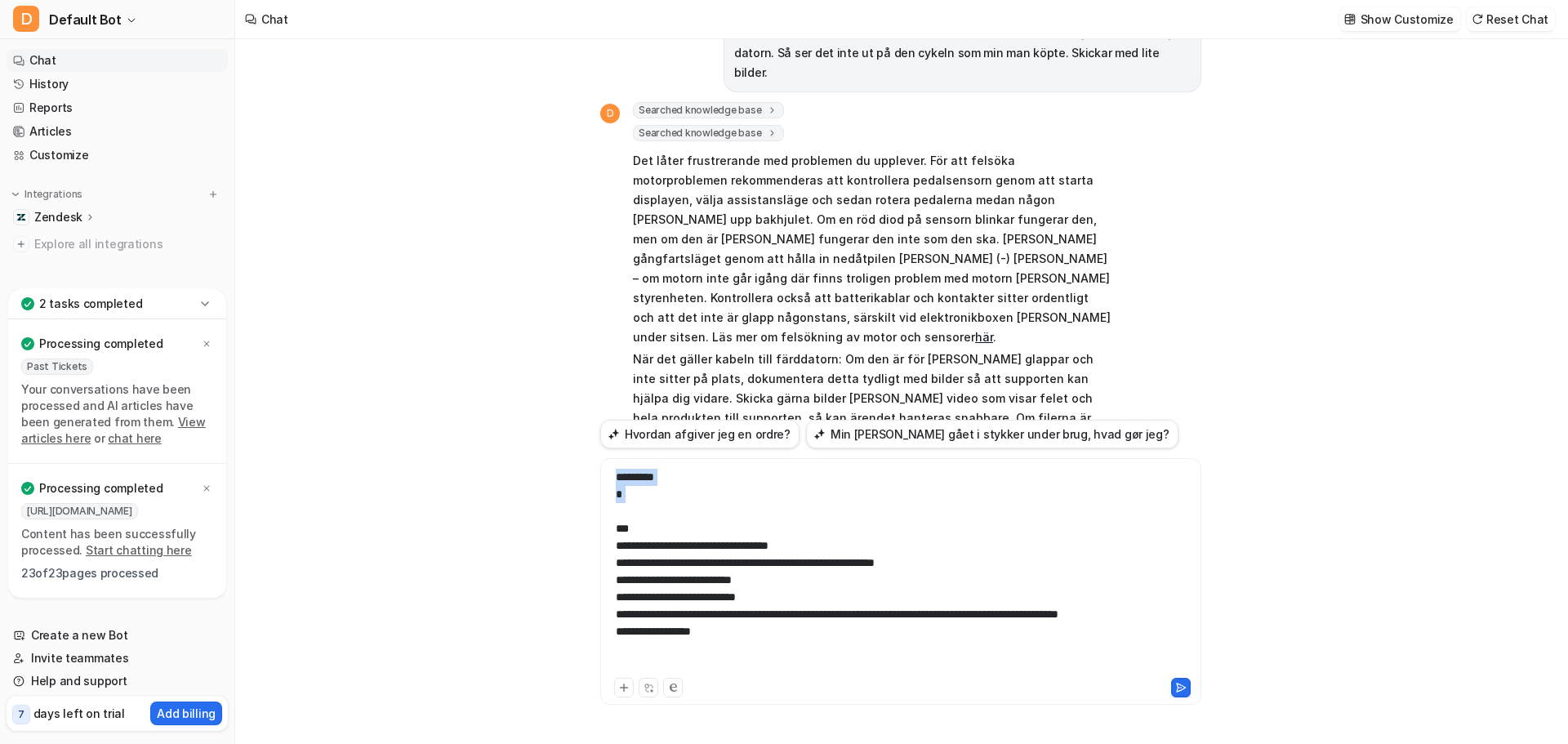
drag, startPoint x: 631, startPoint y: 505, endPoint x: 601, endPoint y: 472, distance: 44.6
click at [601, 472] on div "**********" at bounding box center [901, 581] width 601 height 247
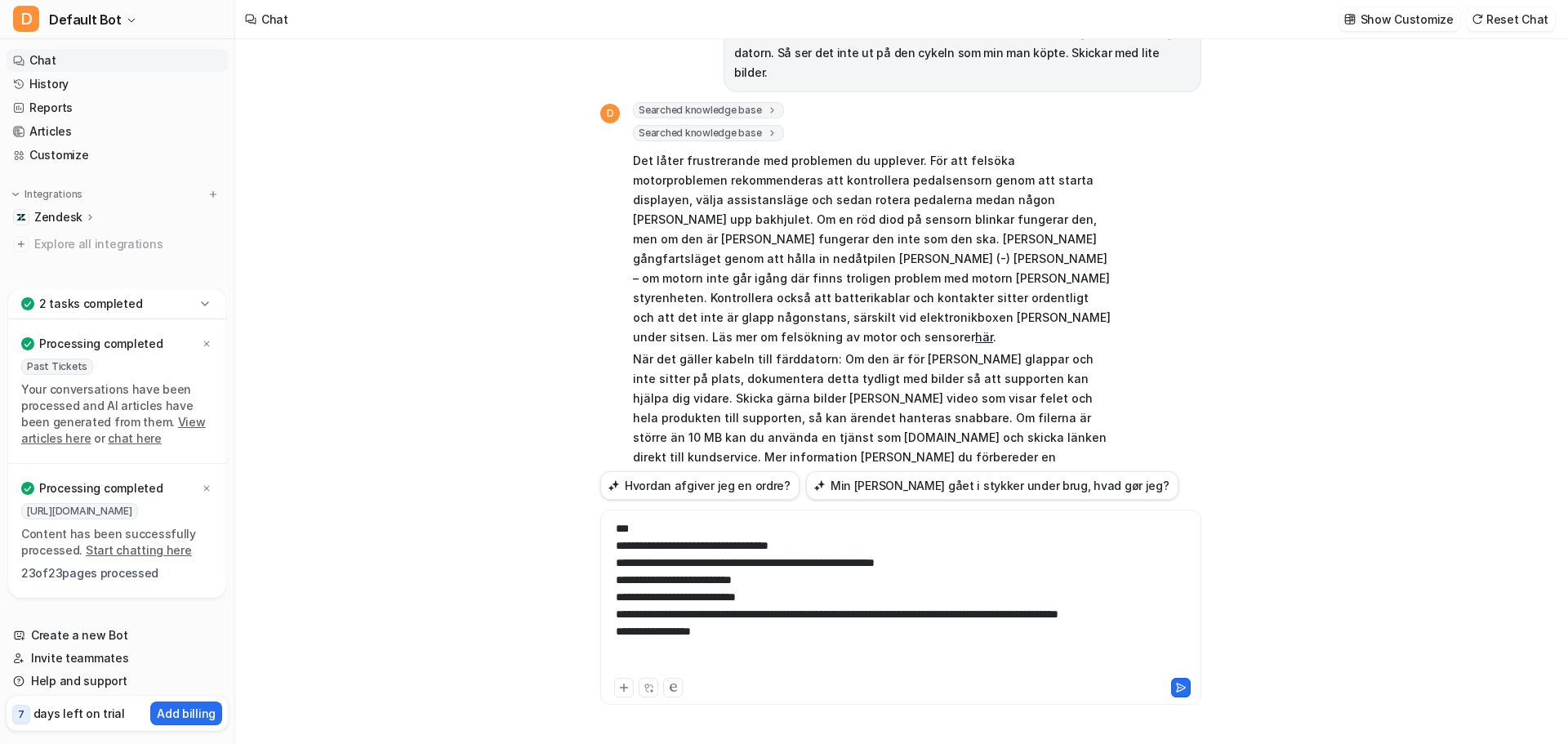
drag, startPoint x: 760, startPoint y: 638, endPoint x: 764, endPoint y: 652, distance: 14.6
click at [760, 641] on div "**********" at bounding box center [901, 597] width 593 height 154
click at [764, 653] on div "**********" at bounding box center [901, 597] width 593 height 154
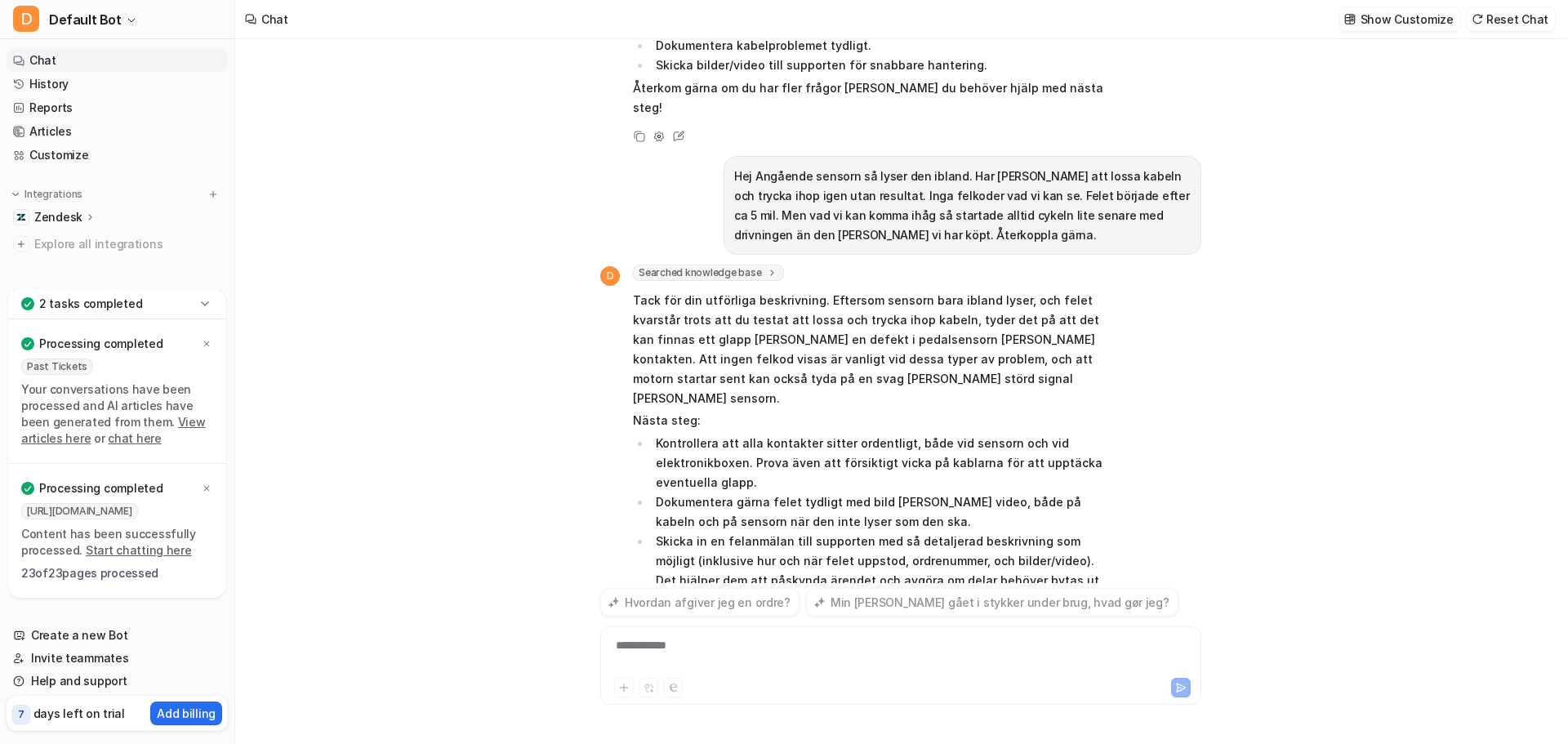
scroll to position [661, 0]
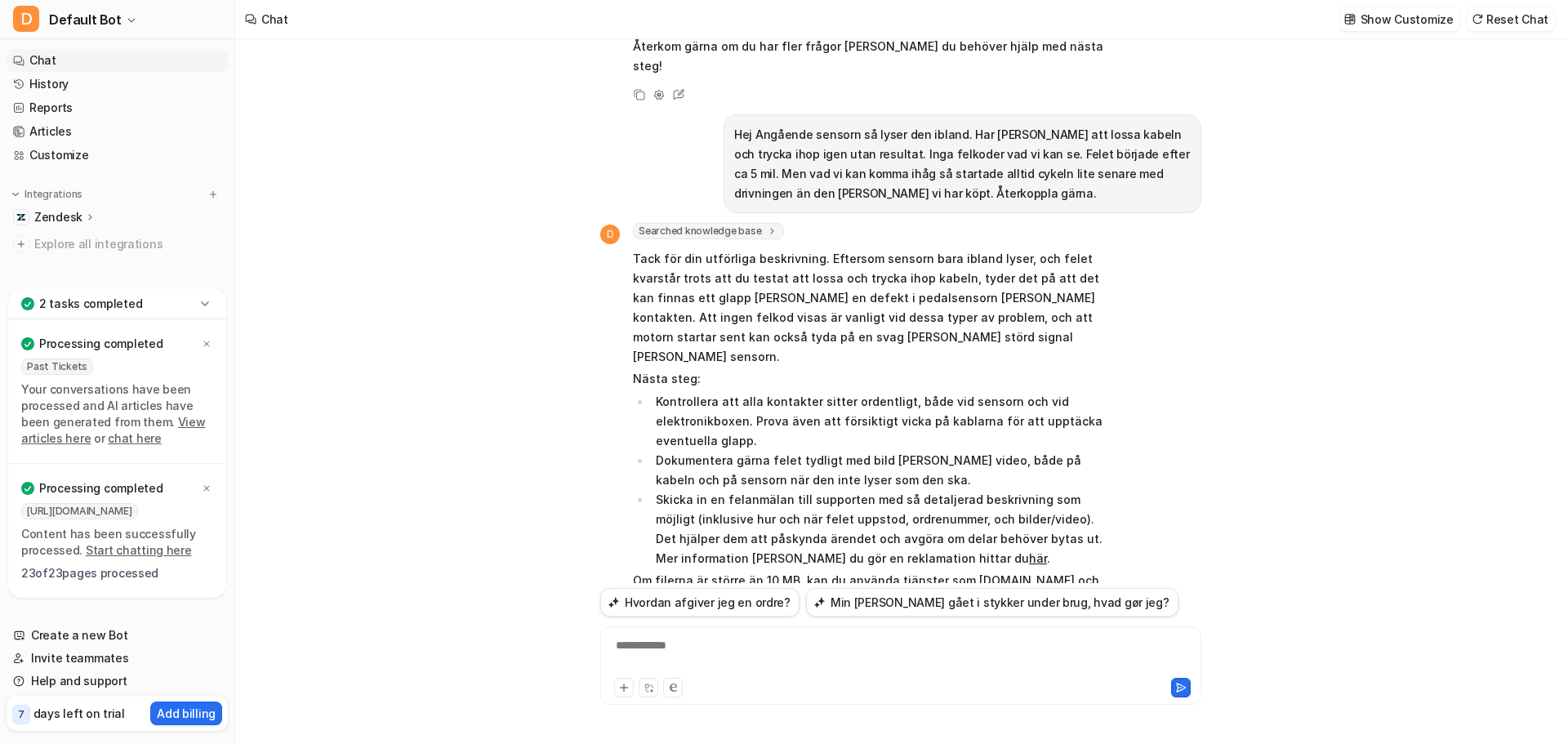
click at [676, 644] on div "**********" at bounding box center [901, 656] width 593 height 38
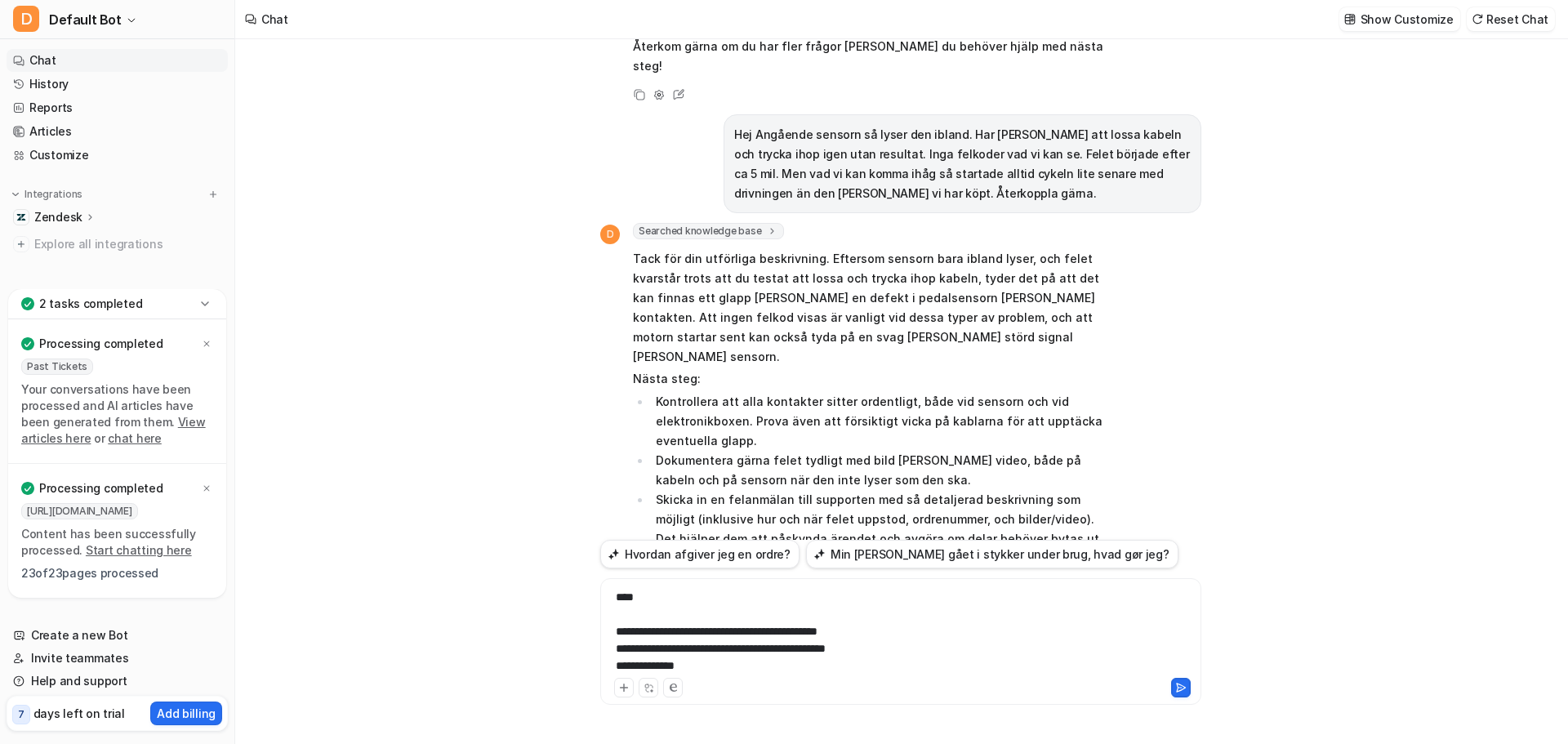
click at [41, 66] on link "Chat" at bounding box center [117, 60] width 221 height 23
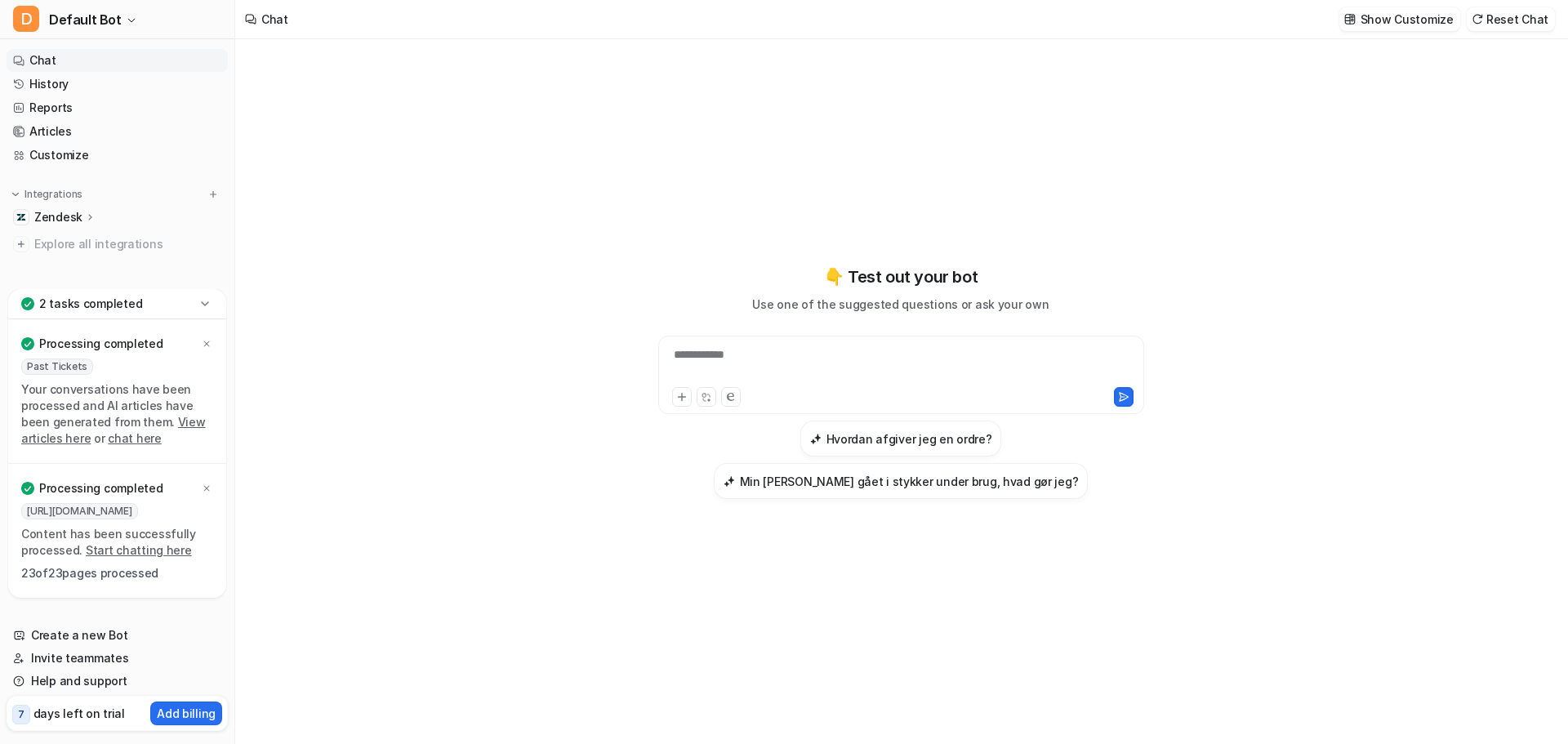
click at [783, 363] on div "**********" at bounding box center [901, 364] width 478 height 38
paste div
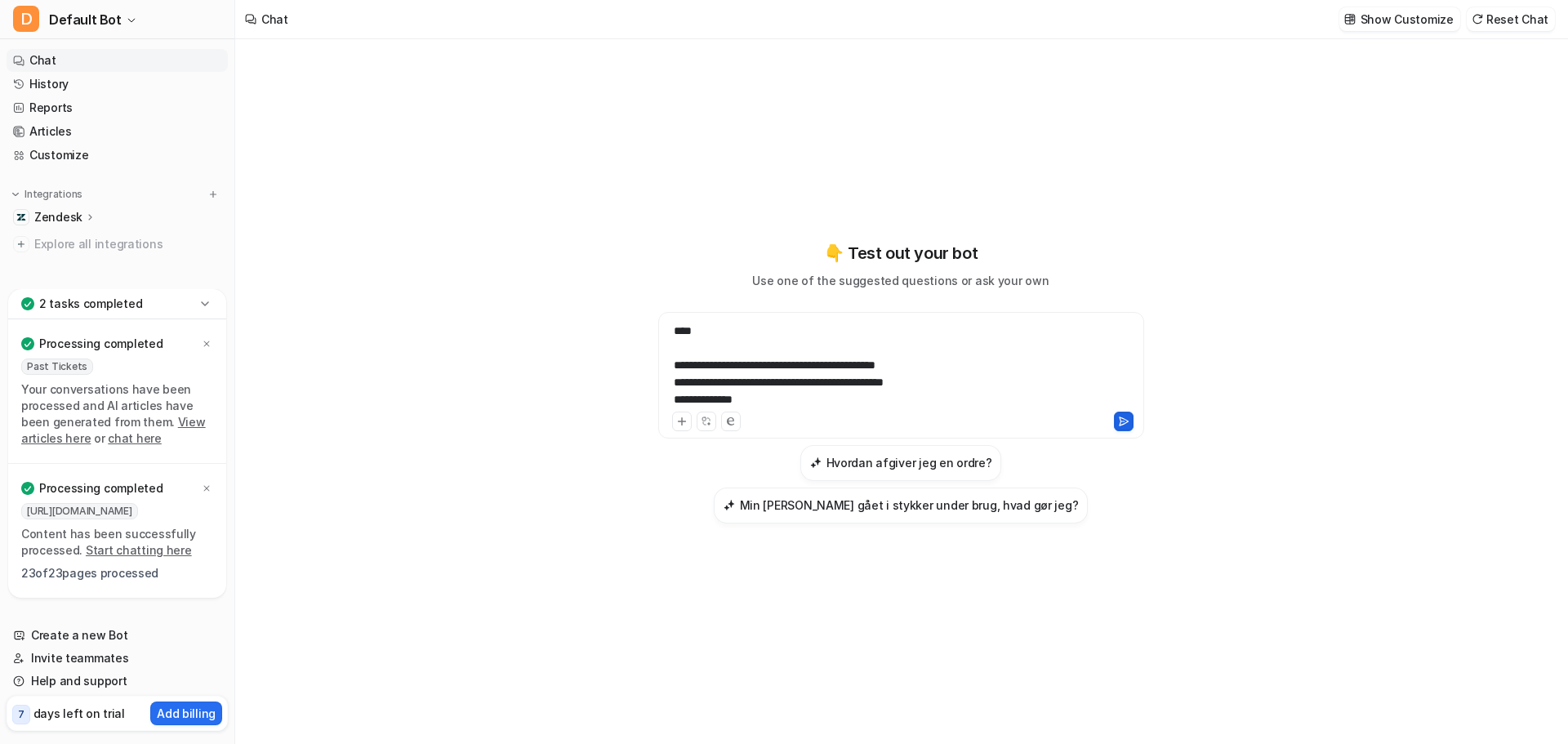
click at [1121, 420] on icon at bounding box center [1123, 420] width 9 height 8
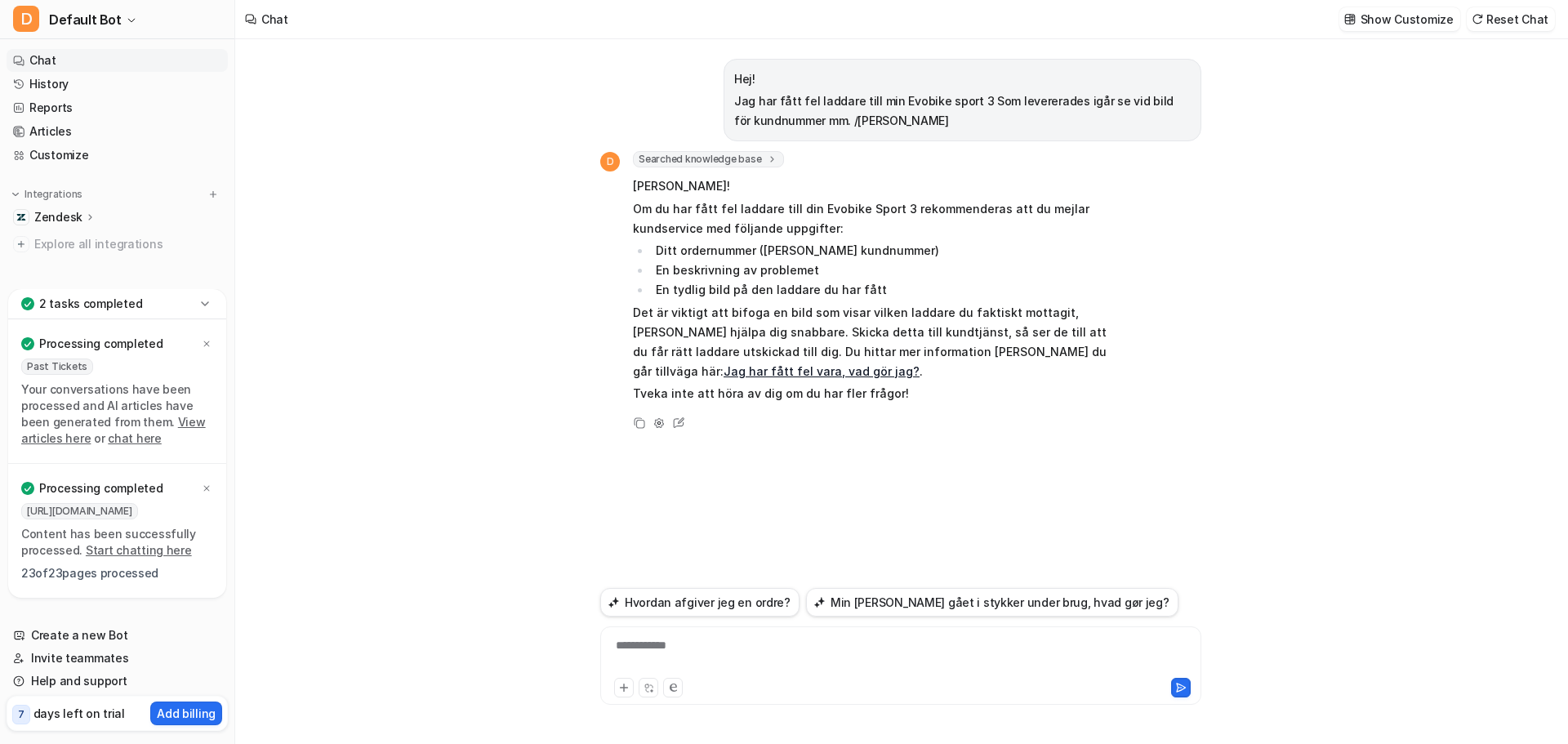
click at [20, 711] on p "7" at bounding box center [22, 715] width 7 height 15
click at [207, 724] on button "Add billing" at bounding box center [186, 713] width 72 height 23
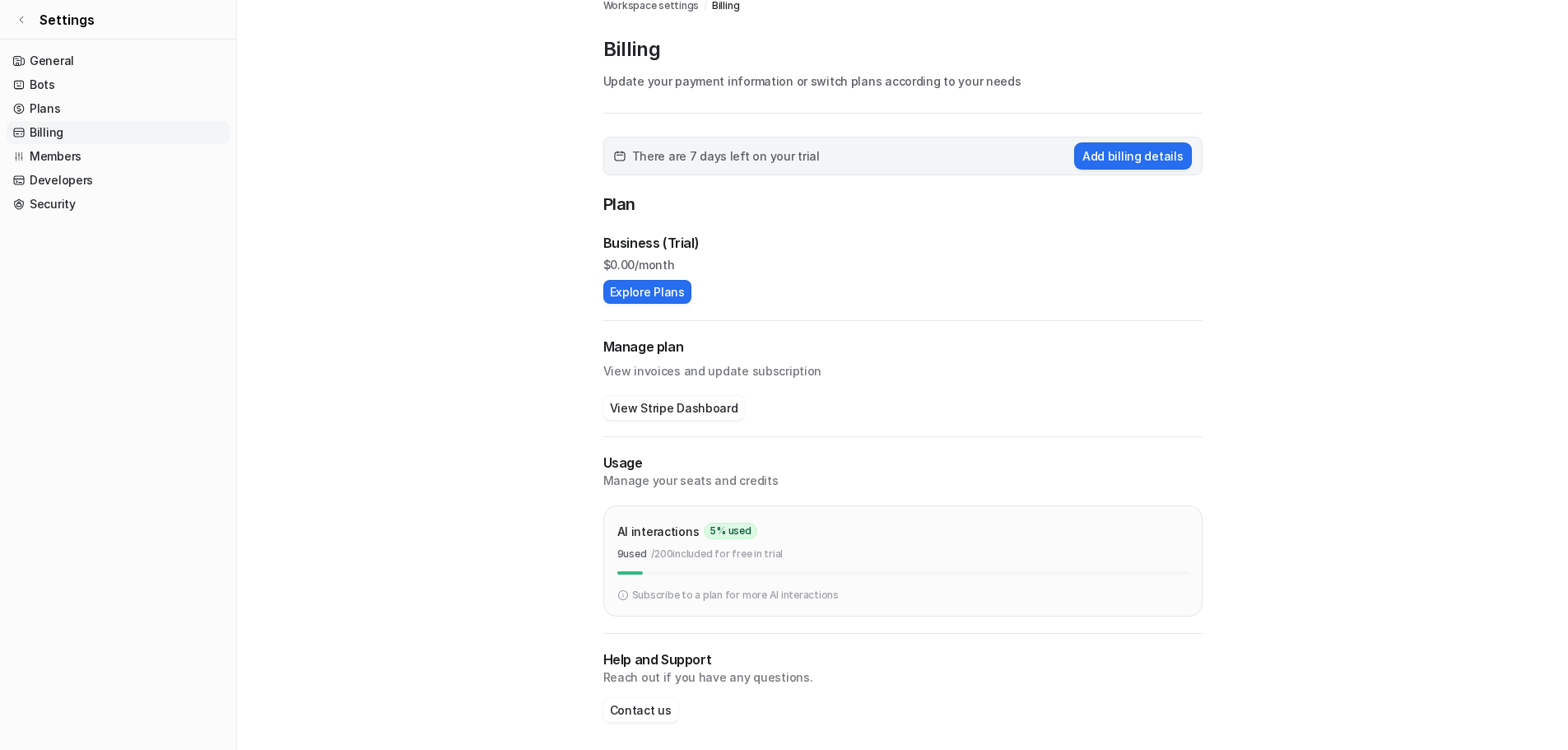
scroll to position [23, 0]
